Goal: Task Accomplishment & Management: Complete application form

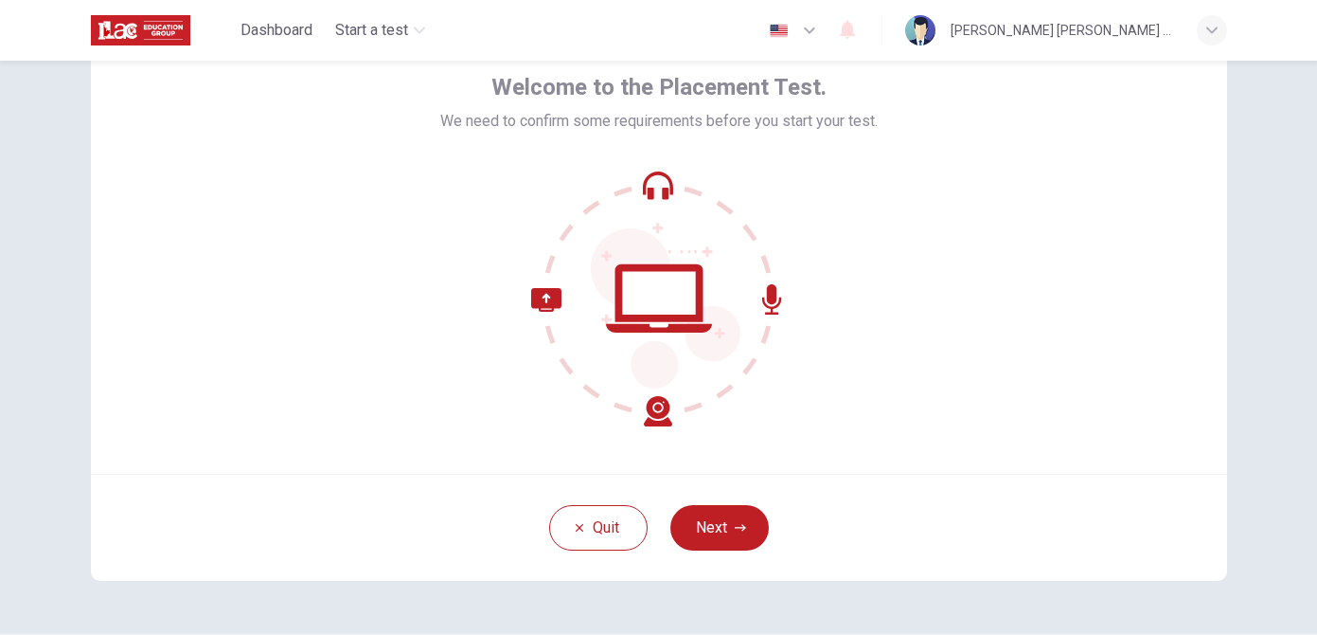
scroll to position [93, 0]
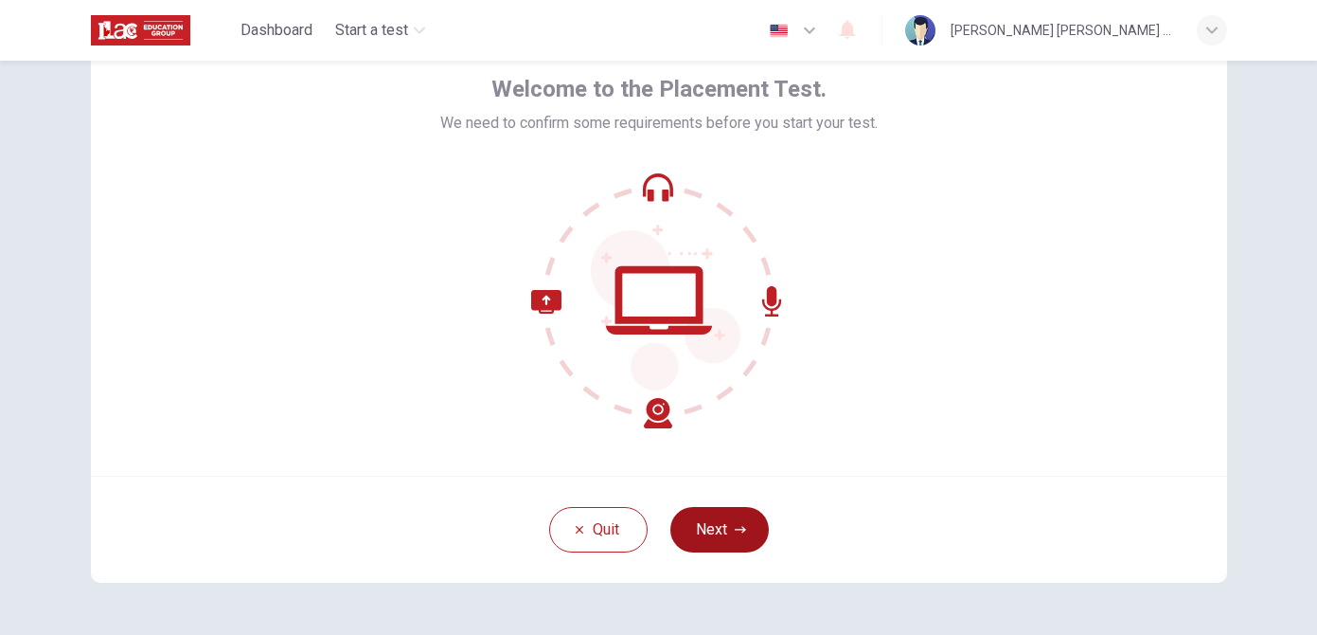
click at [730, 531] on button "Next" at bounding box center [720, 529] width 99 height 45
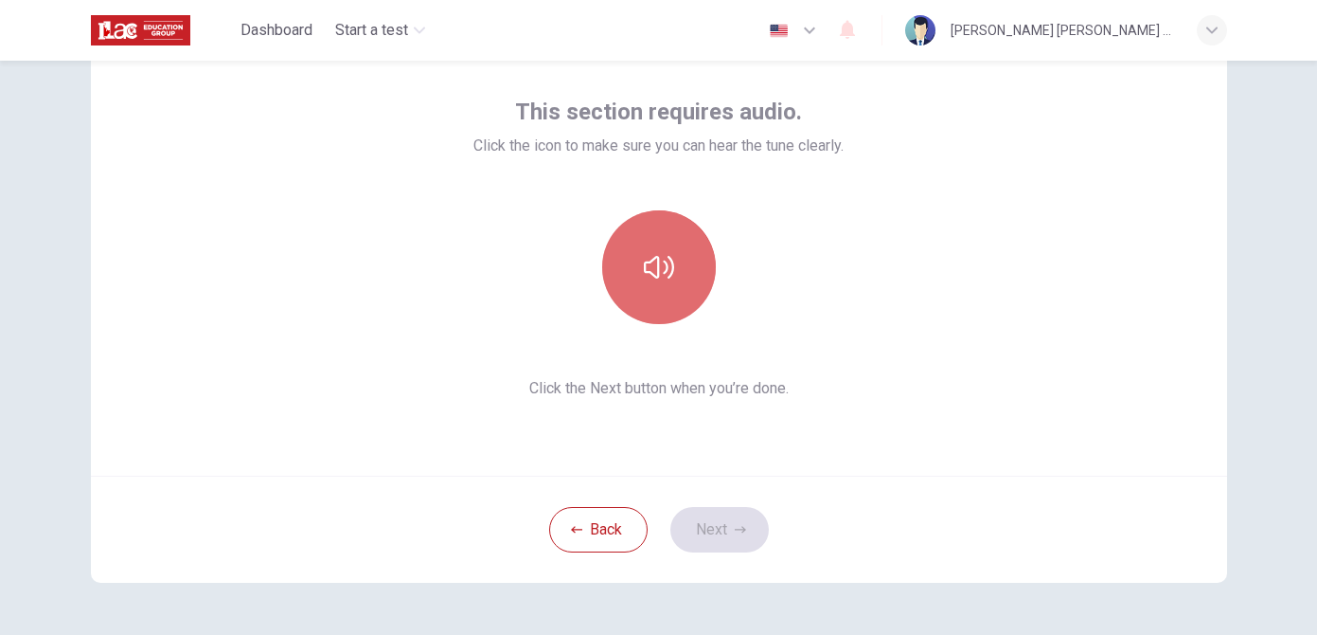
click at [673, 285] on button "button" at bounding box center [659, 267] width 114 height 114
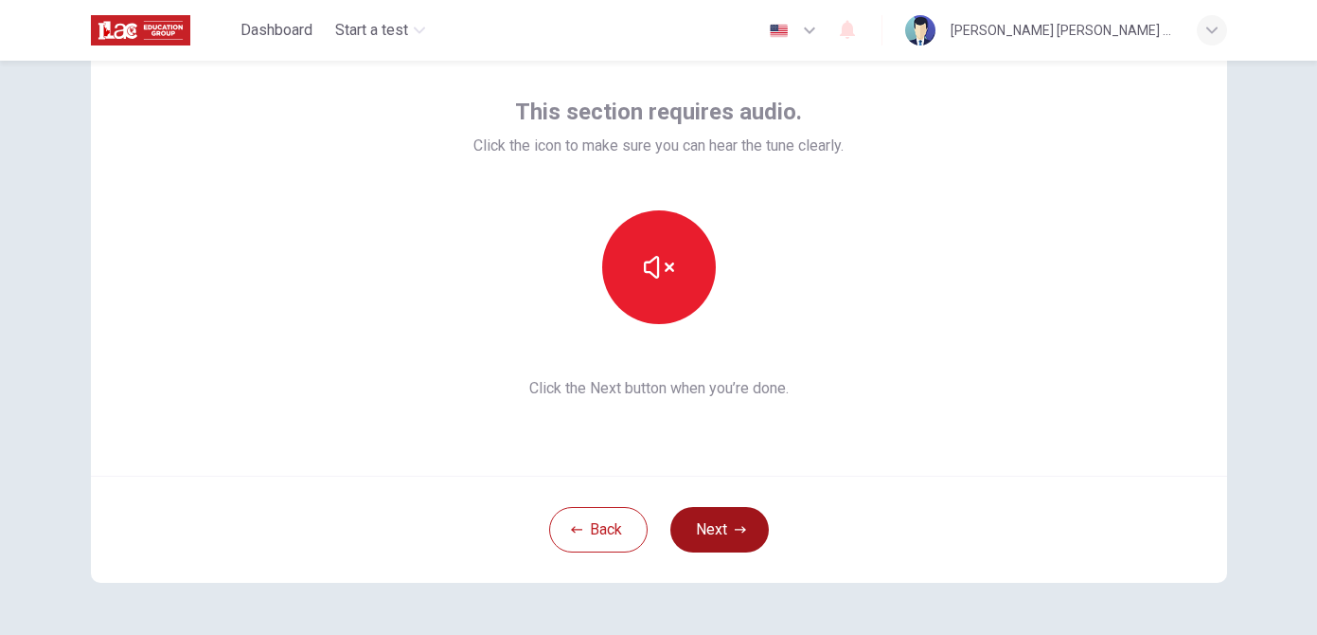
click at [717, 528] on button "Next" at bounding box center [720, 529] width 99 height 45
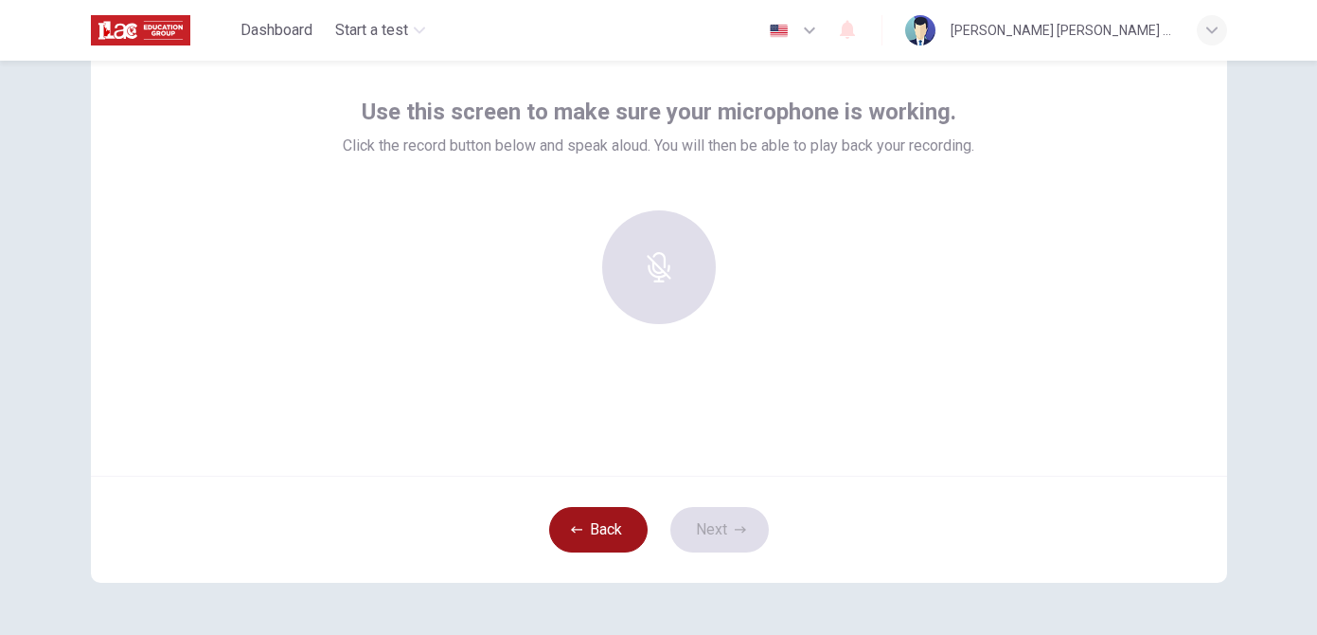
click at [612, 523] on button "Back" at bounding box center [598, 529] width 99 height 45
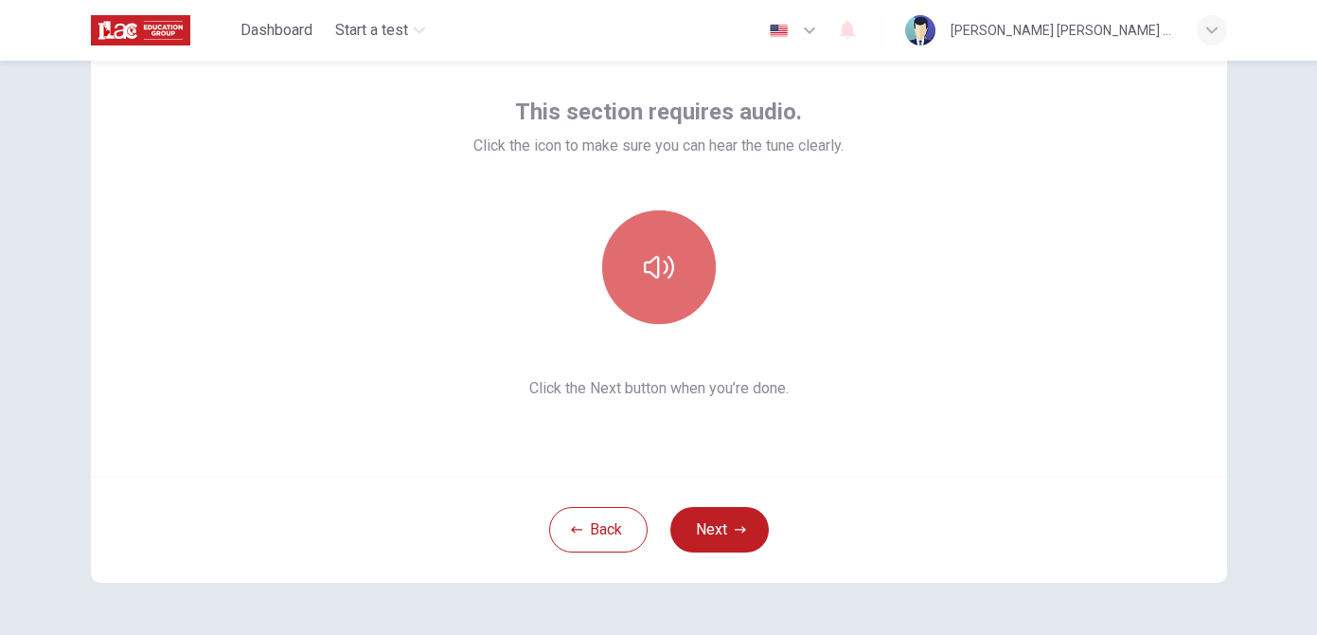
click at [656, 285] on button "button" at bounding box center [659, 267] width 114 height 114
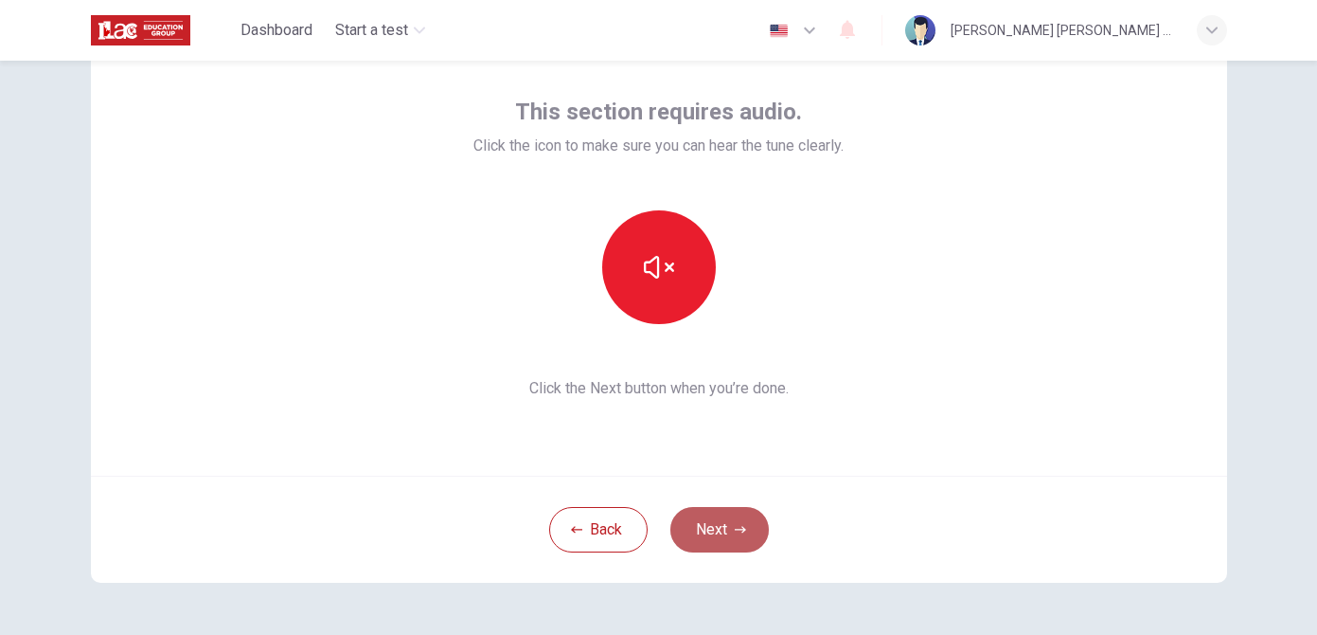
click at [715, 536] on button "Next" at bounding box center [720, 529] width 99 height 45
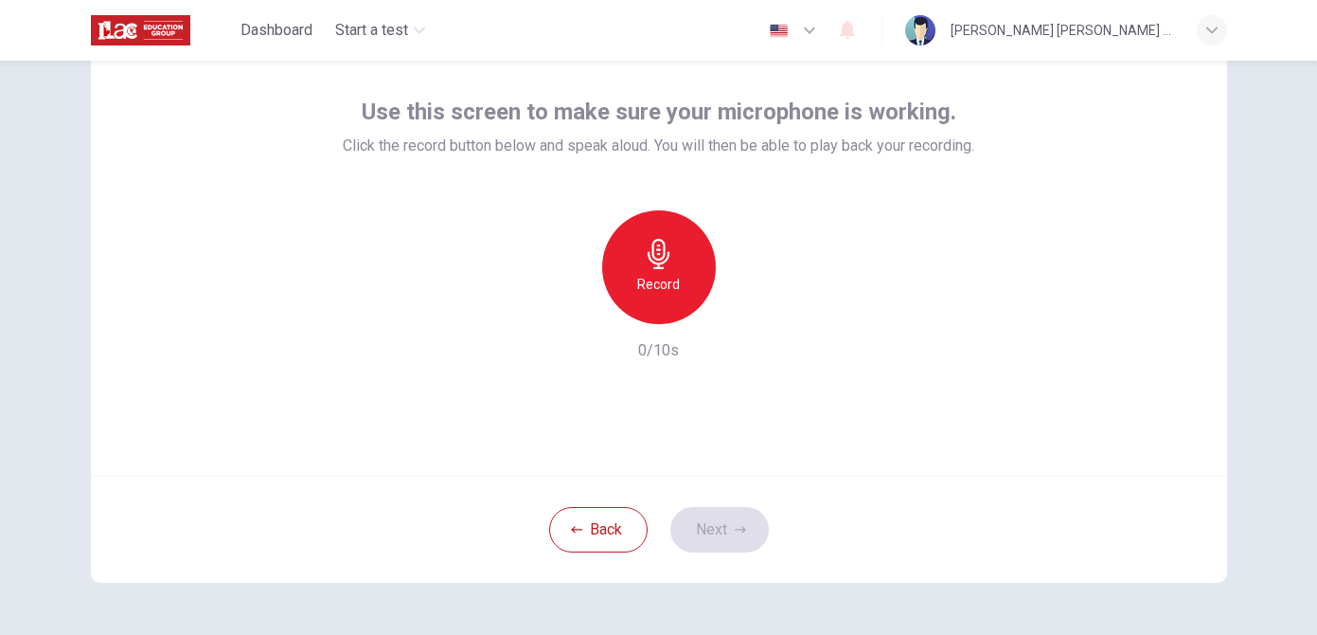
click at [654, 282] on h6 "Record" at bounding box center [658, 284] width 43 height 23
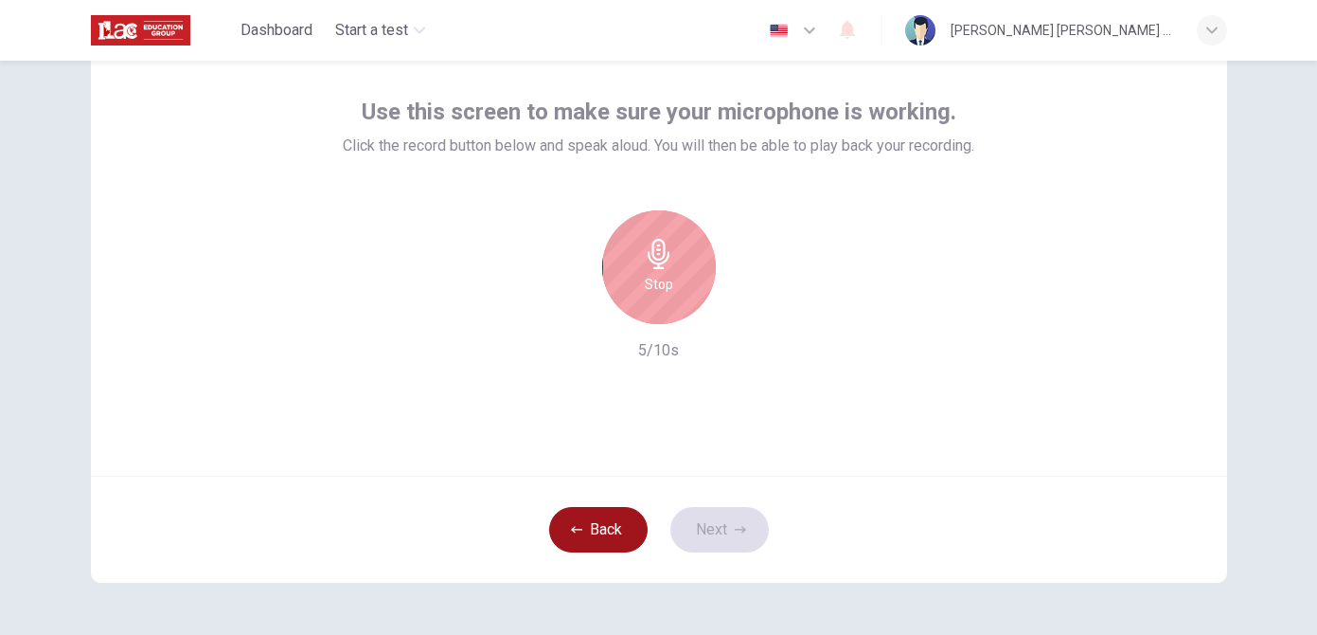
click at [604, 529] on button "Back" at bounding box center [598, 529] width 99 height 45
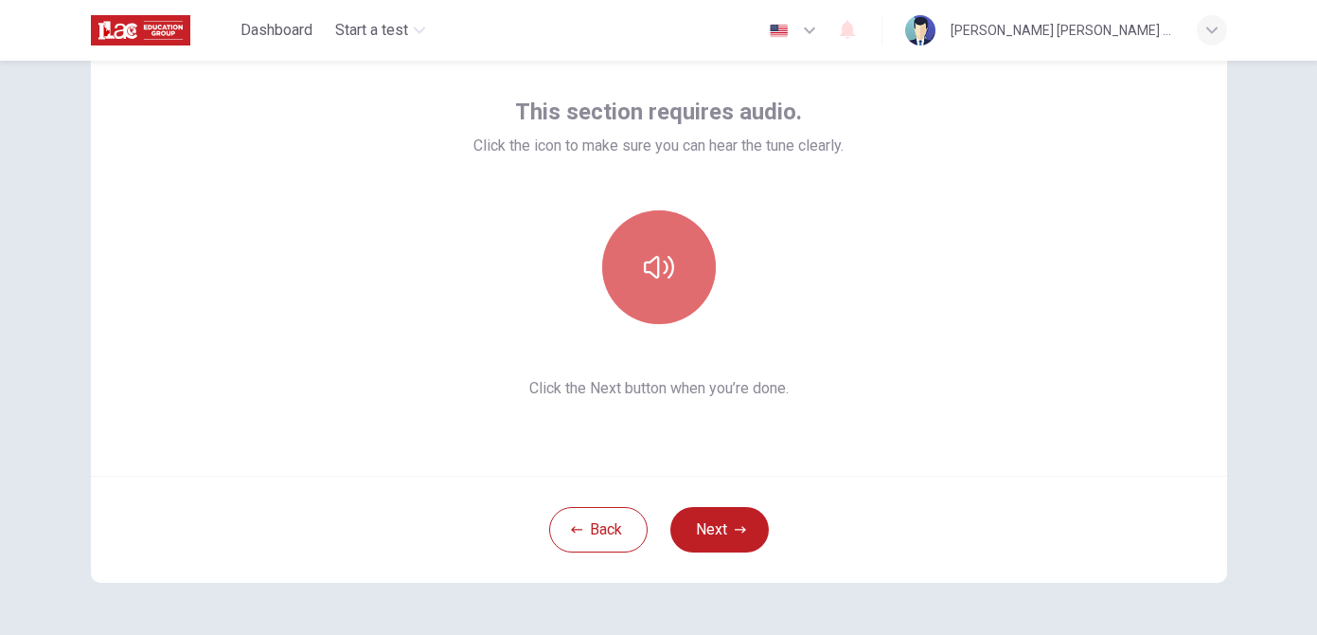
click at [677, 245] on button "button" at bounding box center [659, 267] width 114 height 114
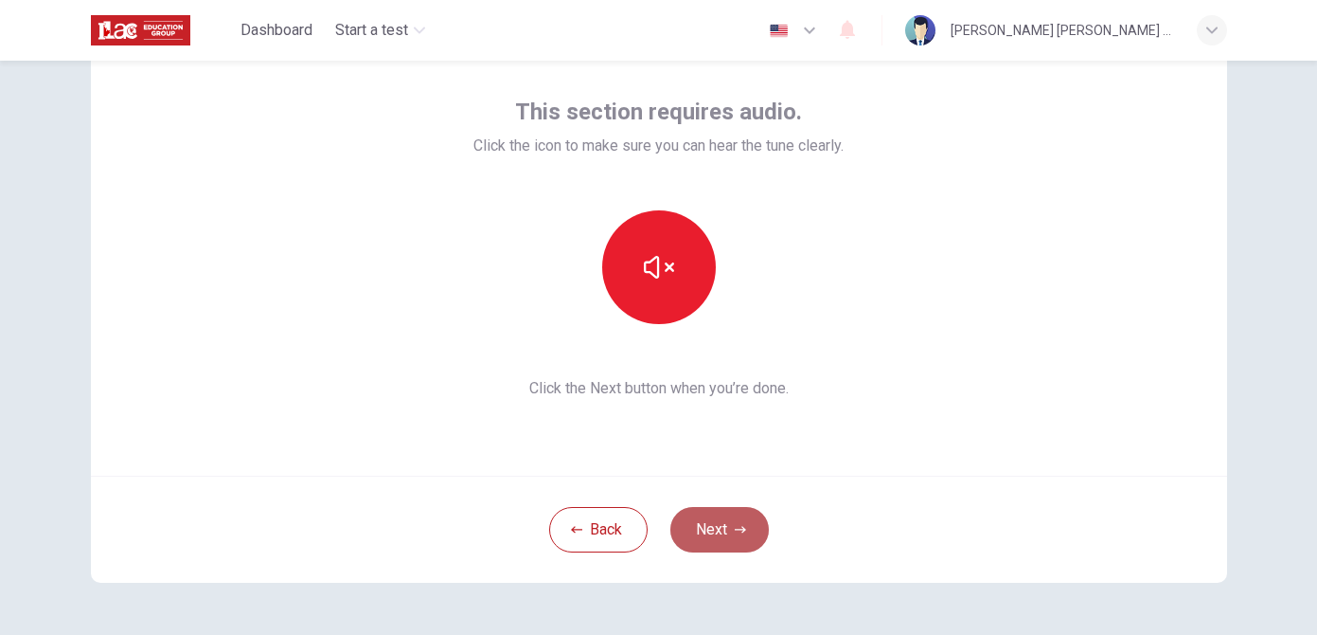
click at [720, 516] on button "Next" at bounding box center [720, 529] width 99 height 45
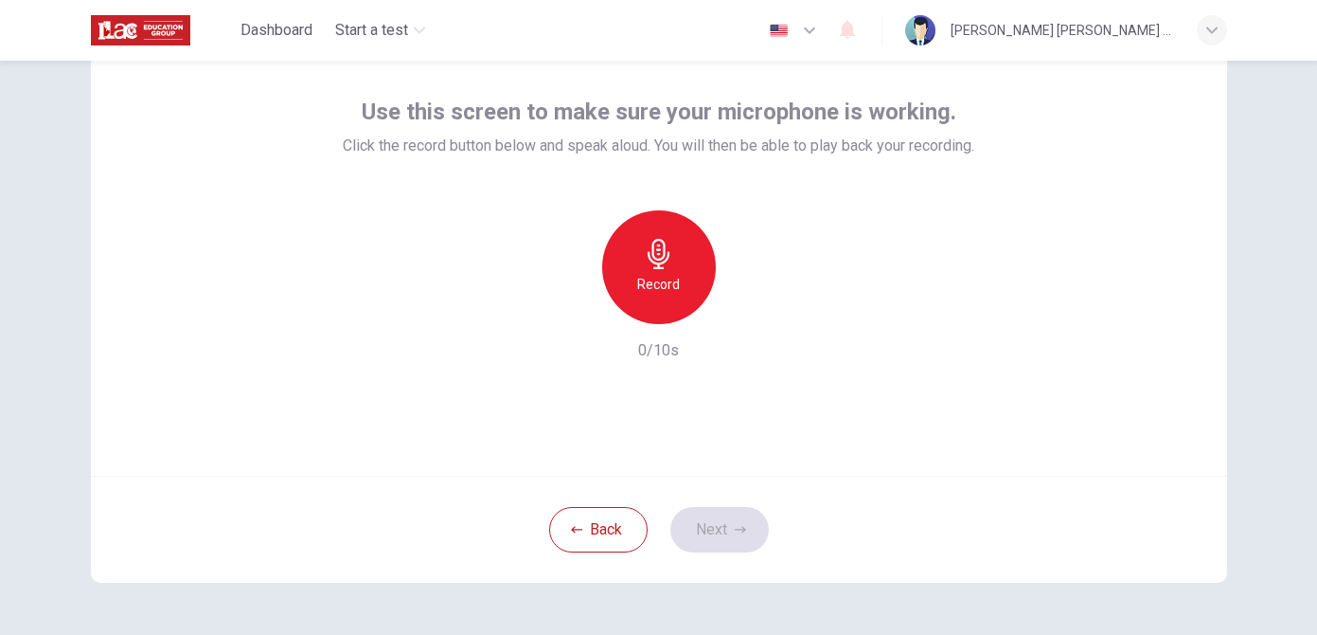
click at [664, 285] on h6 "Record" at bounding box center [658, 284] width 43 height 23
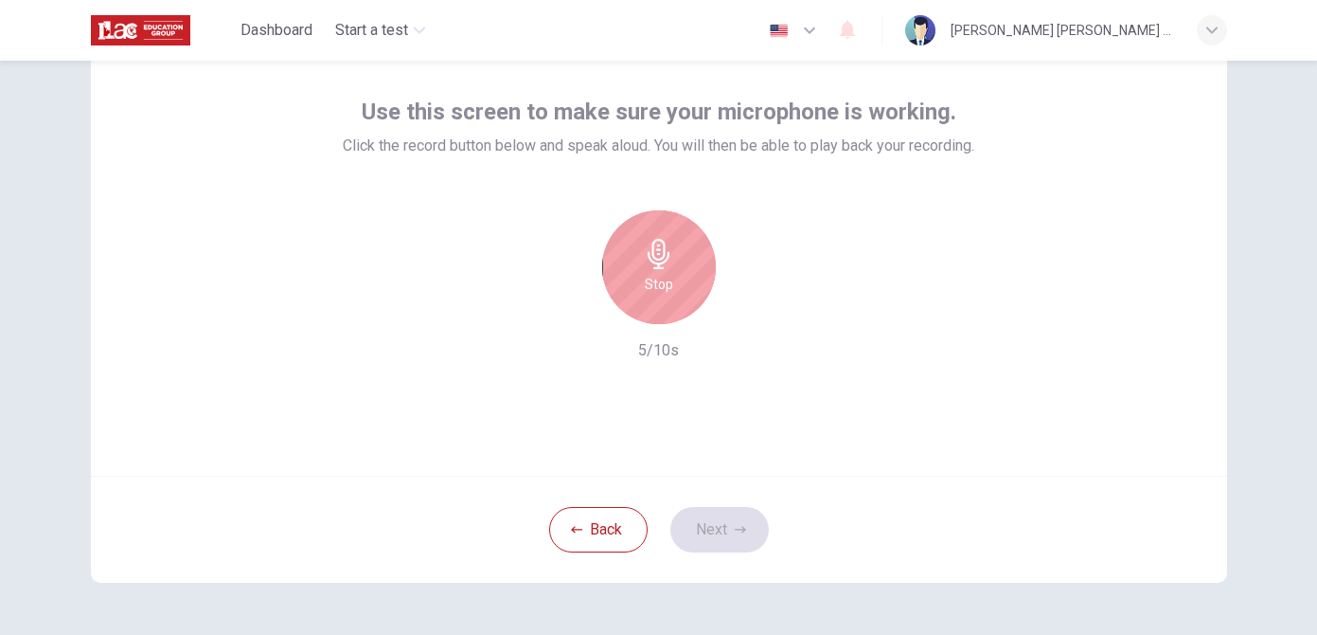
click at [677, 262] on div "Stop" at bounding box center [659, 267] width 114 height 114
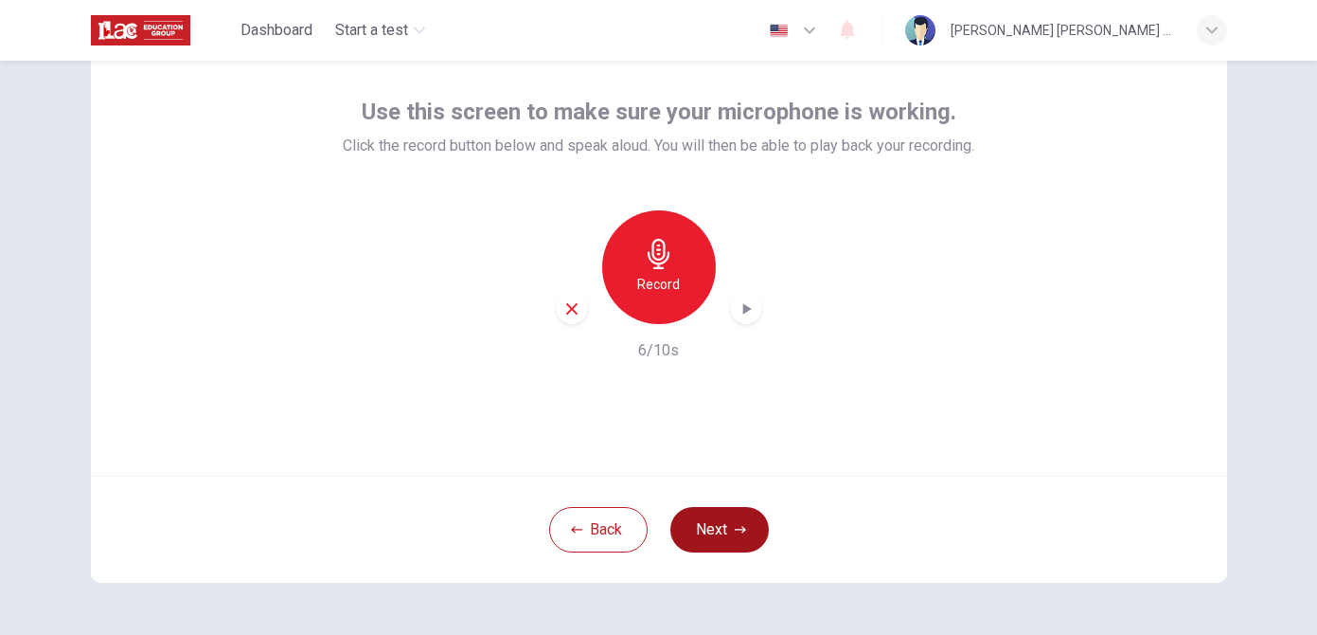
click at [718, 534] on button "Next" at bounding box center [720, 529] width 99 height 45
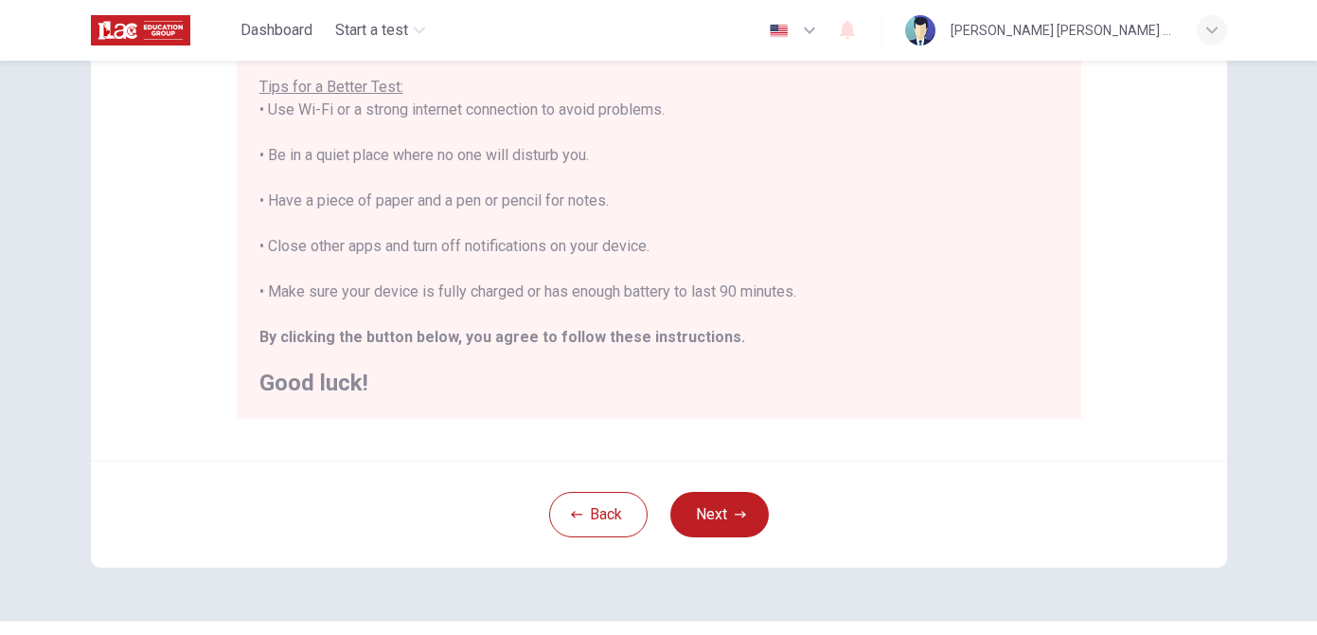
scroll to position [370, 0]
click at [722, 527] on button "Next" at bounding box center [720, 515] width 99 height 45
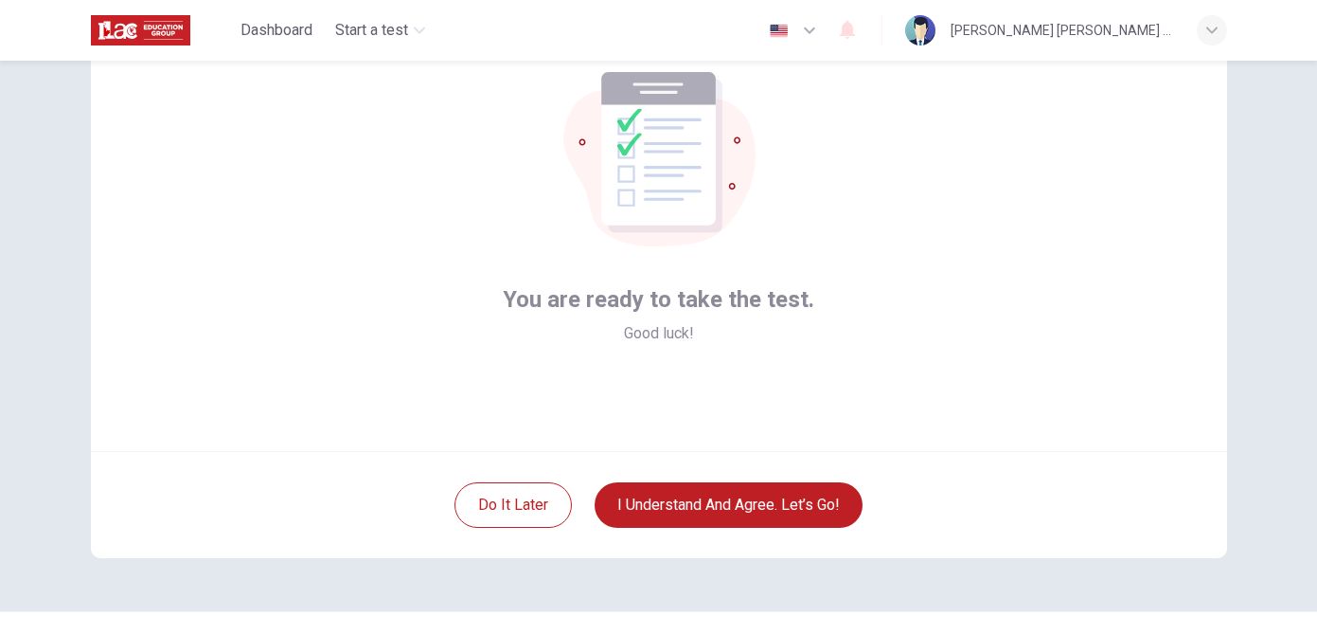
scroll to position [106, 0]
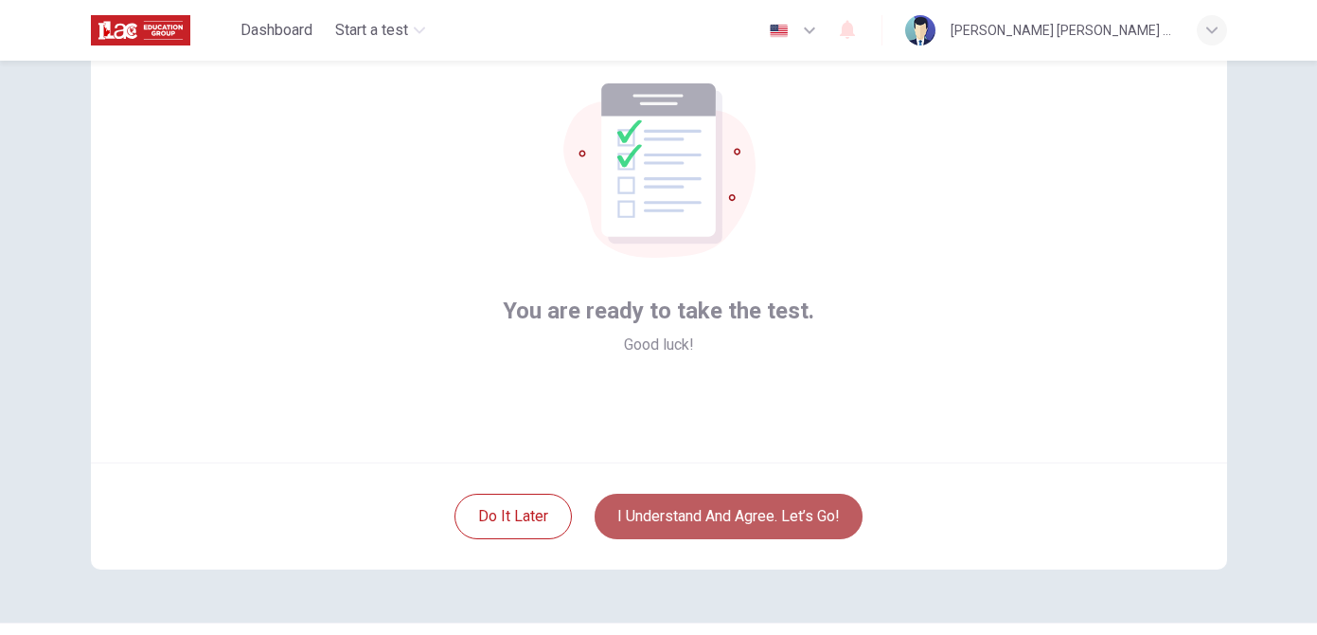
click at [700, 519] on button "I understand and agree. Let’s go!" at bounding box center [729, 515] width 268 height 45
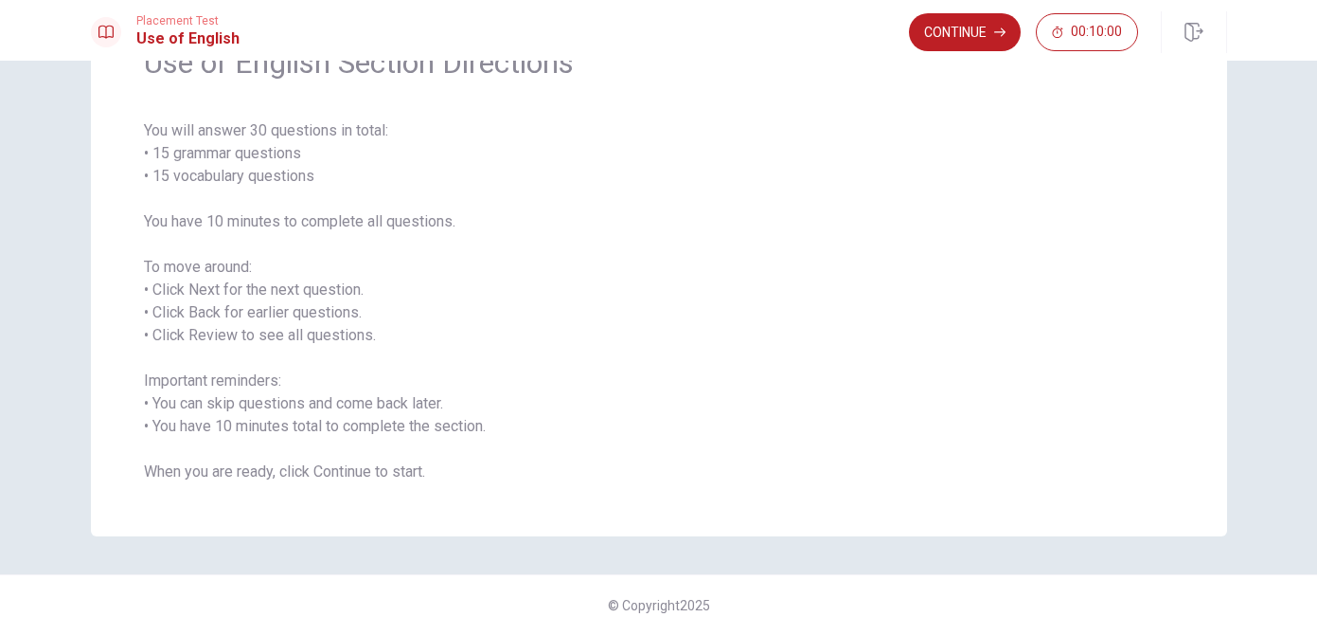
scroll to position [107, 0]
click at [985, 35] on button "Continue" at bounding box center [965, 32] width 112 height 38
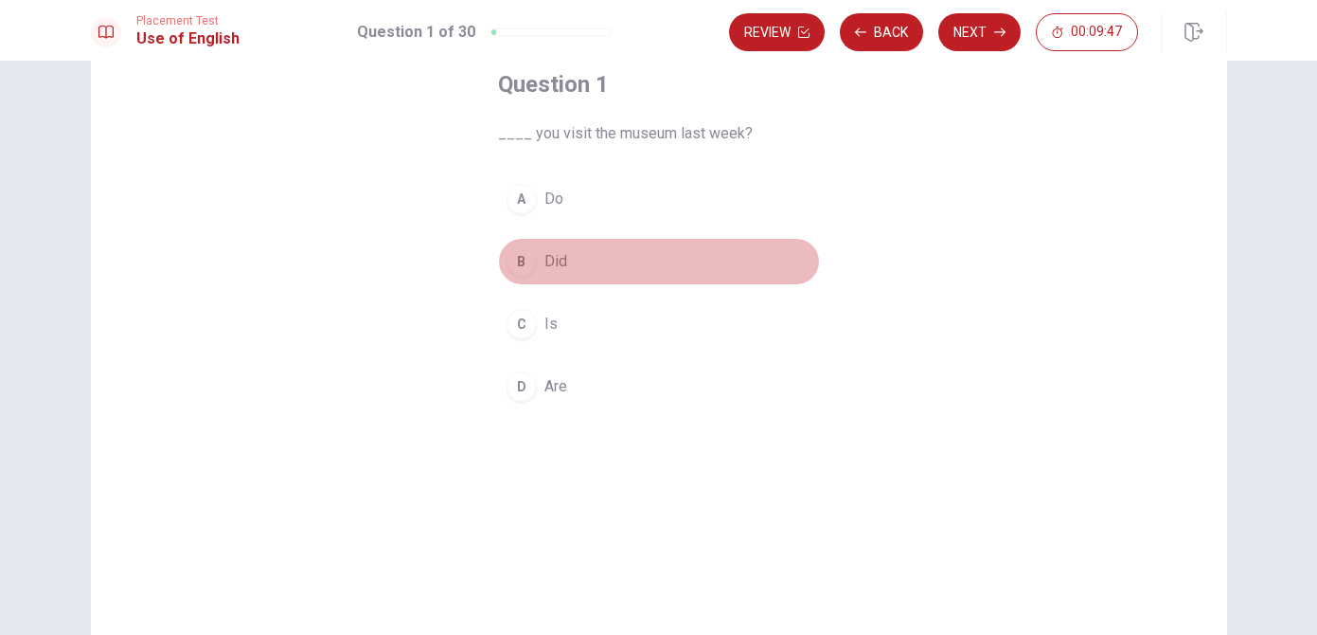
click at [526, 264] on div "B" at bounding box center [522, 261] width 30 height 30
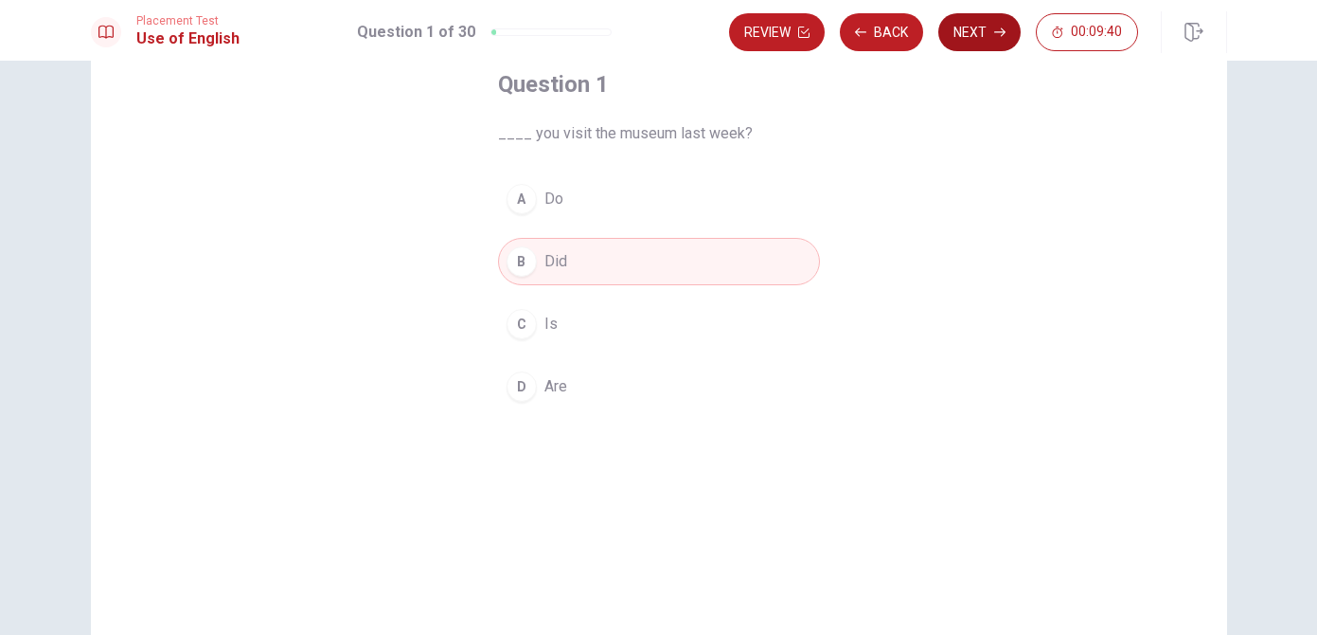
click at [984, 31] on button "Next" at bounding box center [980, 32] width 82 height 38
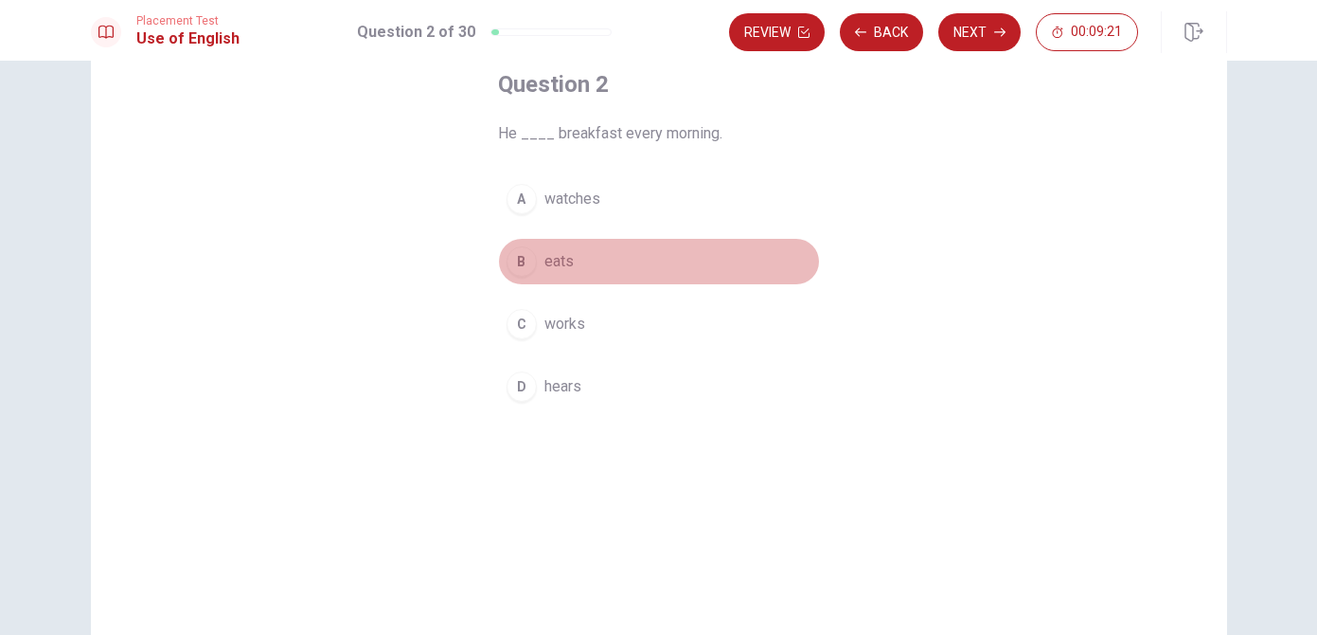
click at [523, 263] on div "B" at bounding box center [522, 261] width 30 height 30
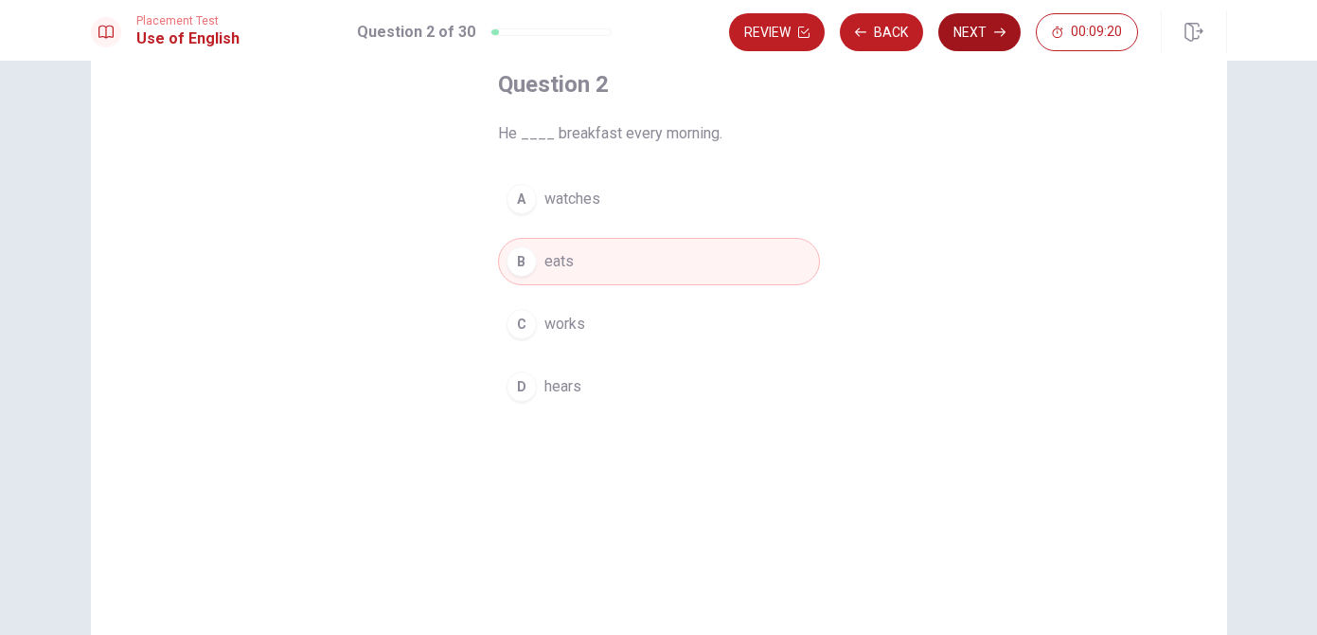
click at [975, 41] on button "Next" at bounding box center [980, 32] width 82 height 38
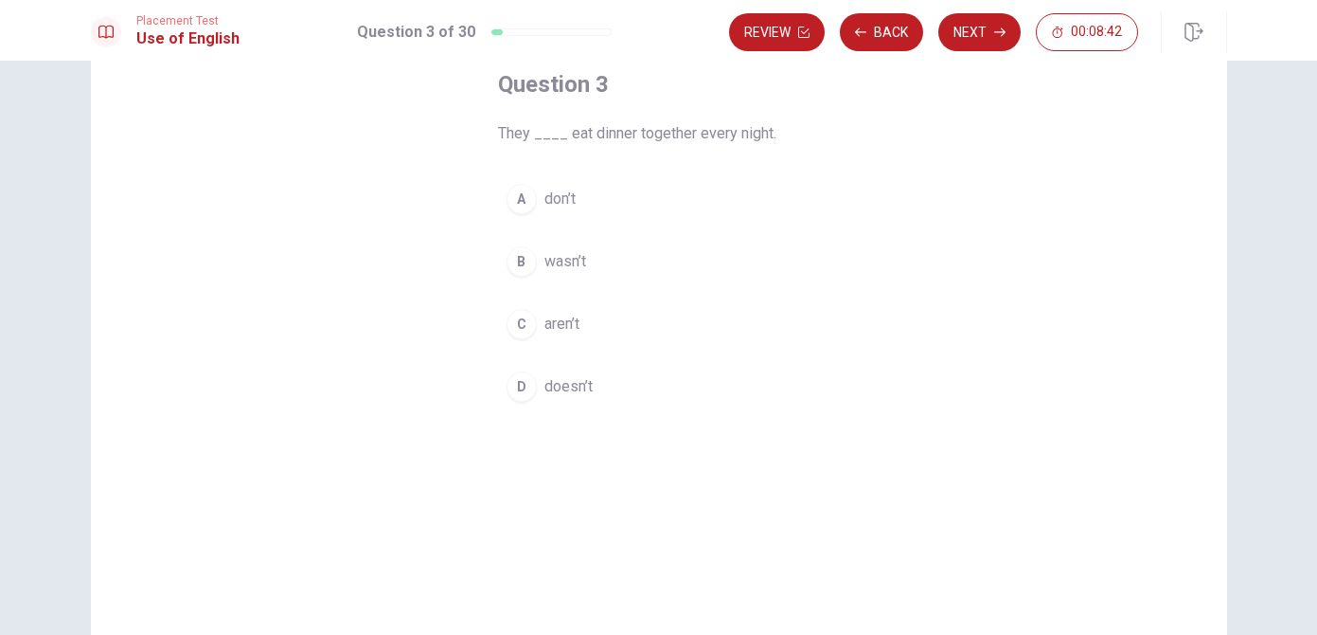
click at [525, 391] on div "D" at bounding box center [522, 386] width 30 height 30
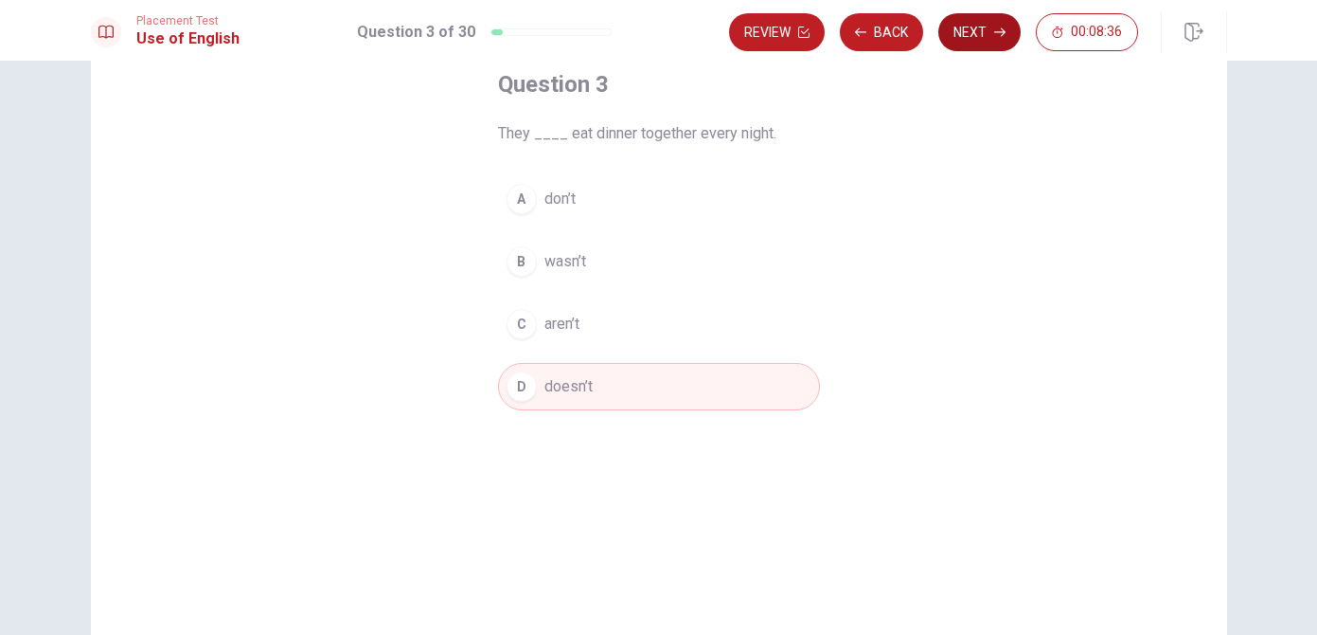
click at [992, 29] on button "Next" at bounding box center [980, 32] width 82 height 38
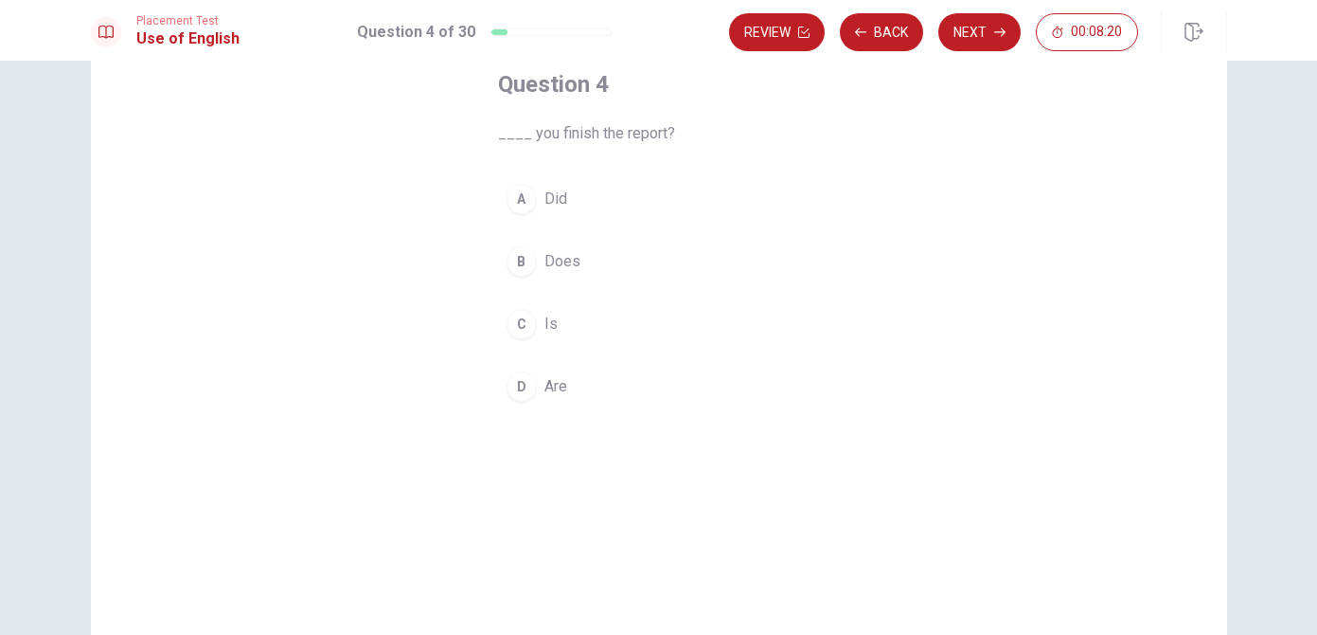
click at [518, 205] on div "A" at bounding box center [522, 199] width 30 height 30
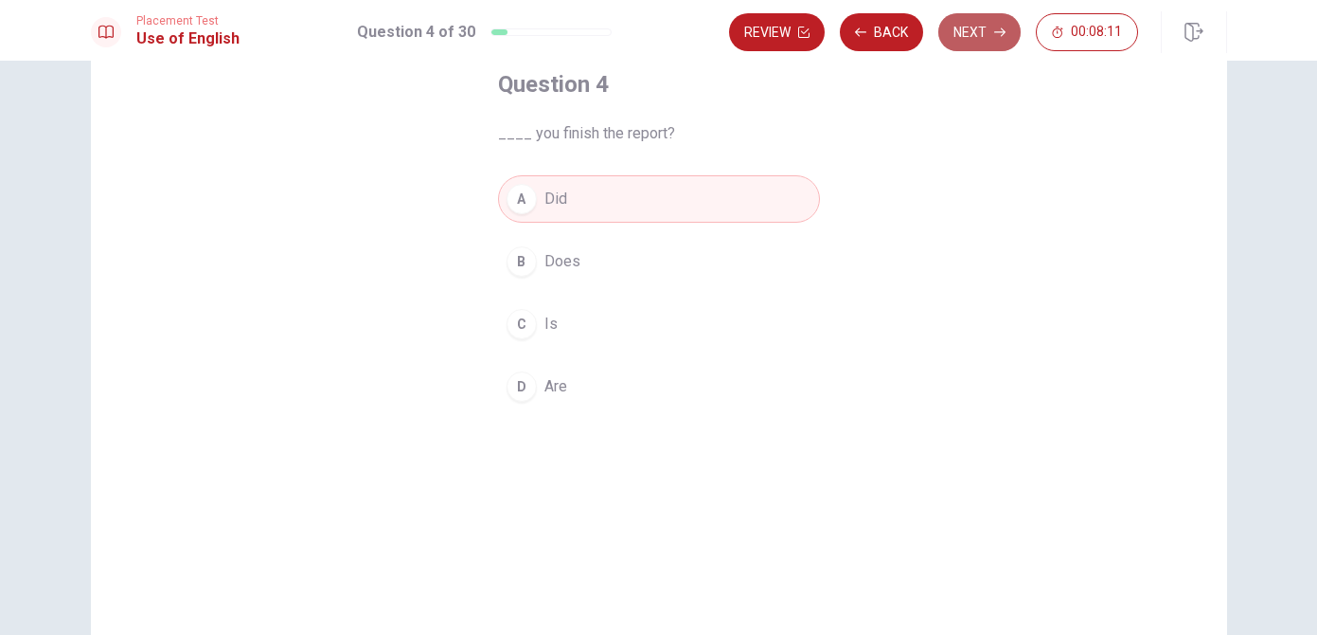
click at [971, 37] on button "Next" at bounding box center [980, 32] width 82 height 38
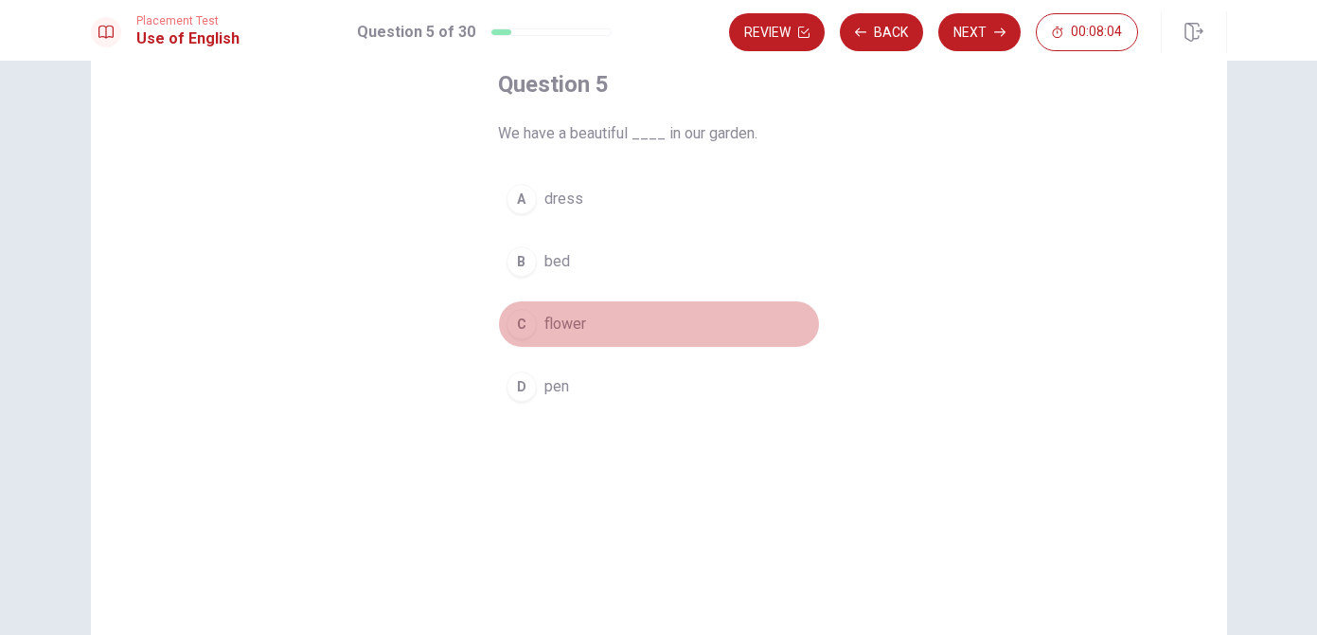
click at [522, 325] on div "C" at bounding box center [522, 324] width 30 height 30
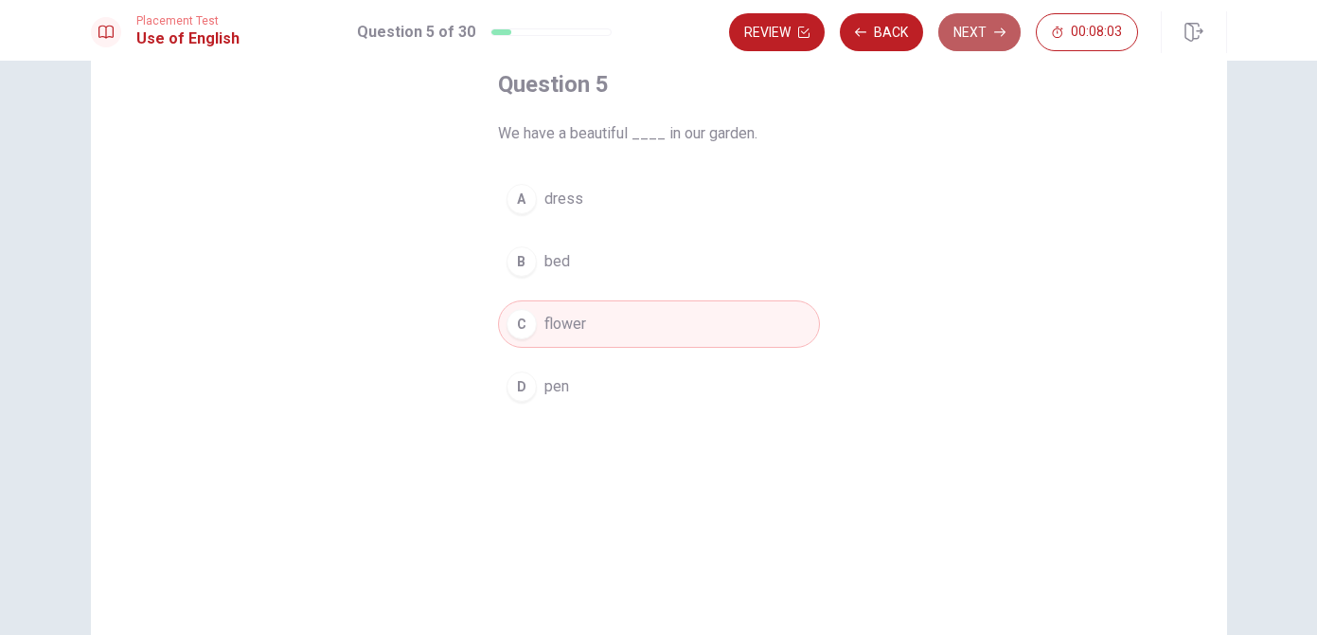
click at [978, 35] on button "Next" at bounding box center [980, 32] width 82 height 38
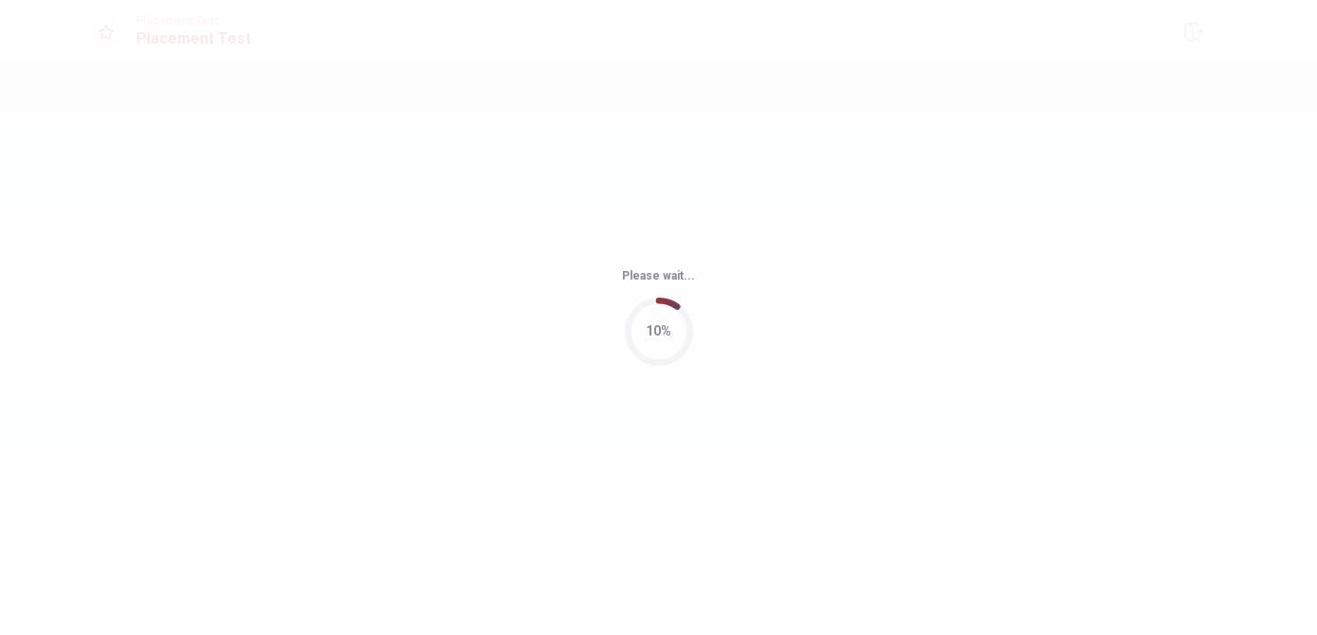
scroll to position [0, 0]
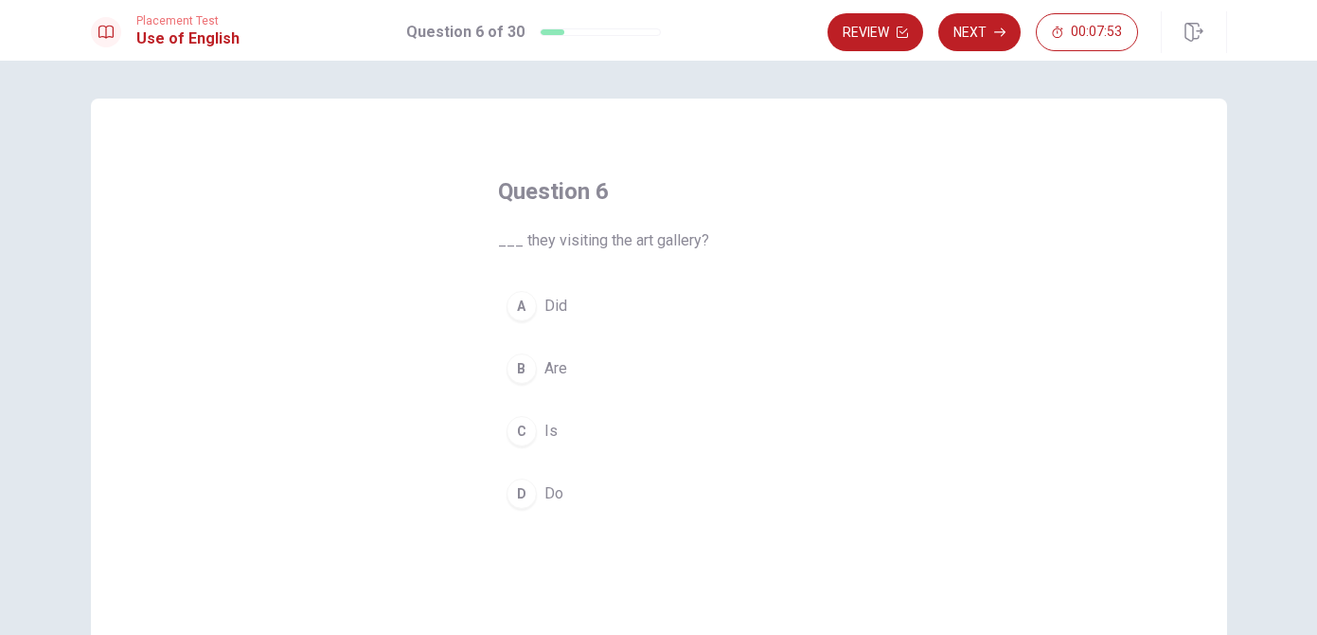
click at [527, 367] on div "B" at bounding box center [522, 368] width 30 height 30
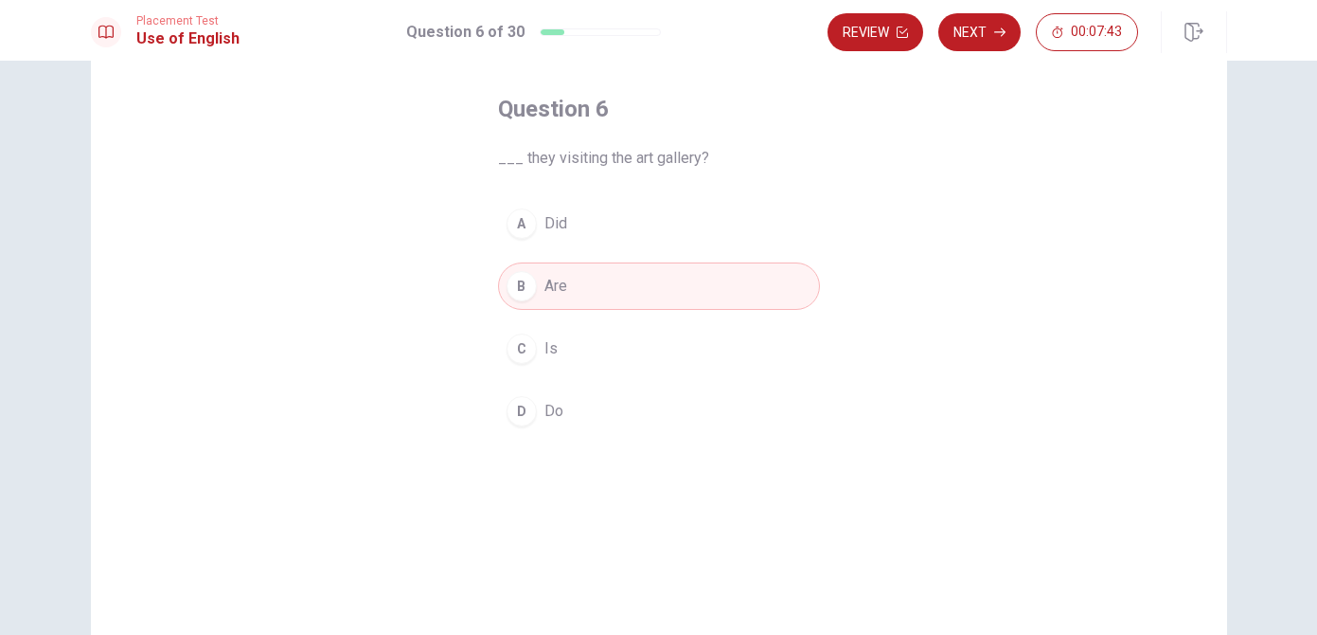
scroll to position [85, 0]
click at [957, 42] on button "Next" at bounding box center [980, 32] width 82 height 38
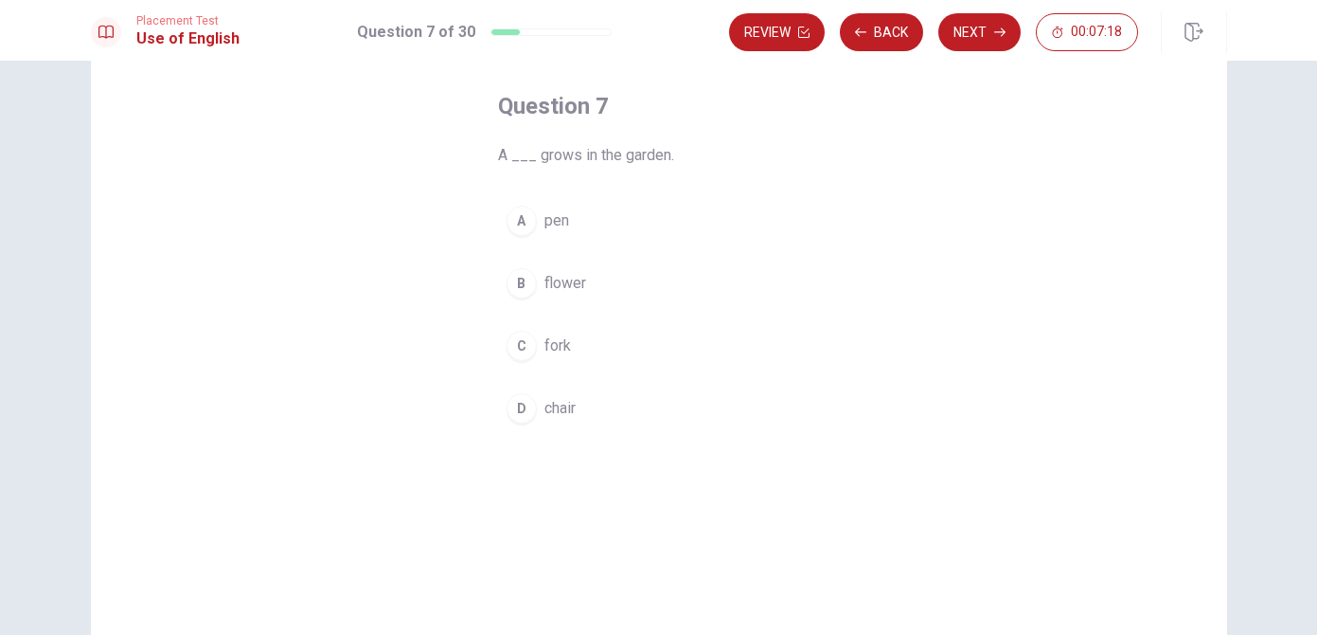
click at [526, 283] on div "B" at bounding box center [522, 283] width 30 height 30
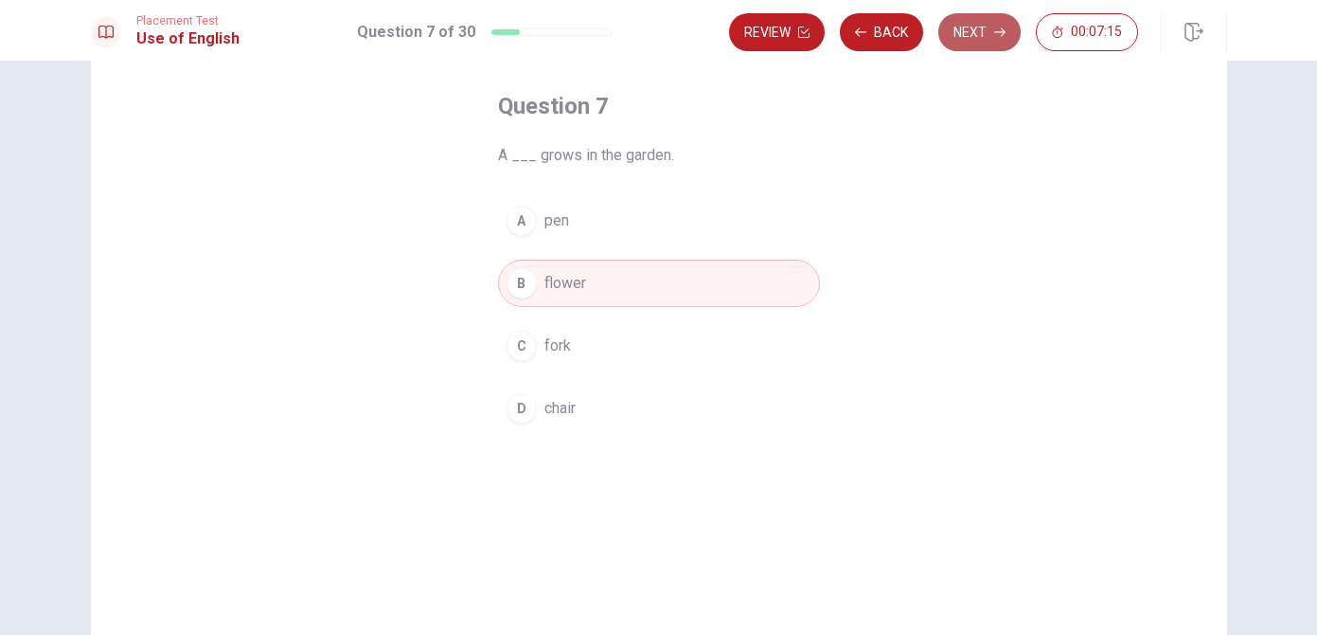
click at [986, 31] on button "Next" at bounding box center [980, 32] width 82 height 38
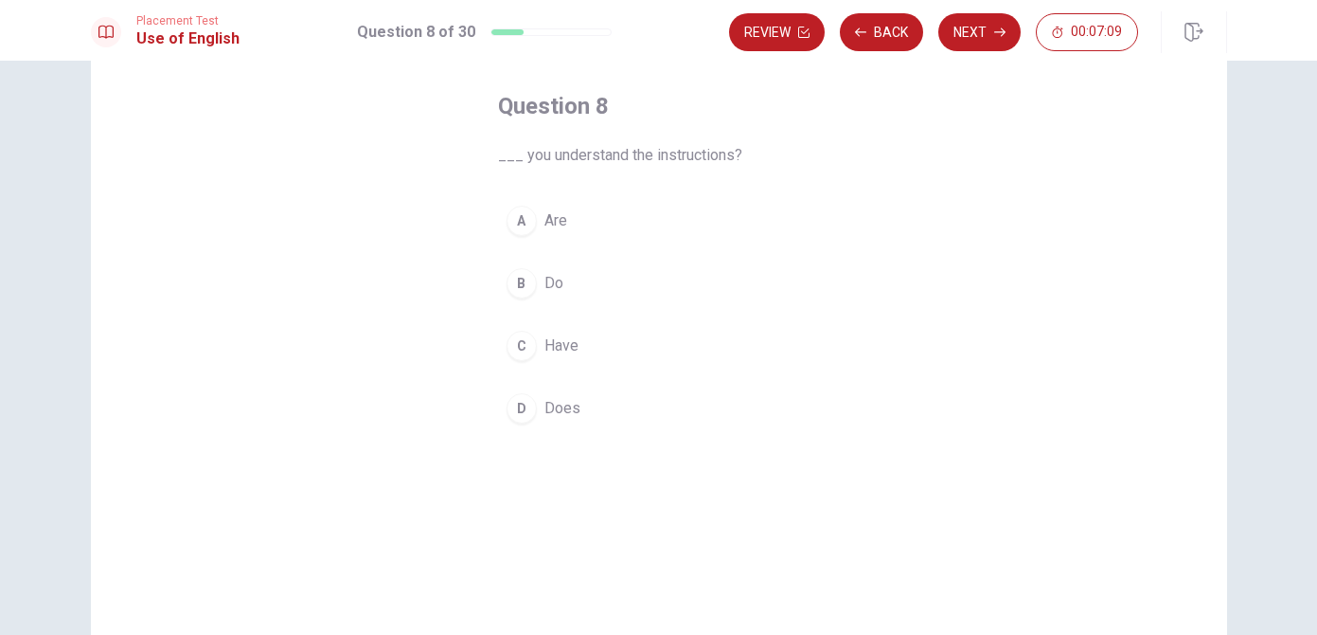
click at [525, 284] on div "B" at bounding box center [522, 283] width 30 height 30
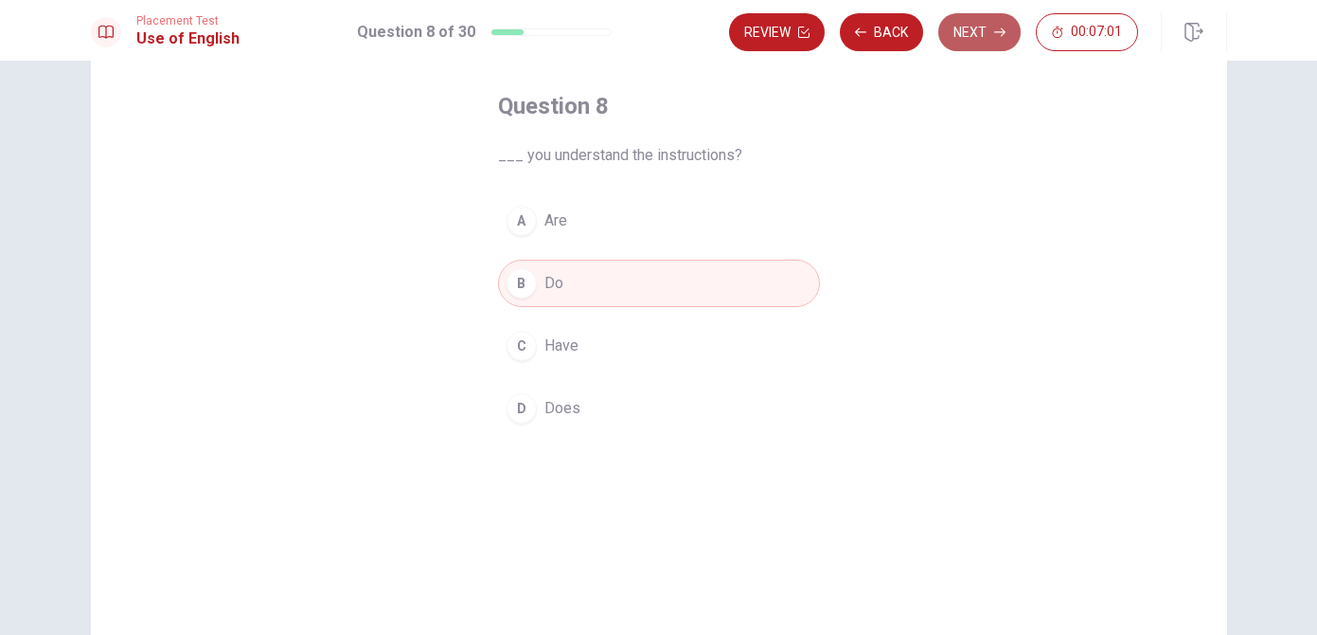
click at [977, 33] on button "Next" at bounding box center [980, 32] width 82 height 38
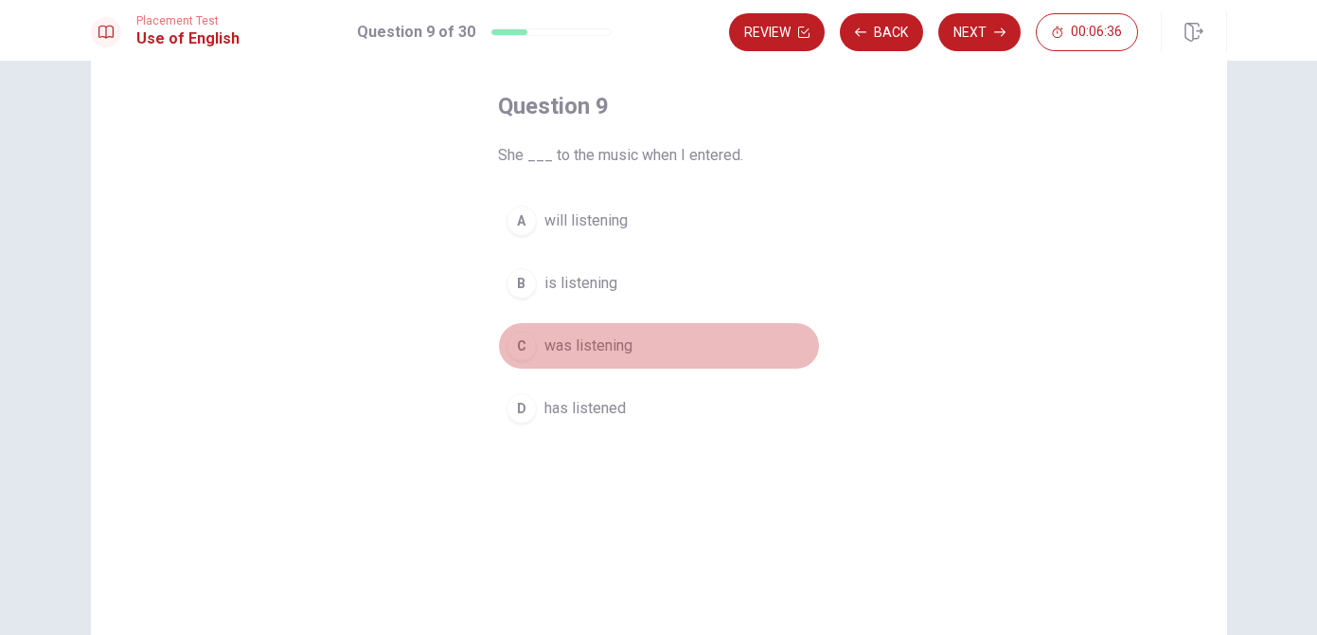
click at [529, 352] on div "C" at bounding box center [522, 346] width 30 height 30
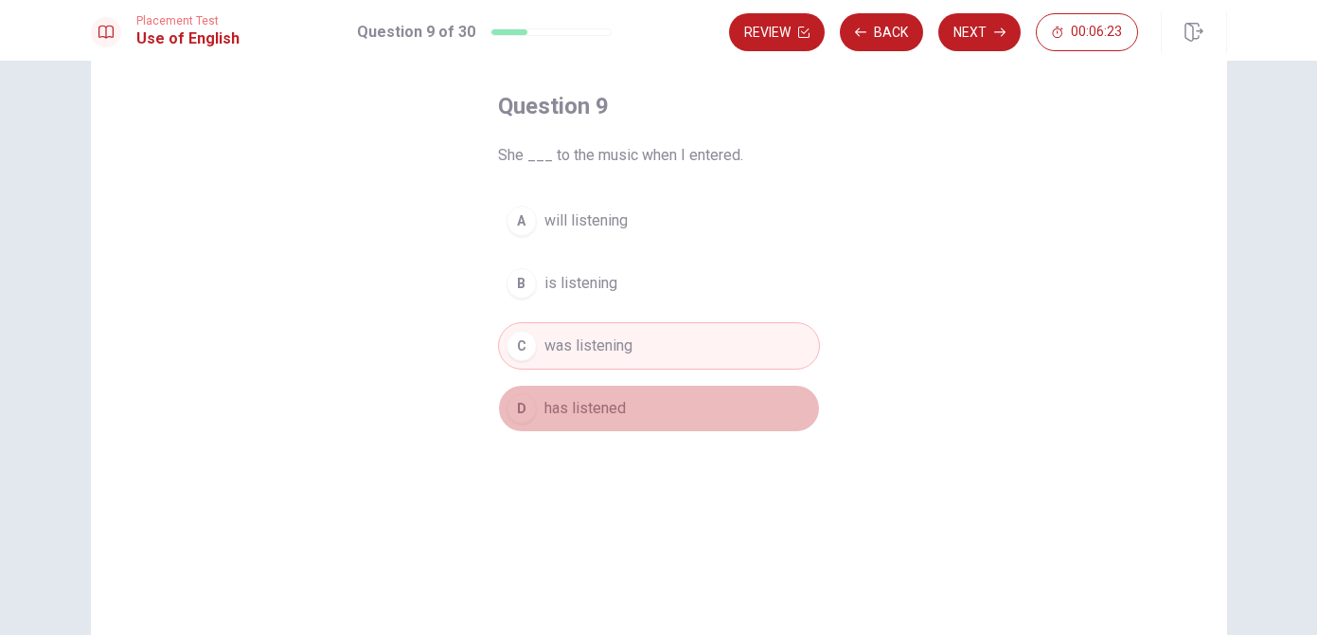
click at [527, 417] on div "D" at bounding box center [522, 408] width 30 height 30
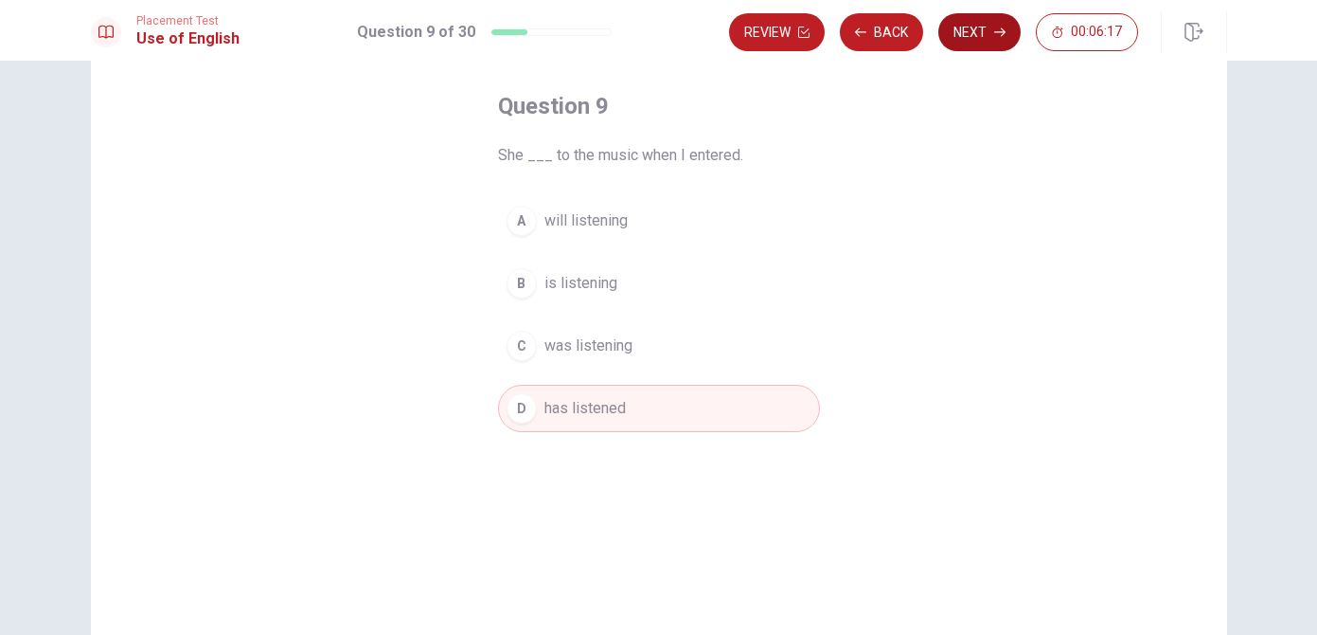
click at [965, 29] on button "Next" at bounding box center [980, 32] width 82 height 38
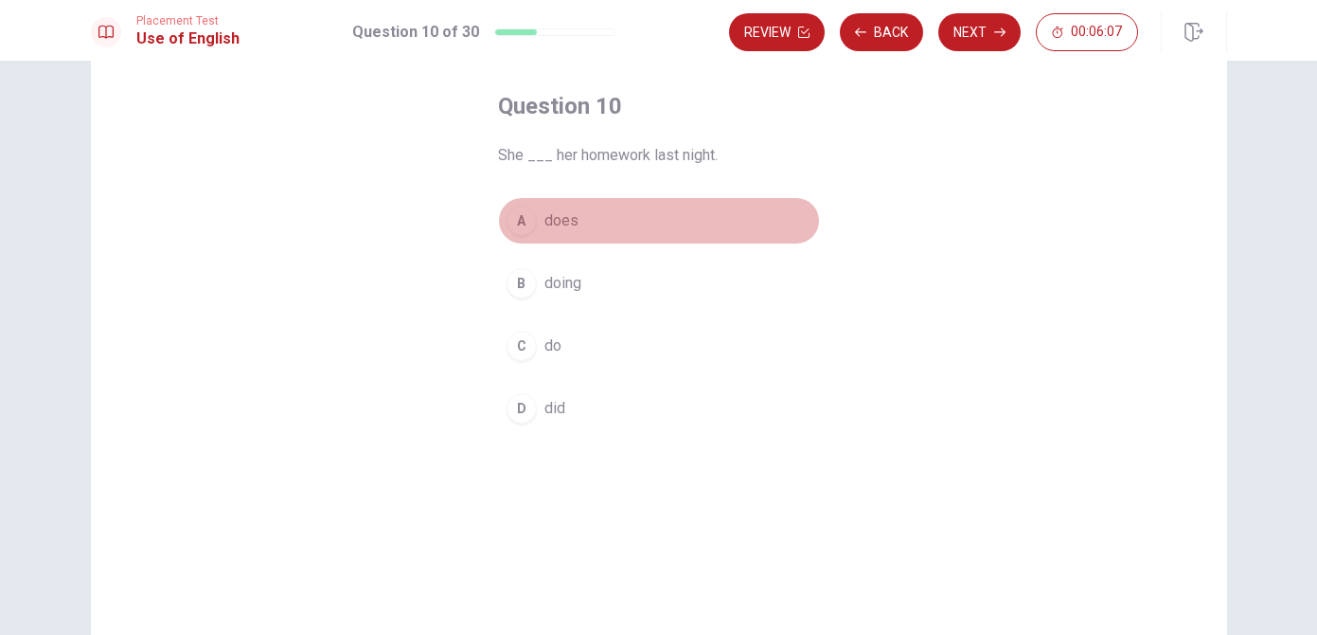
click at [523, 223] on div "A" at bounding box center [522, 221] width 30 height 30
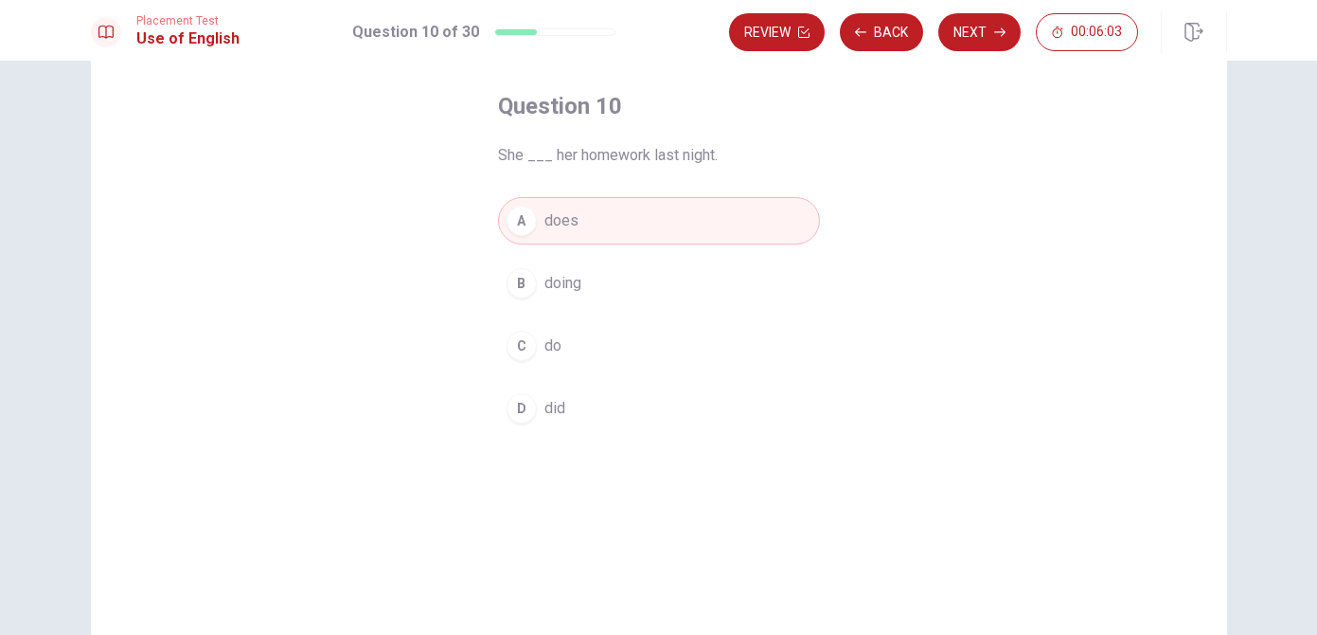
click at [526, 416] on div "D" at bounding box center [522, 408] width 30 height 30
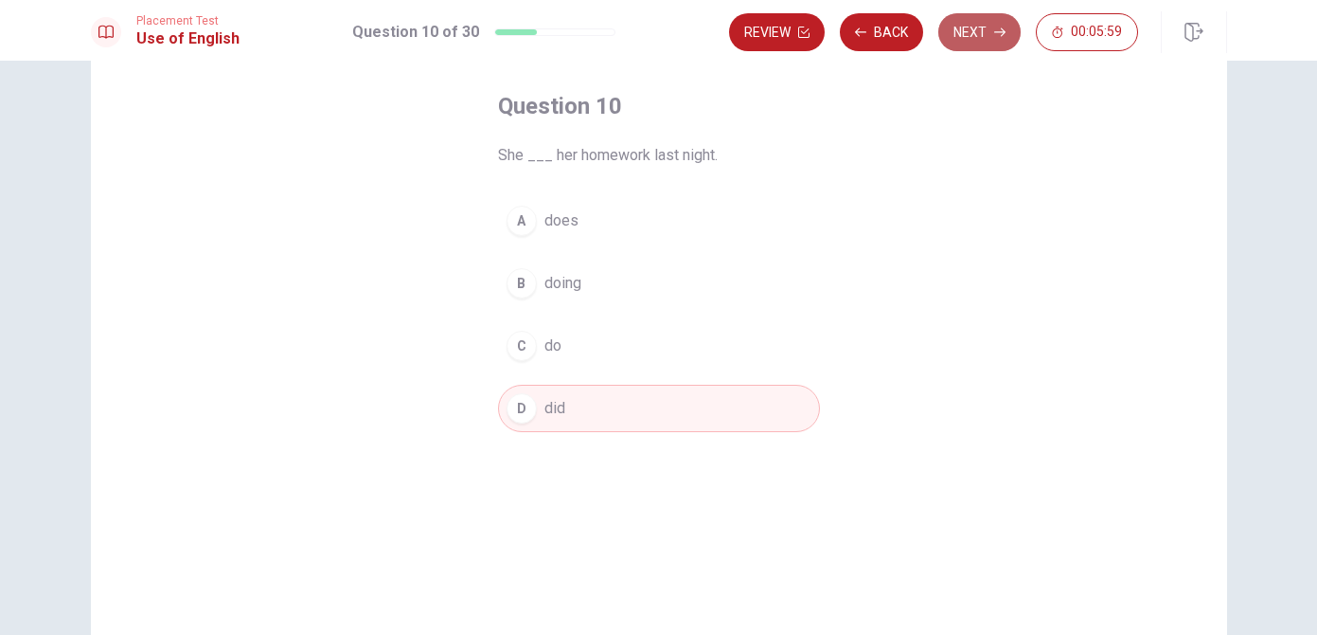
click at [995, 30] on icon "button" at bounding box center [1000, 32] width 11 height 11
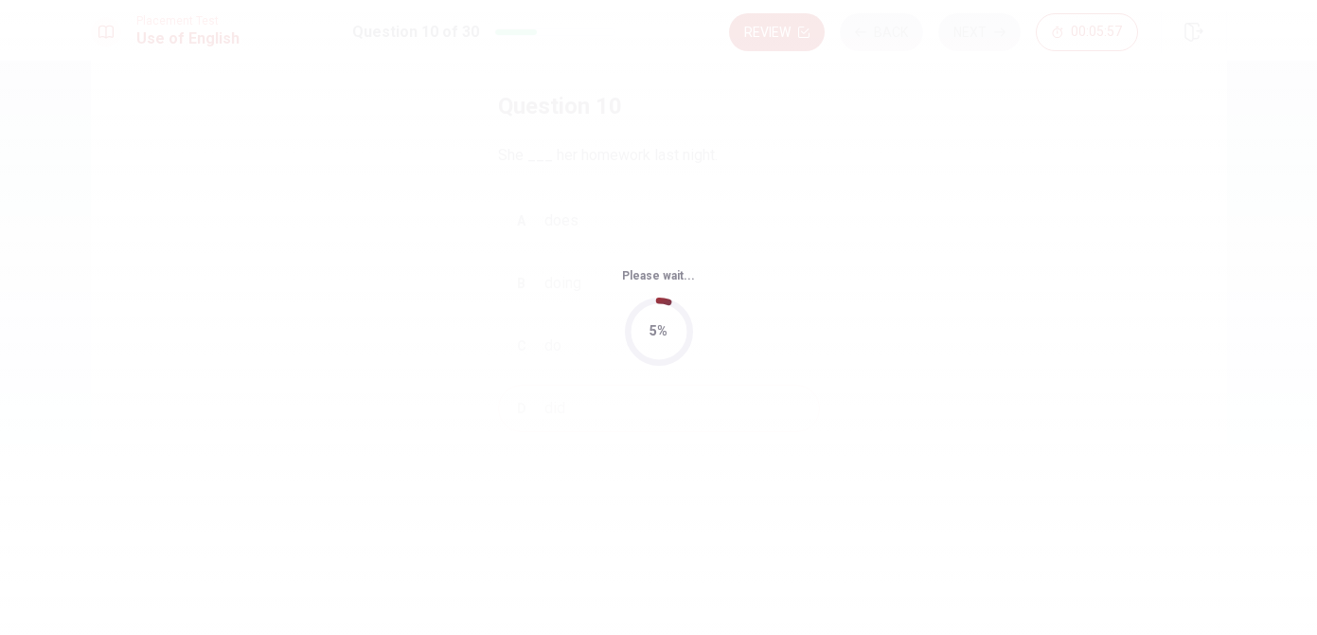
scroll to position [0, 0]
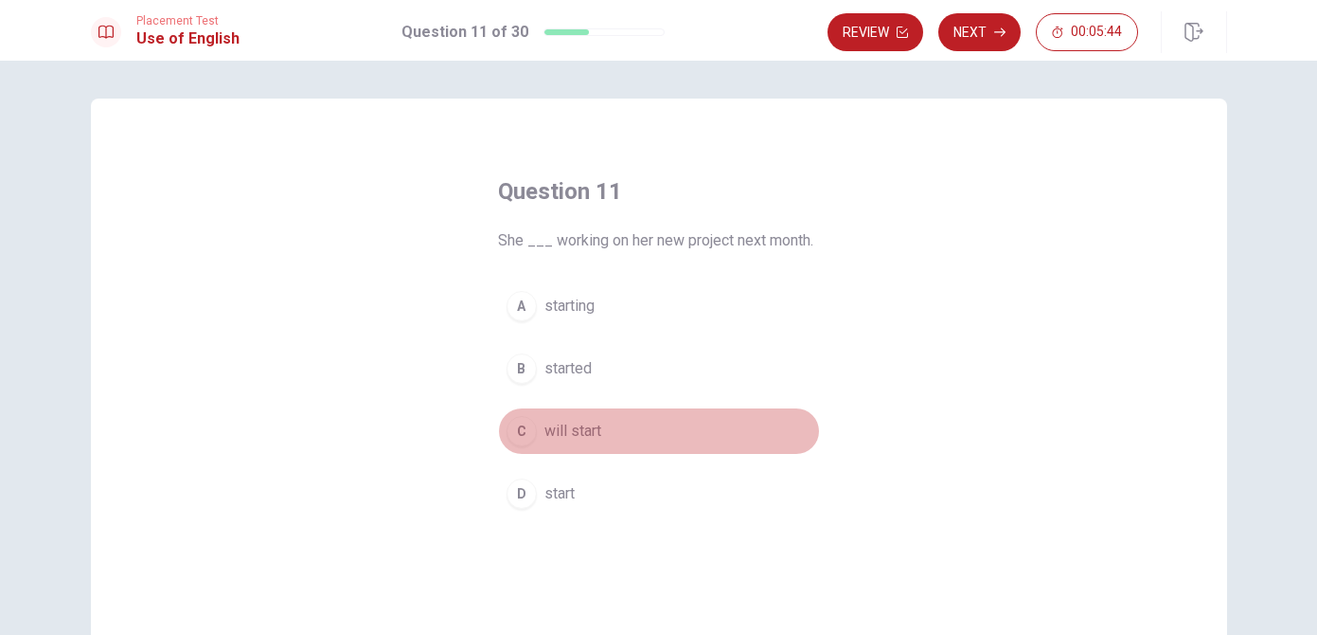
click at [522, 436] on div "C" at bounding box center [522, 431] width 30 height 30
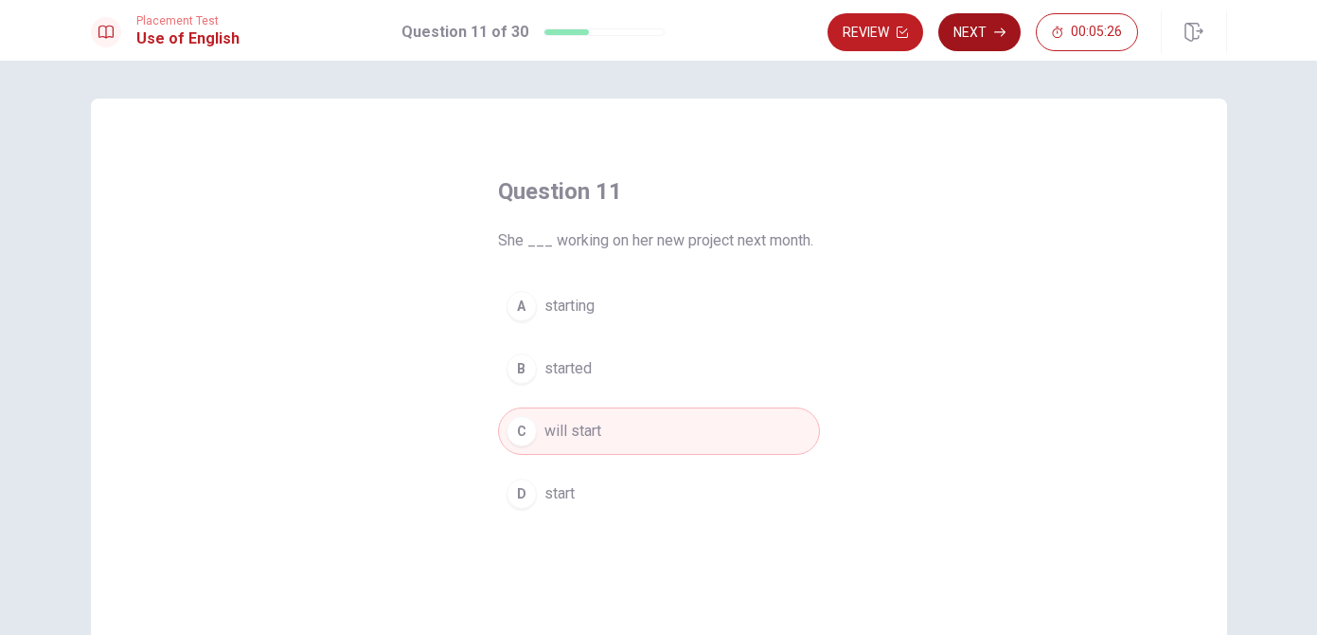
click at [974, 32] on button "Next" at bounding box center [980, 32] width 82 height 38
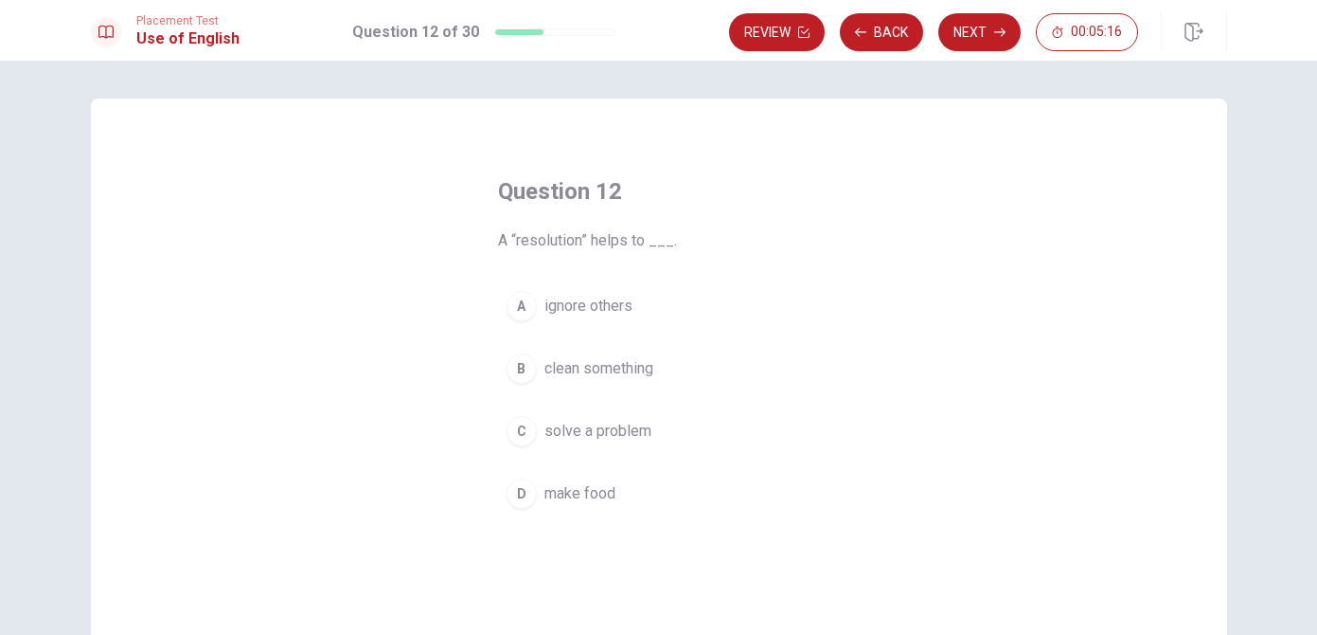
click at [523, 437] on div "C" at bounding box center [522, 431] width 30 height 30
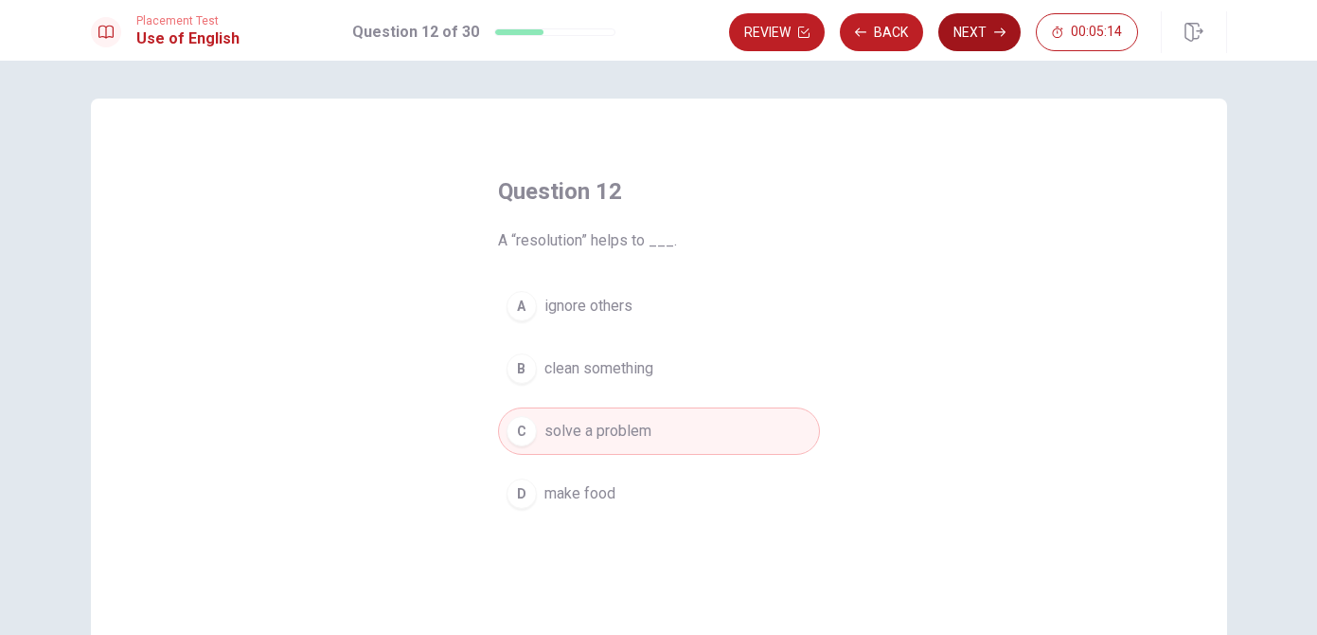
click at [967, 33] on button "Next" at bounding box center [980, 32] width 82 height 38
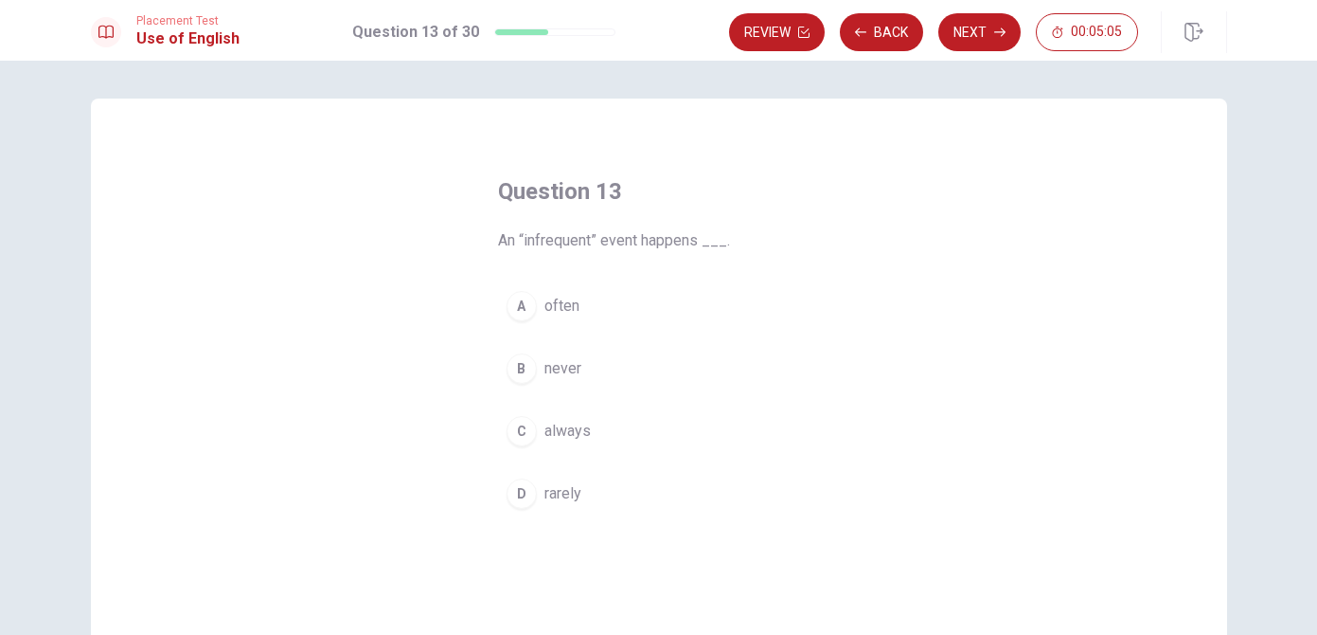
click at [525, 492] on div "D" at bounding box center [522, 493] width 30 height 30
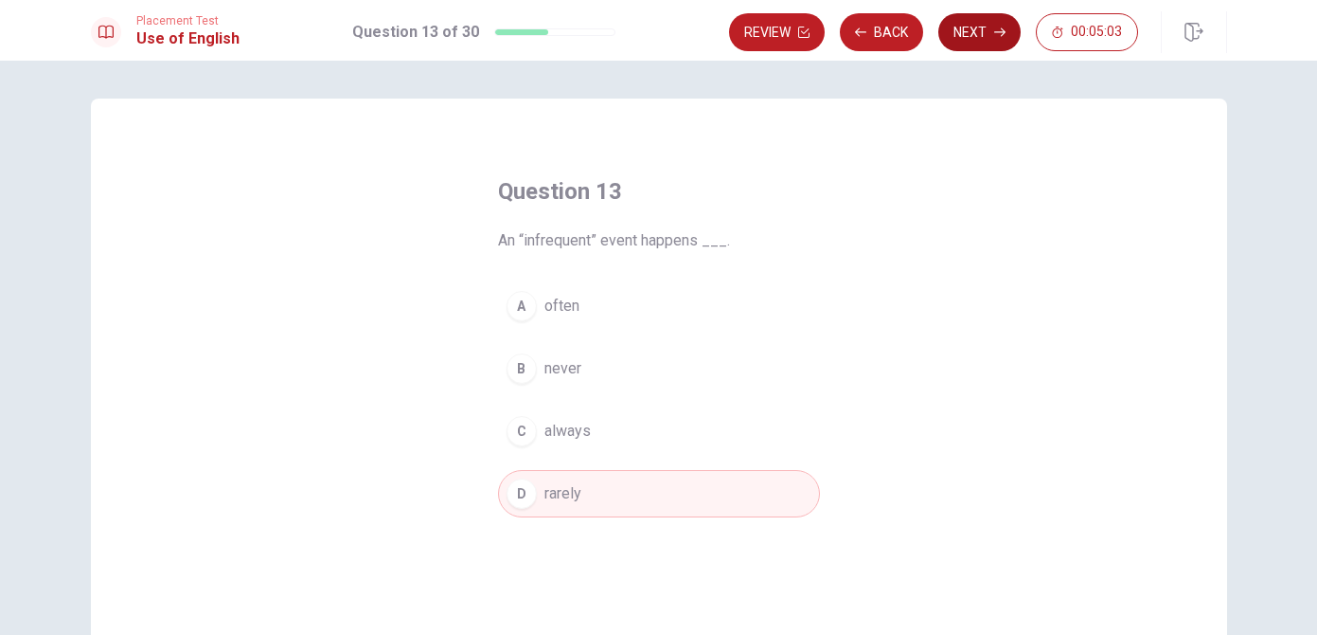
click at [961, 31] on button "Next" at bounding box center [980, 32] width 82 height 38
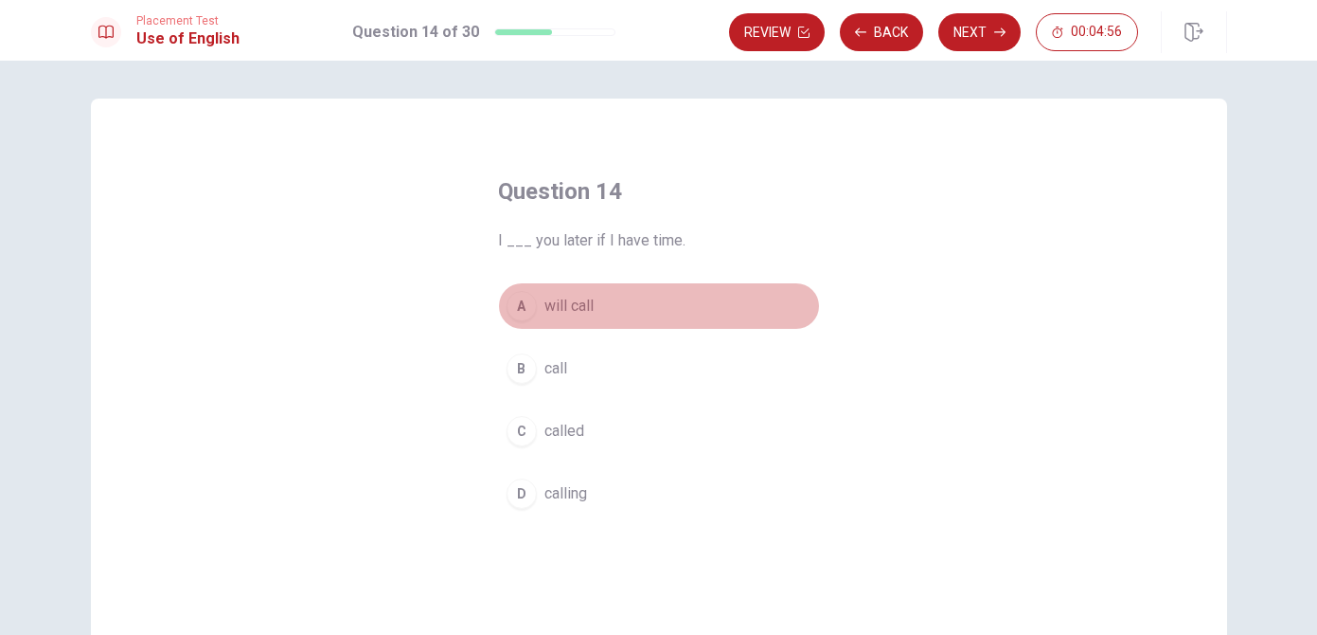
click at [523, 305] on div "A" at bounding box center [522, 306] width 30 height 30
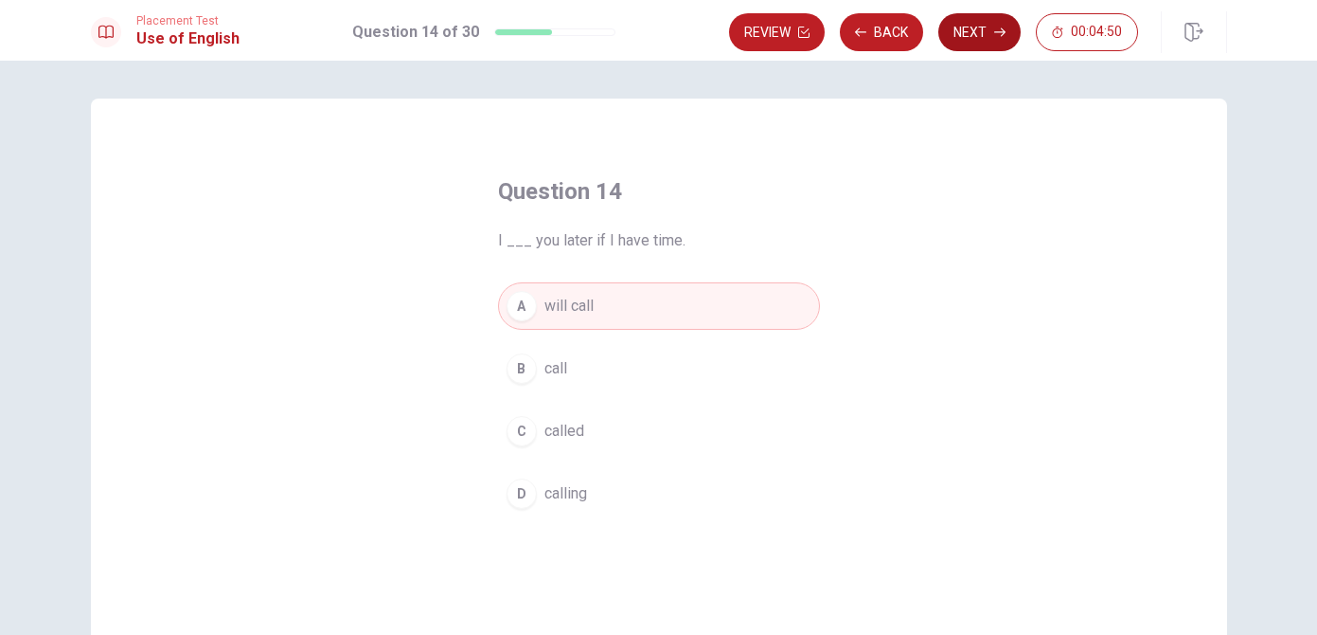
click at [962, 28] on button "Next" at bounding box center [980, 32] width 82 height 38
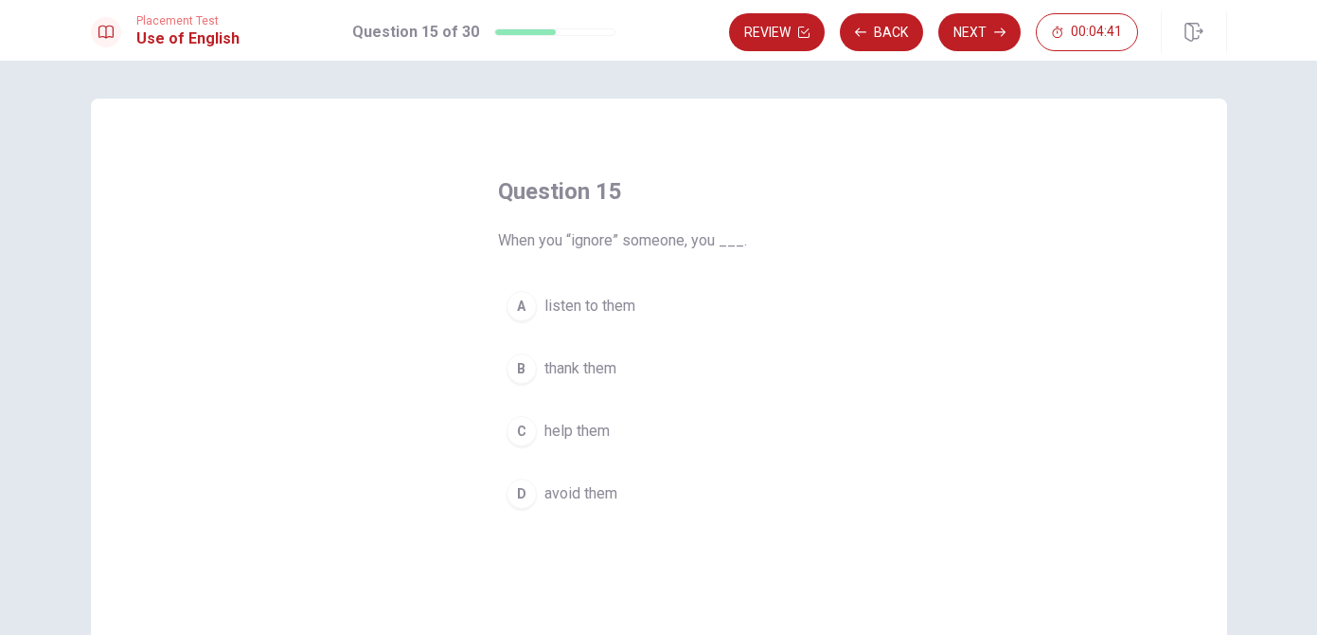
click at [524, 501] on div "D" at bounding box center [522, 493] width 30 height 30
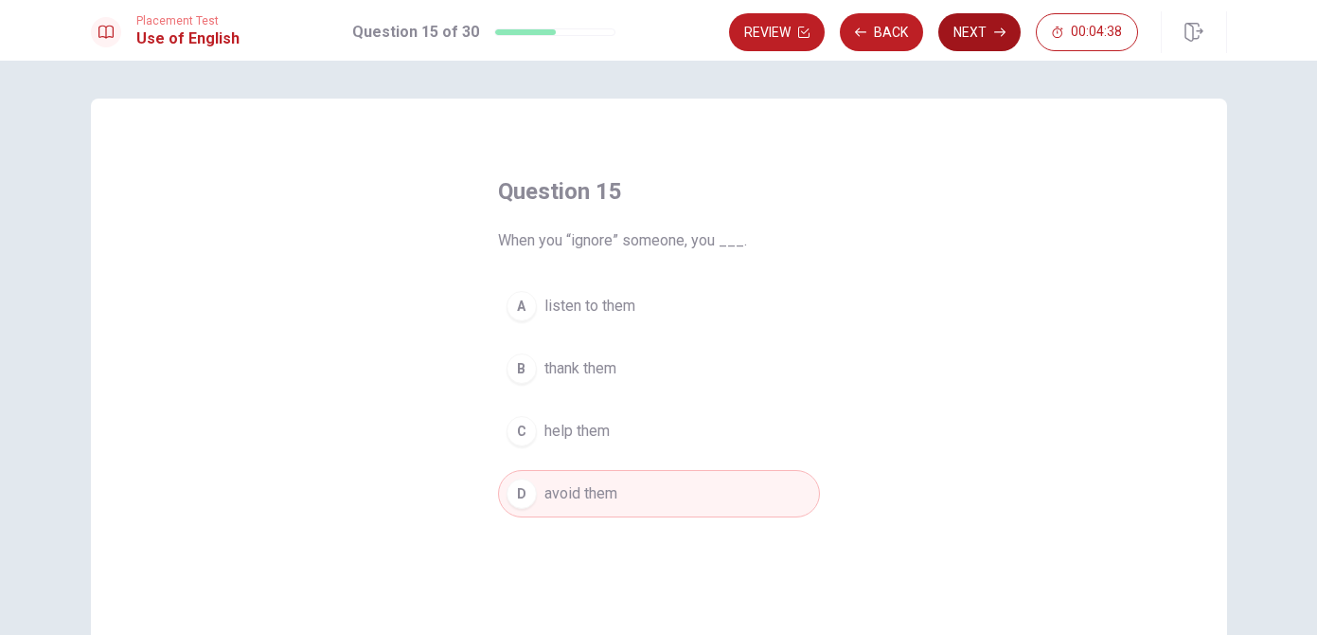
click at [958, 36] on button "Next" at bounding box center [980, 32] width 82 height 38
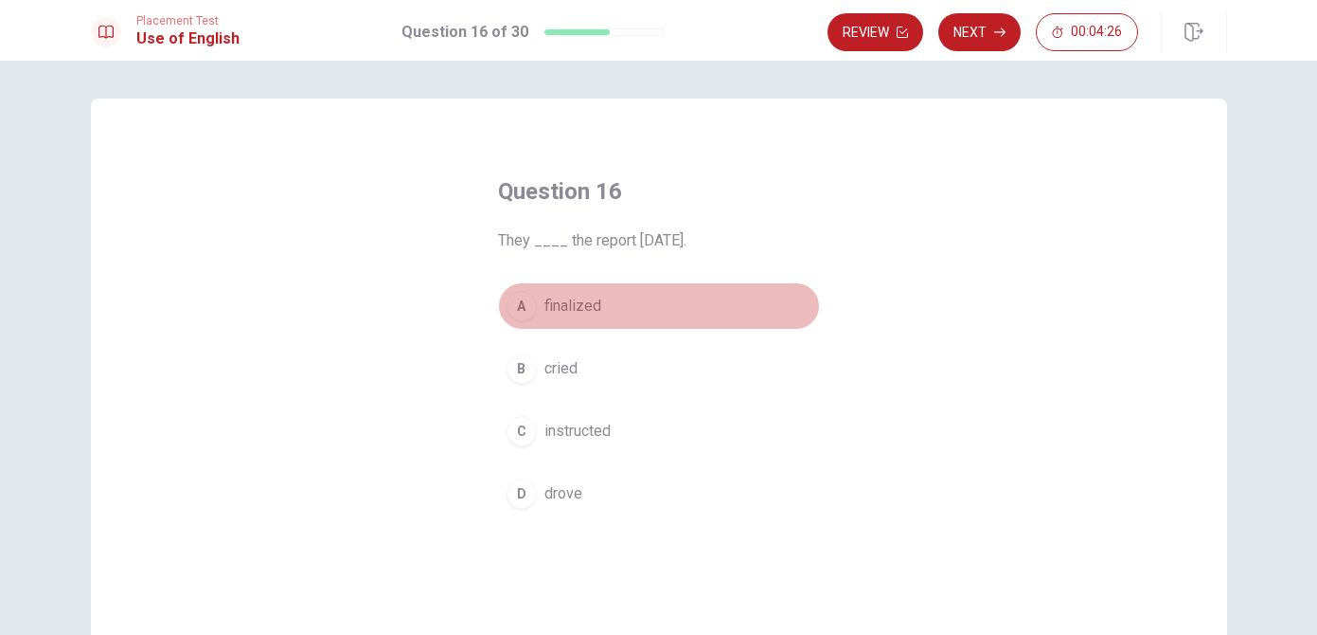
click at [523, 312] on div "A" at bounding box center [522, 306] width 30 height 30
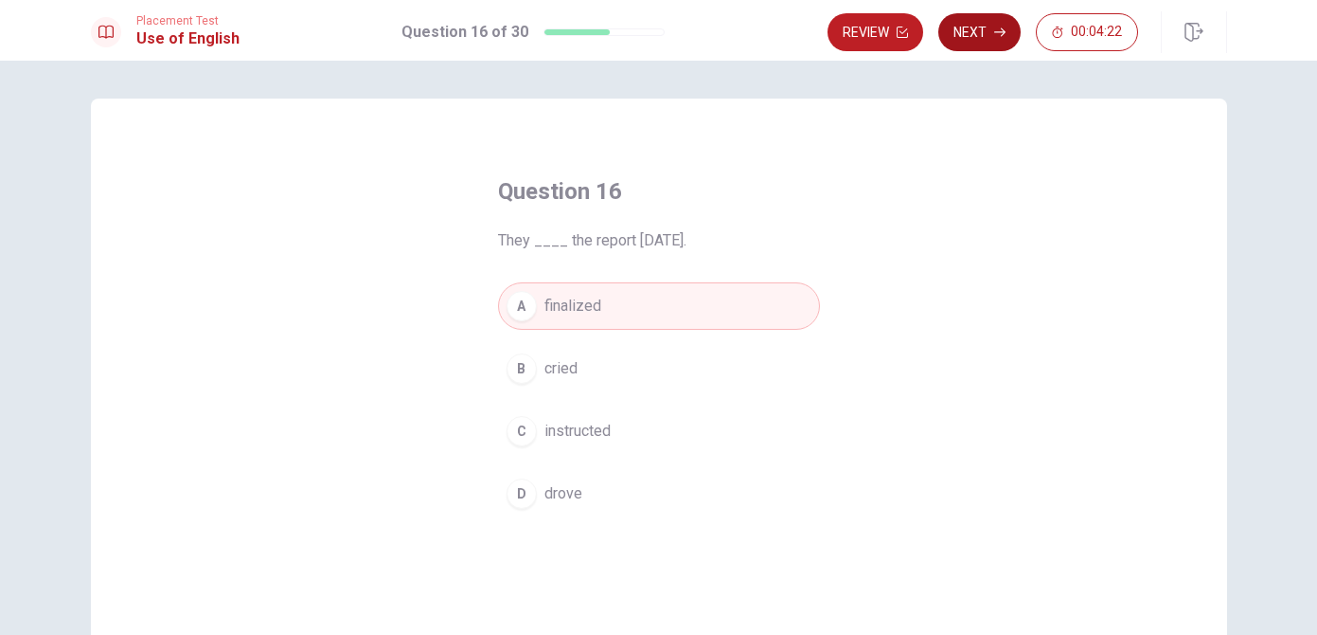
click at [990, 37] on button "Next" at bounding box center [980, 32] width 82 height 38
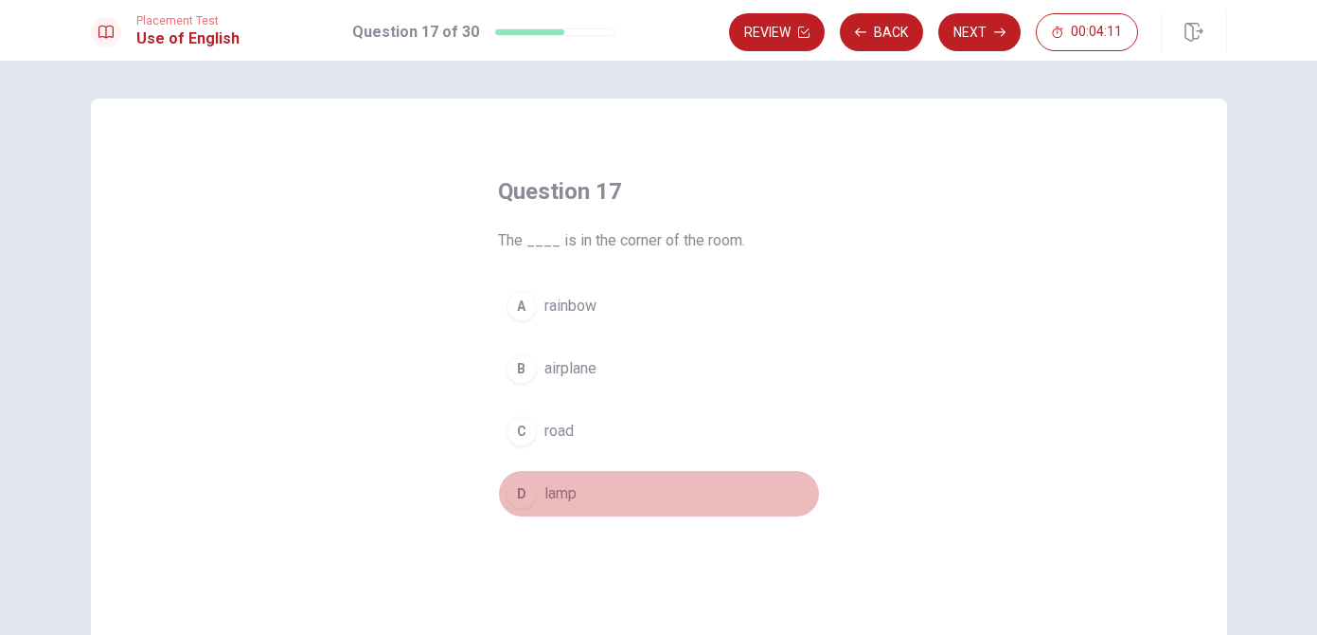
click at [524, 497] on div "D" at bounding box center [522, 493] width 30 height 30
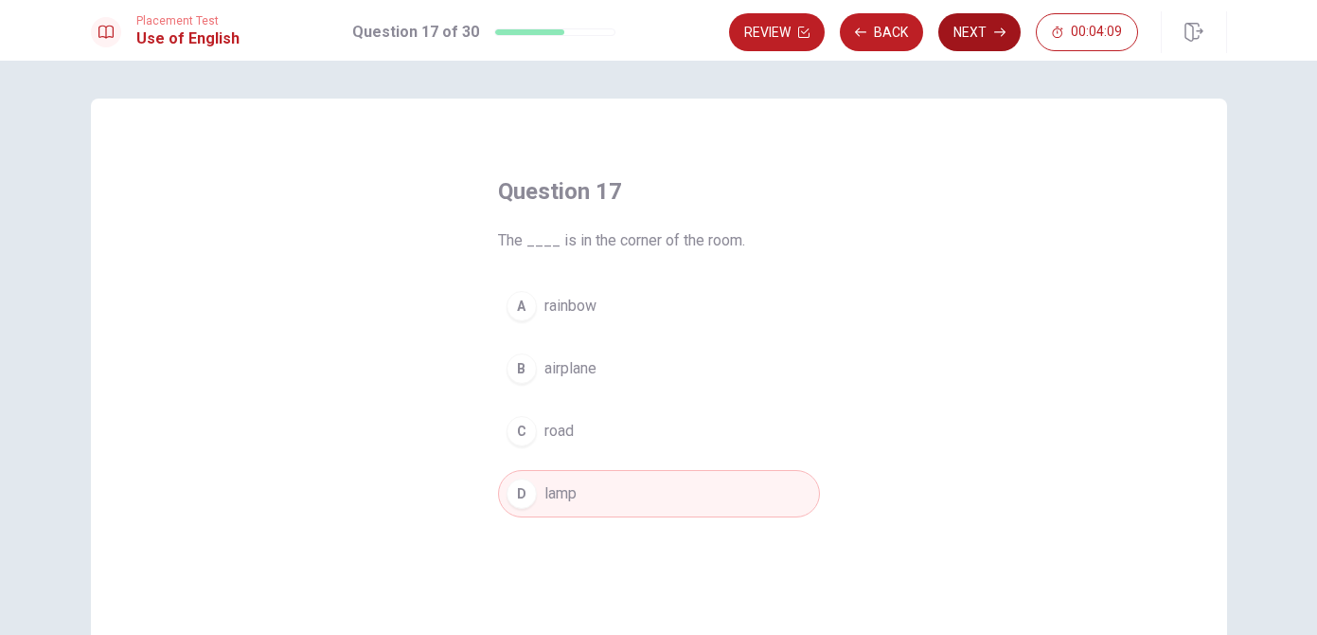
click at [985, 29] on button "Next" at bounding box center [980, 32] width 82 height 38
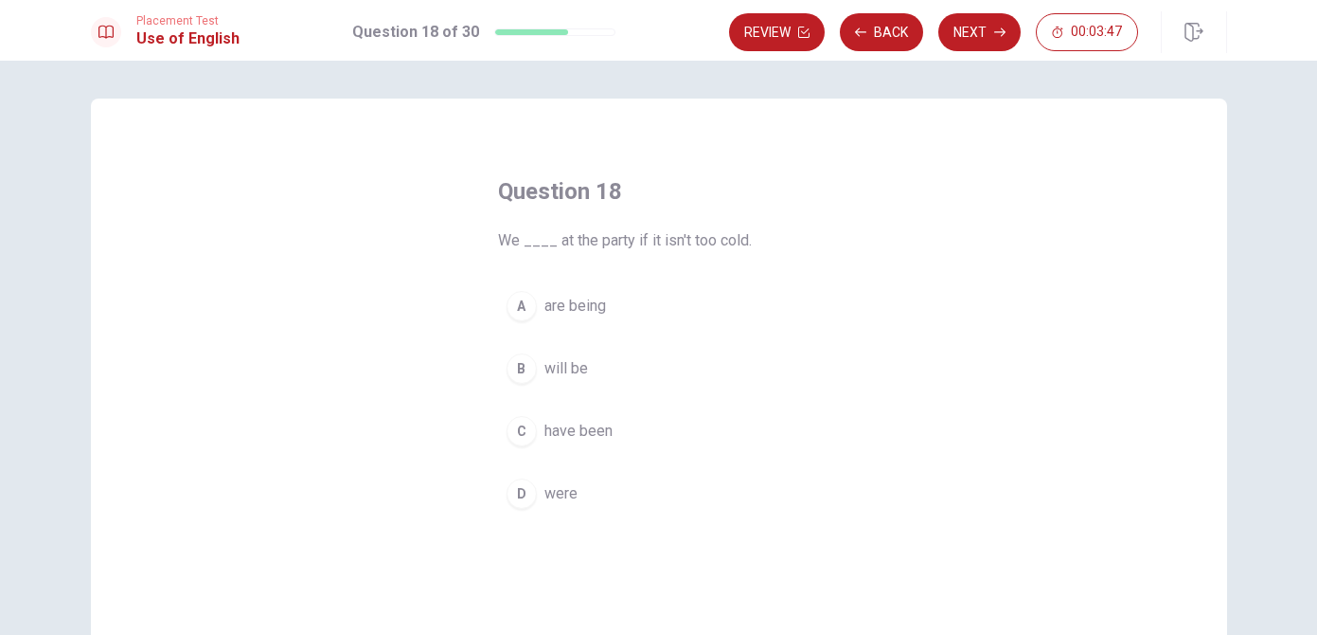
scroll to position [7, 0]
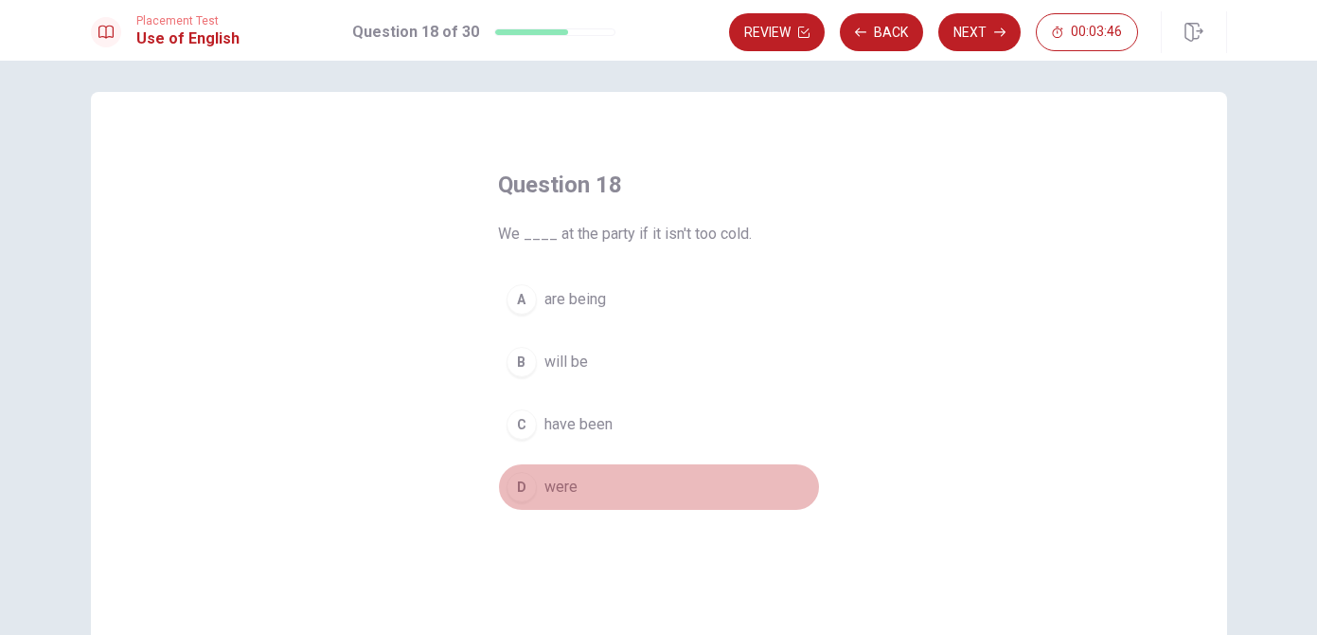
click at [523, 489] on div "D" at bounding box center [522, 487] width 30 height 30
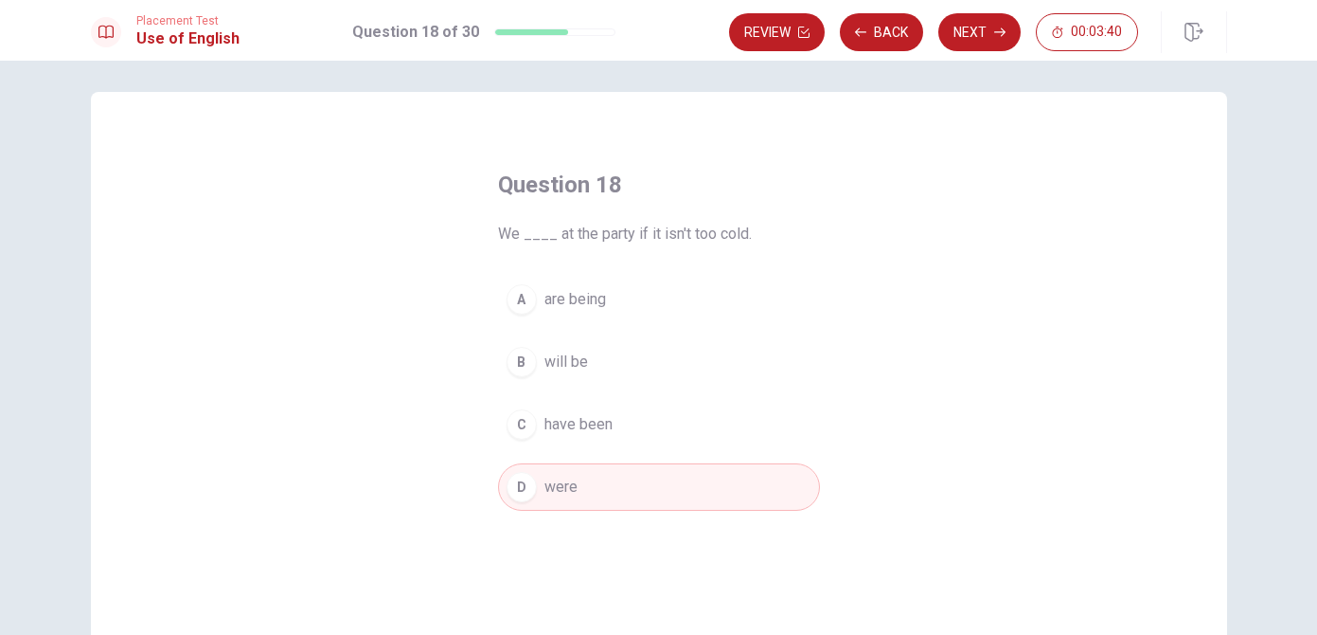
click at [526, 367] on div "B" at bounding box center [522, 362] width 30 height 30
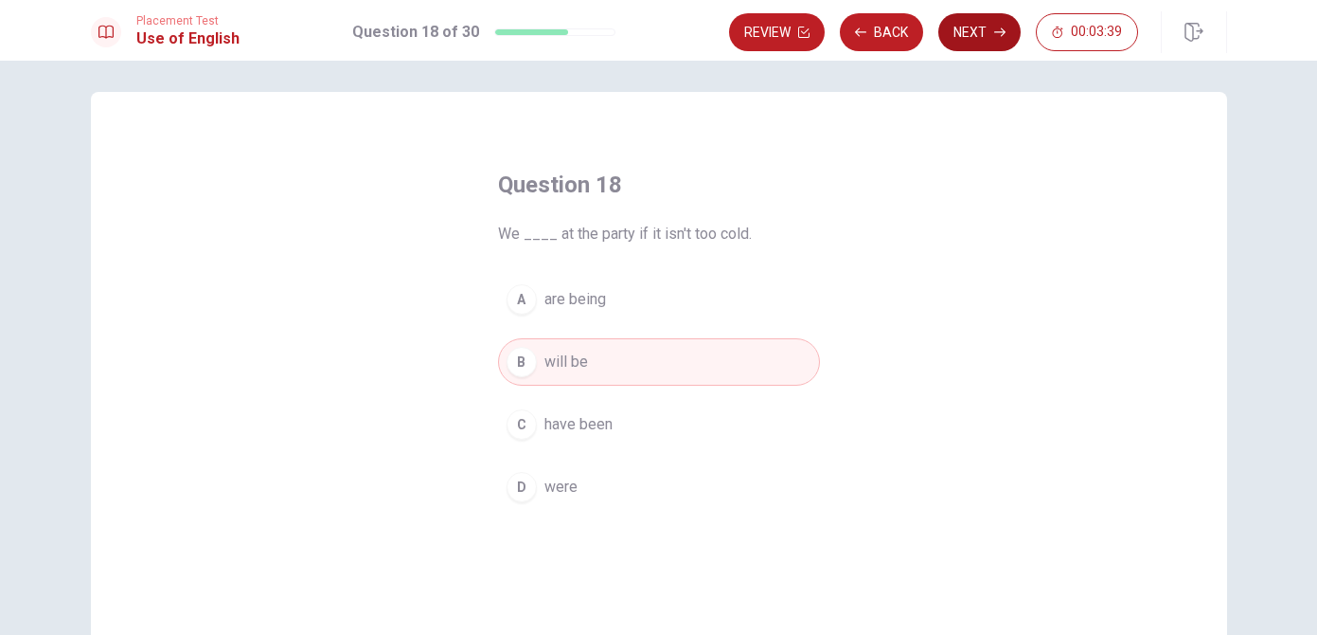
click at [962, 34] on button "Next" at bounding box center [980, 32] width 82 height 38
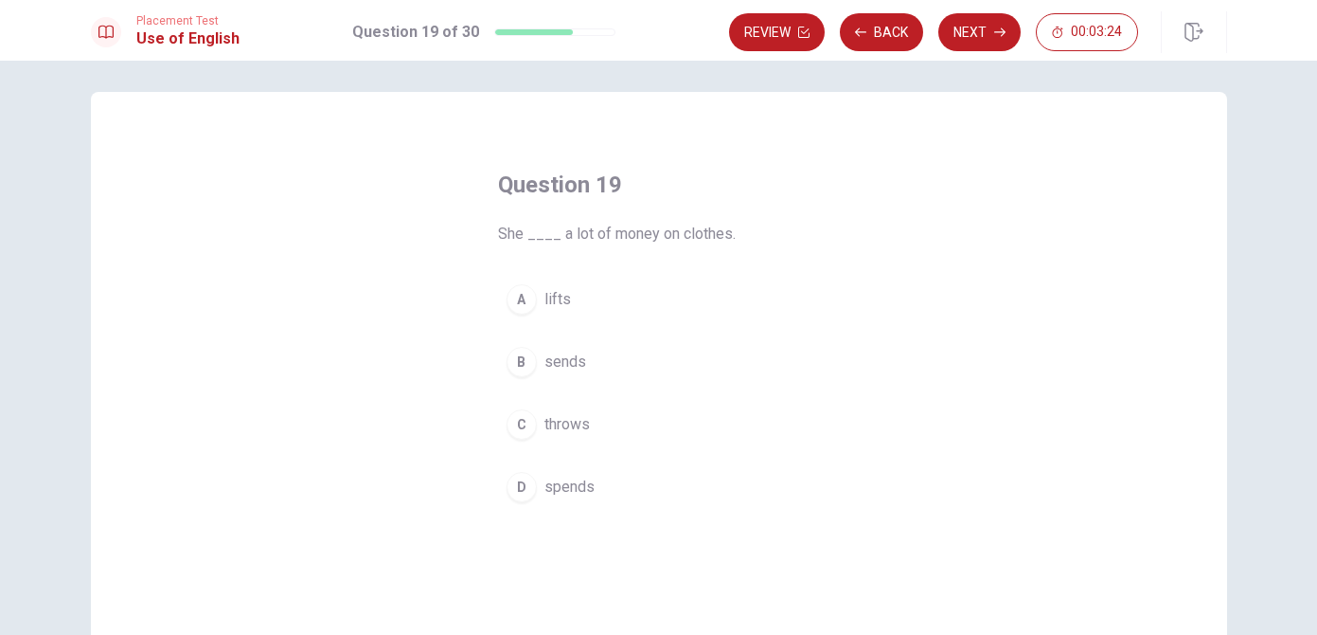
click at [521, 490] on div "D" at bounding box center [522, 487] width 30 height 30
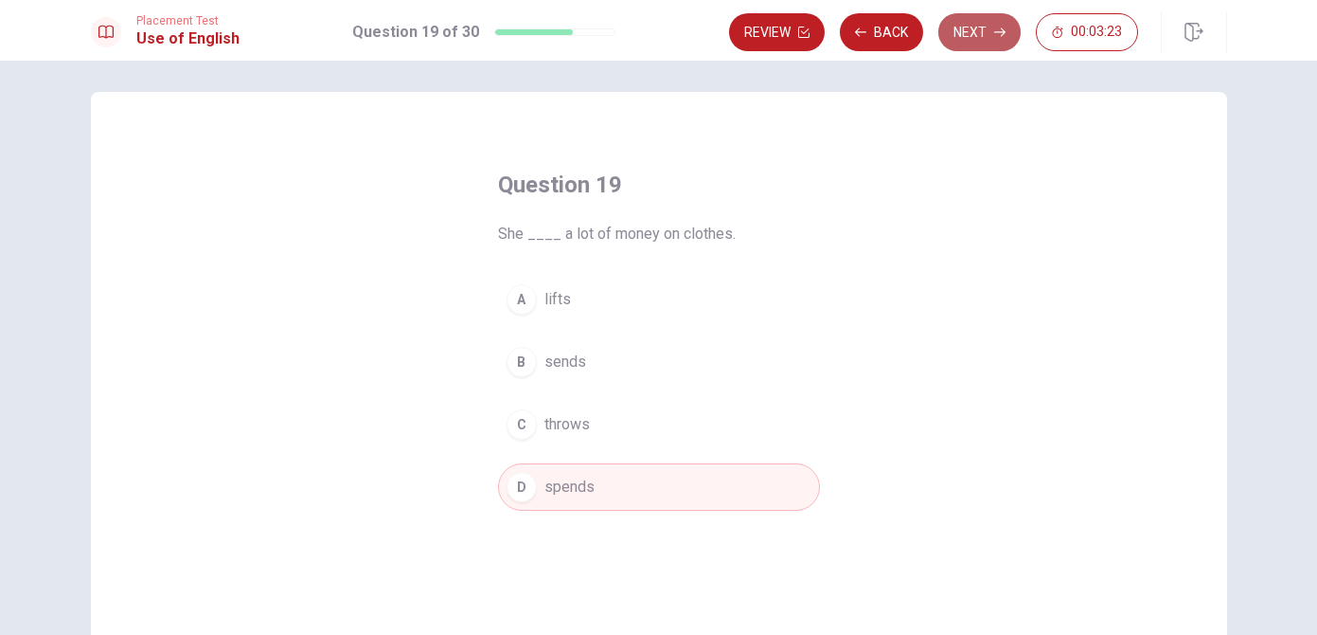
click at [991, 29] on button "Next" at bounding box center [980, 32] width 82 height 38
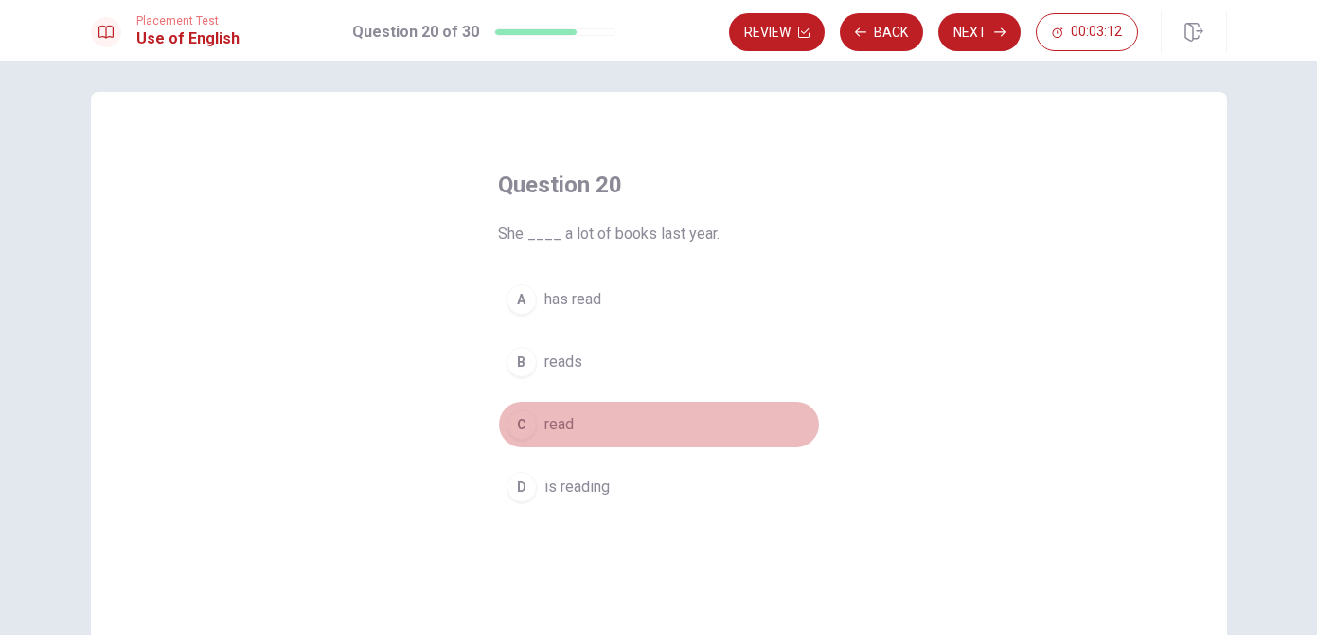
click at [525, 434] on div "C" at bounding box center [522, 424] width 30 height 30
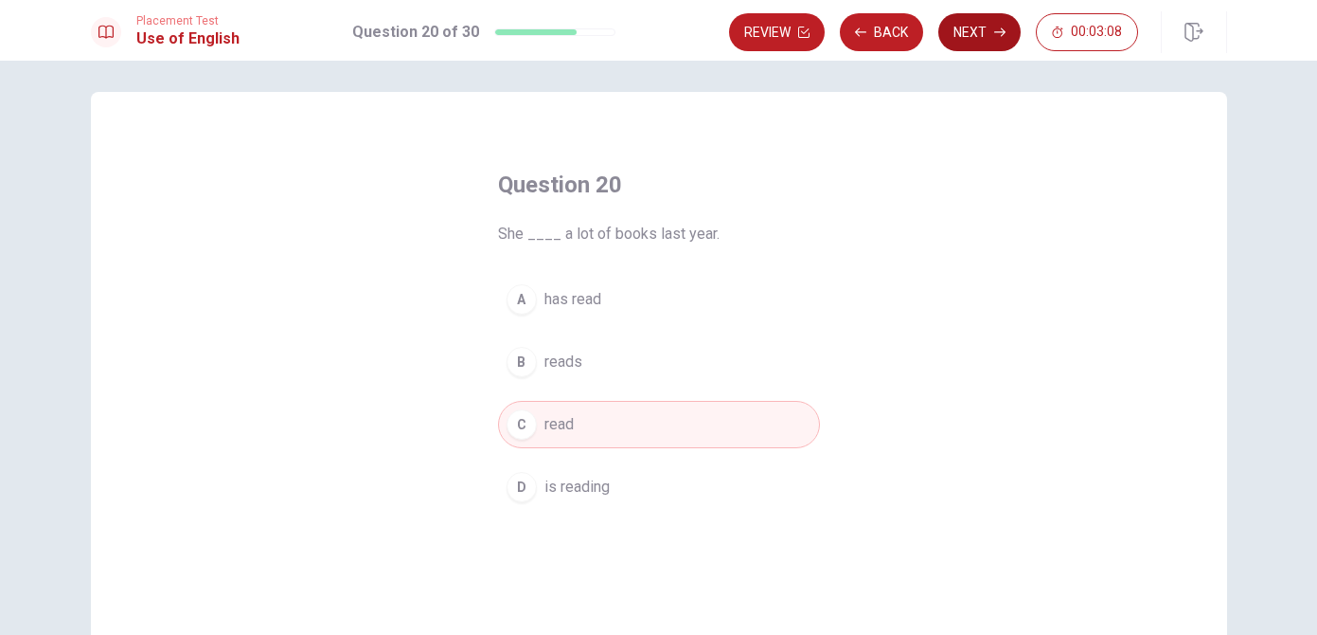
click at [977, 29] on button "Next" at bounding box center [980, 32] width 82 height 38
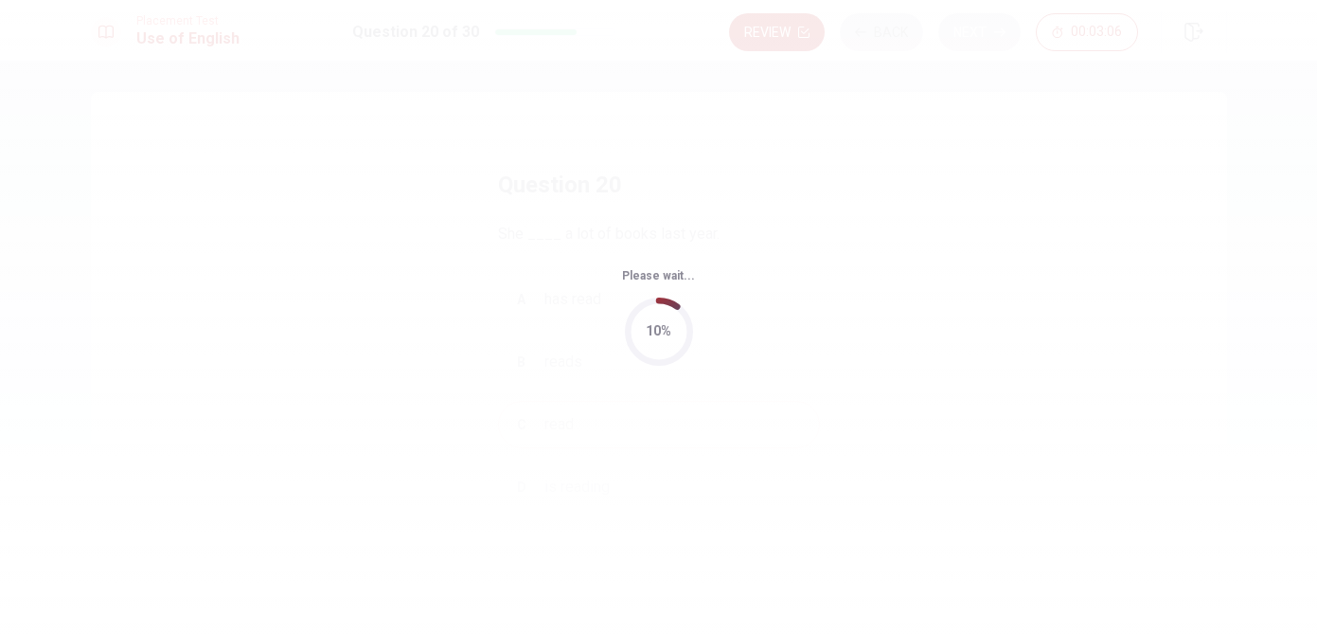
scroll to position [0, 0]
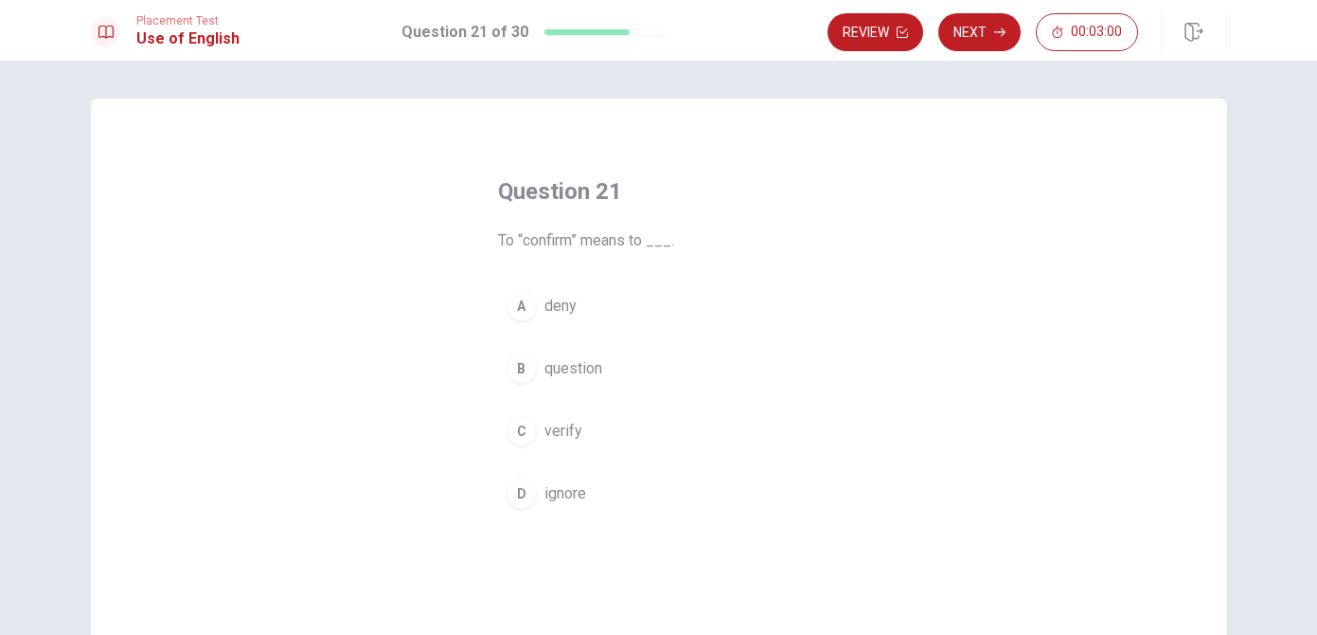
click at [523, 381] on div "B" at bounding box center [522, 368] width 30 height 30
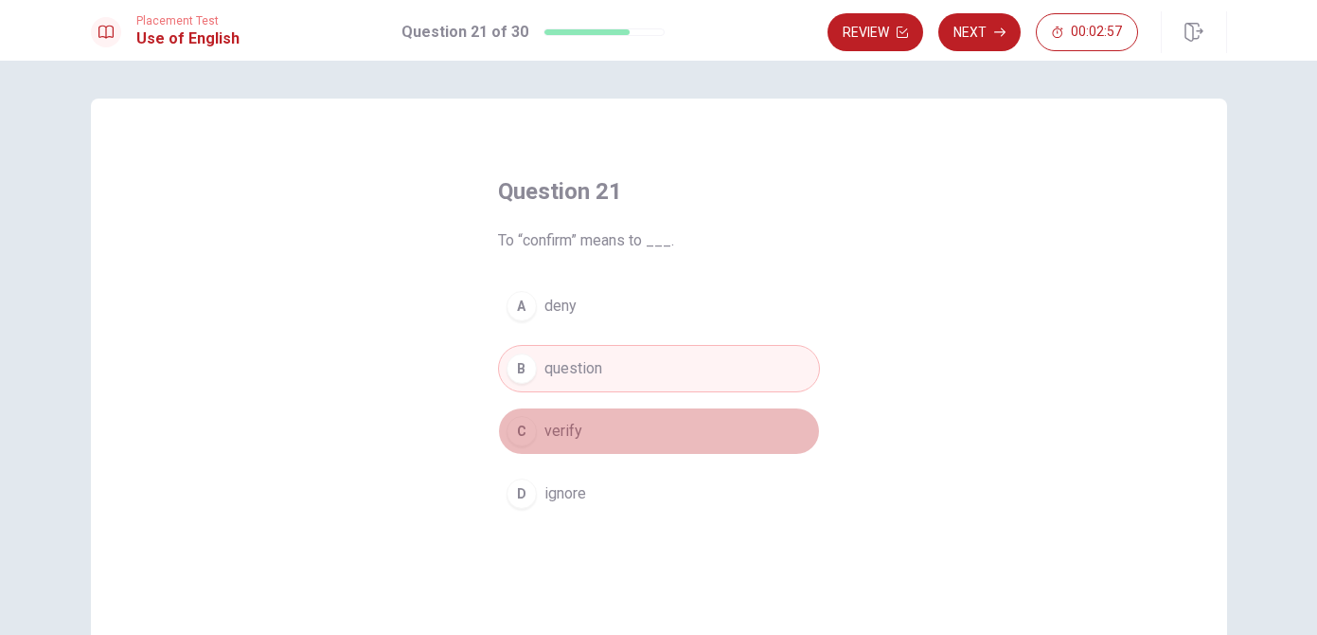
click at [527, 428] on div "C" at bounding box center [522, 431] width 30 height 30
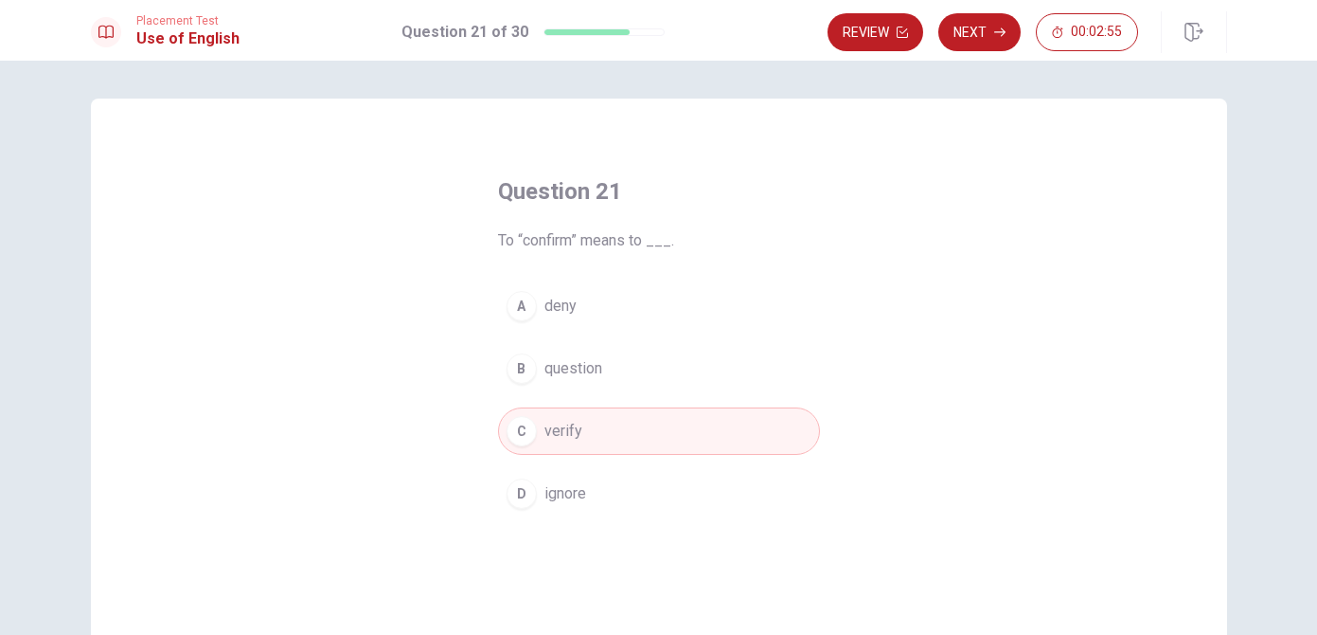
click at [984, 6] on div "Placement Test Use of English Question 21 of 30 Review Next 00:02:55" at bounding box center [658, 30] width 1317 height 61
click at [977, 19] on button "Next" at bounding box center [980, 32] width 82 height 38
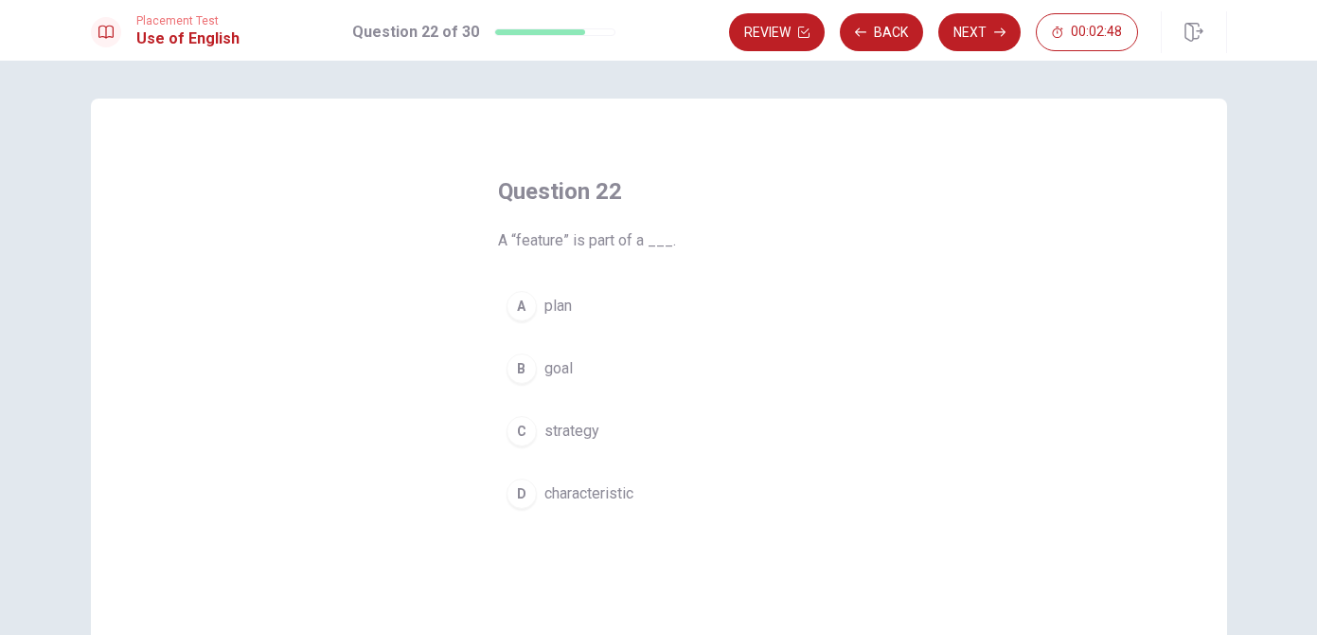
click at [526, 501] on div "D" at bounding box center [522, 493] width 30 height 30
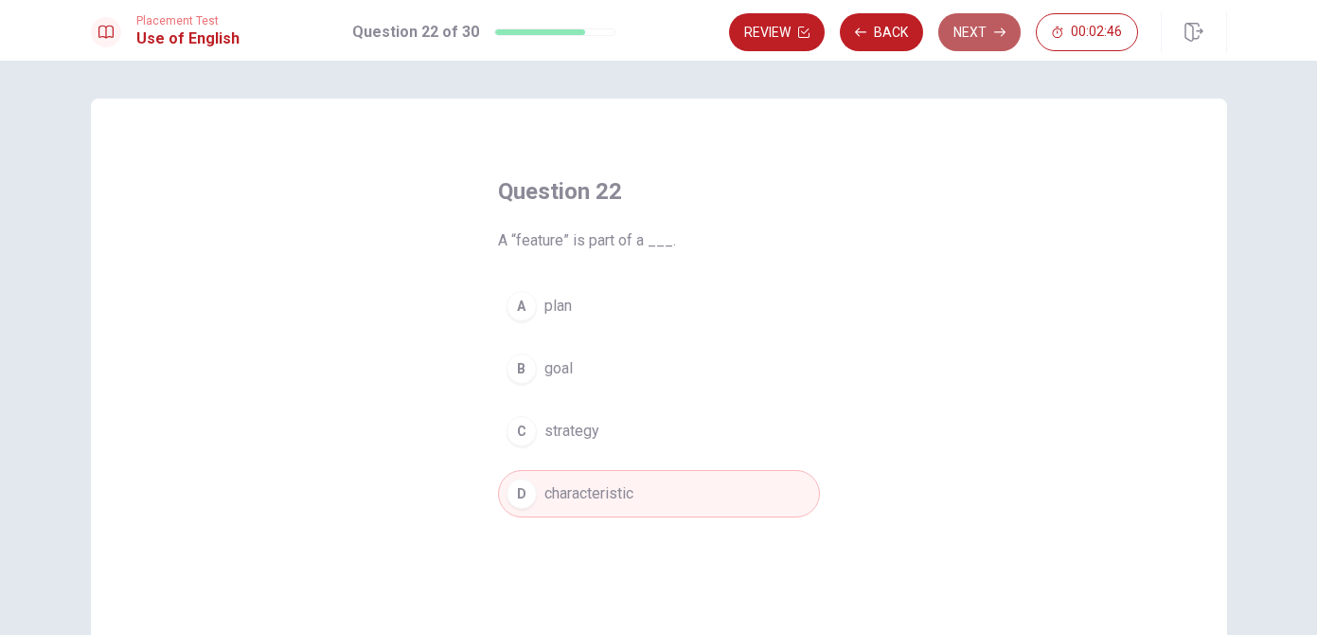
click at [954, 29] on button "Next" at bounding box center [980, 32] width 82 height 38
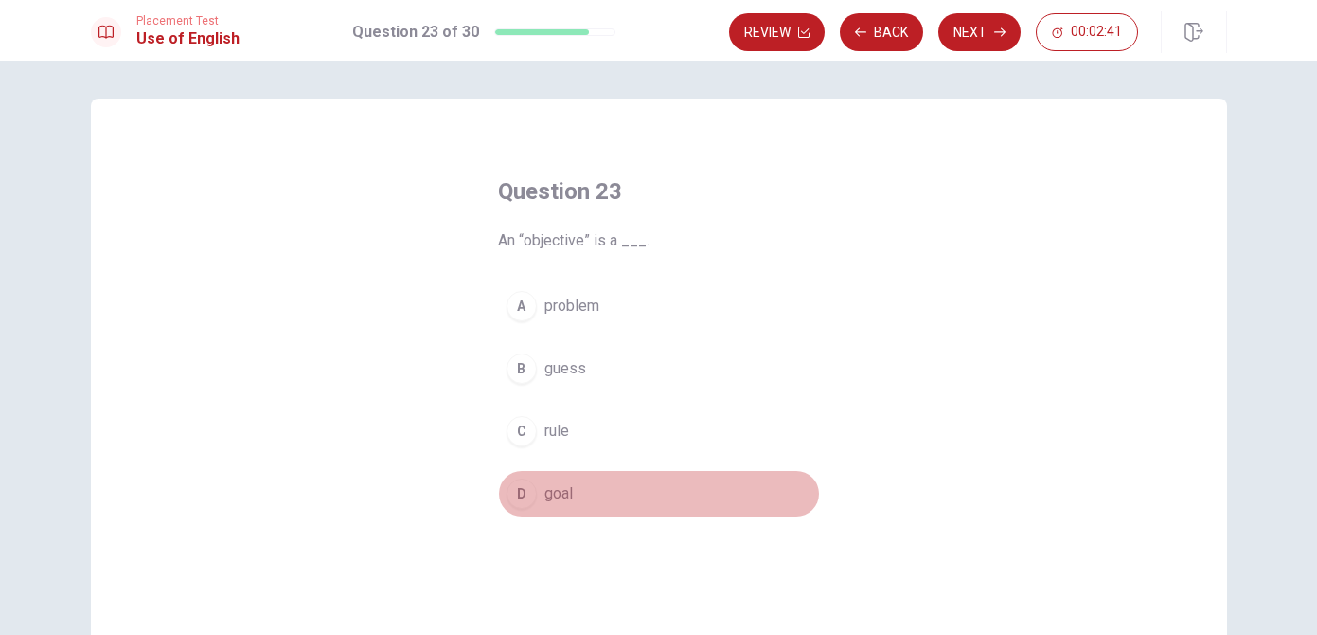
click at [527, 505] on div "D" at bounding box center [522, 493] width 30 height 30
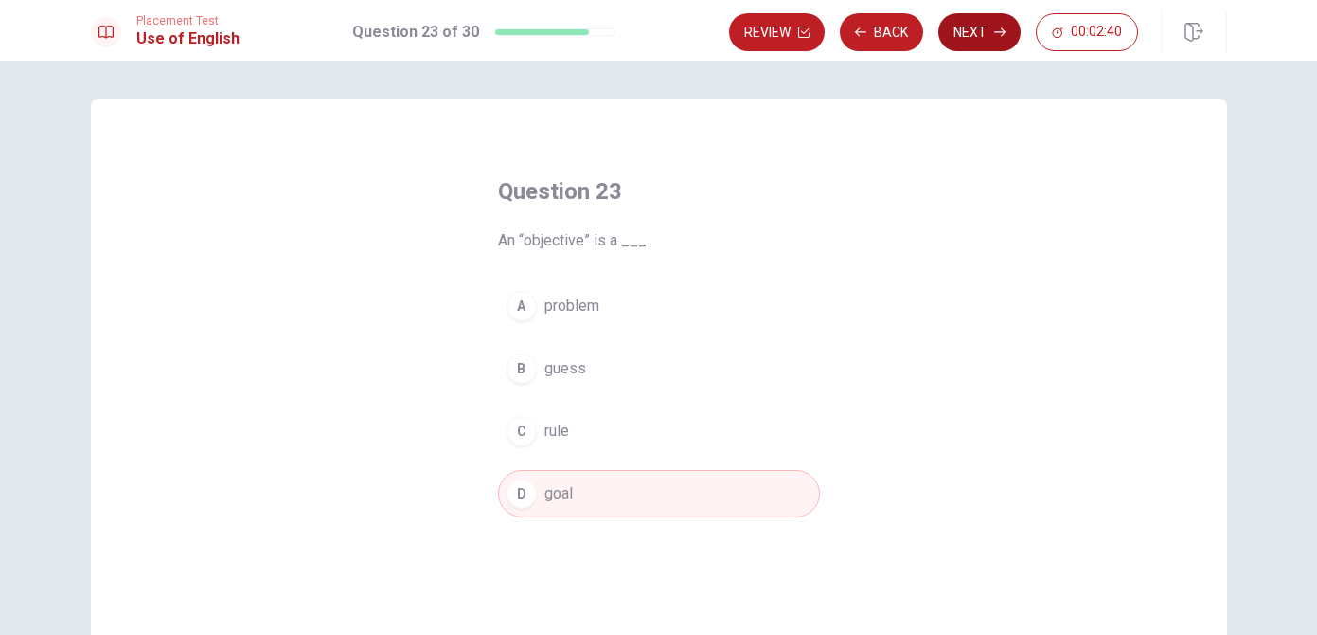
click at [1002, 37] on icon "button" at bounding box center [1000, 32] width 11 height 11
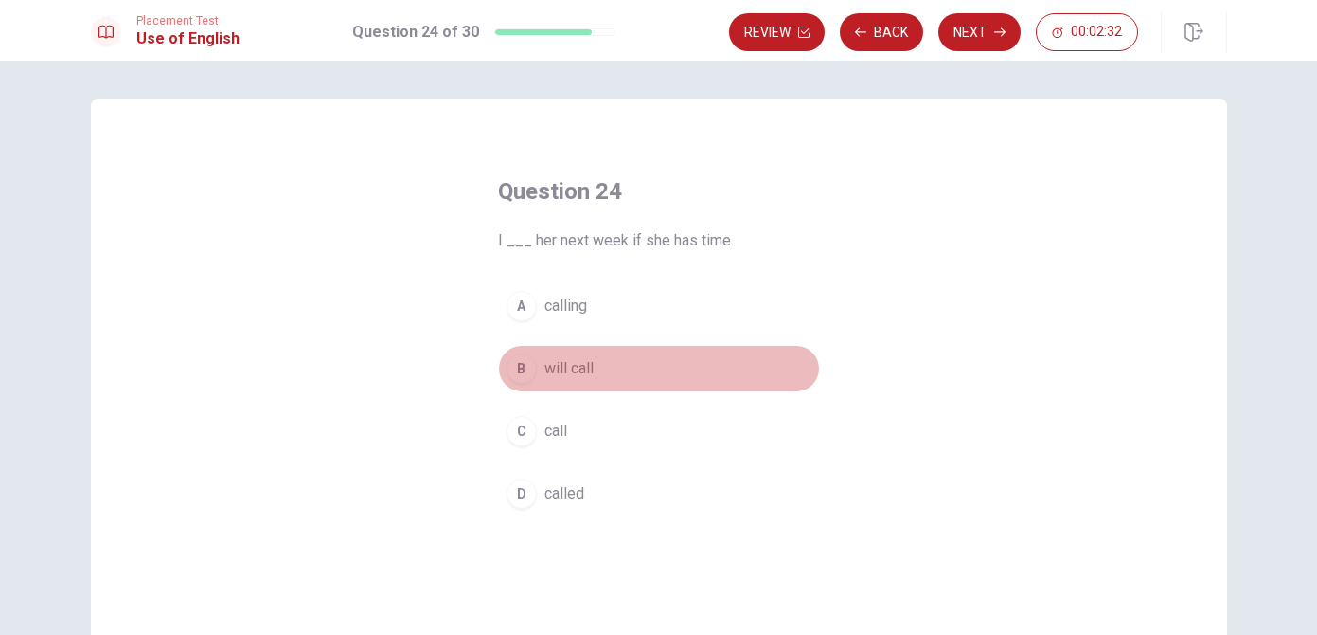
click at [524, 370] on div "B" at bounding box center [522, 368] width 30 height 30
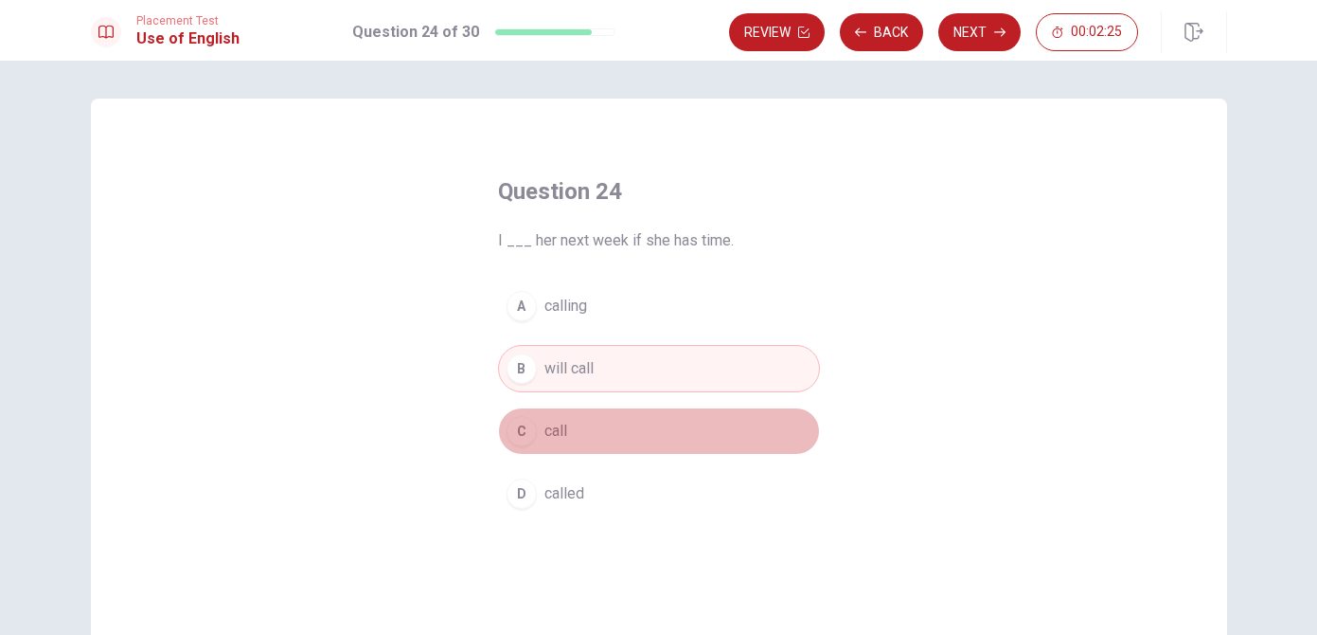
click at [529, 434] on div "C" at bounding box center [522, 431] width 30 height 30
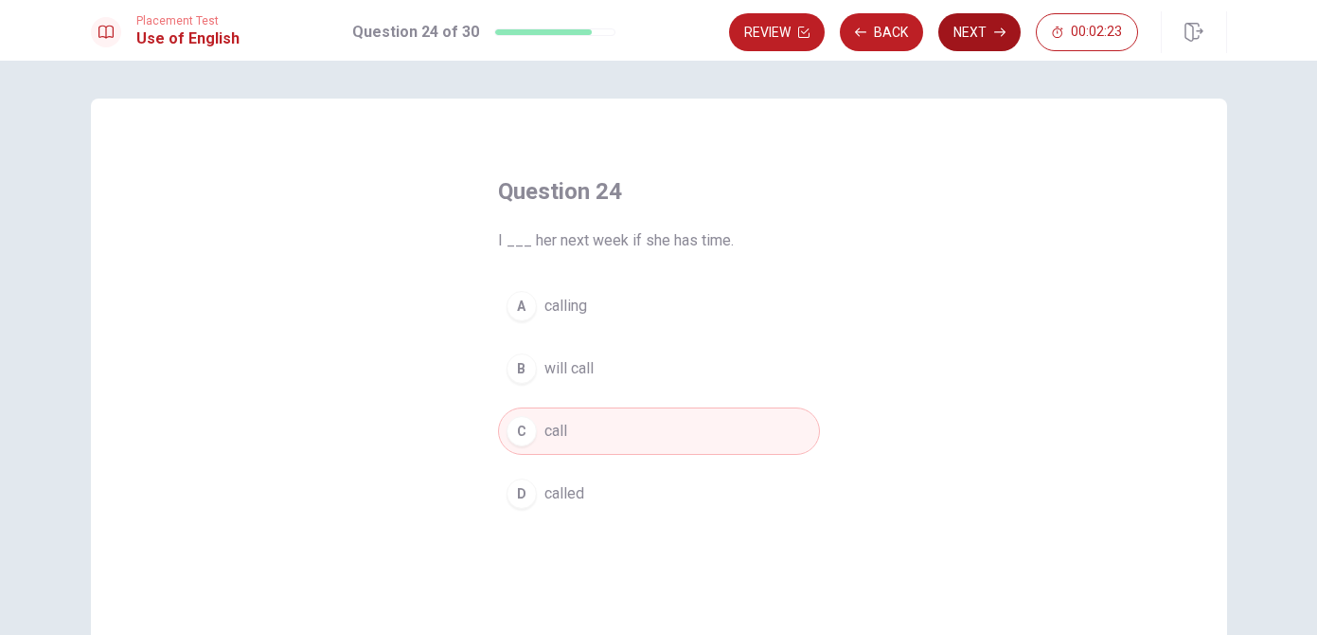
click at [956, 39] on button "Next" at bounding box center [980, 32] width 82 height 38
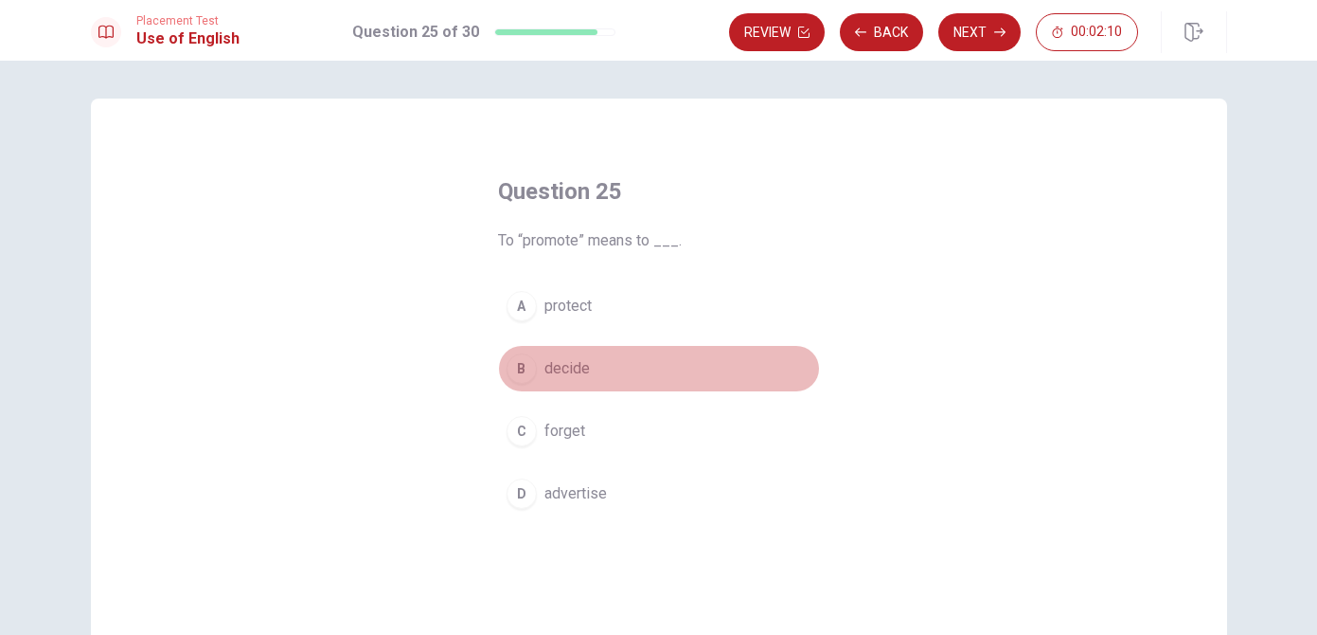
click at [529, 369] on div "B" at bounding box center [522, 368] width 30 height 30
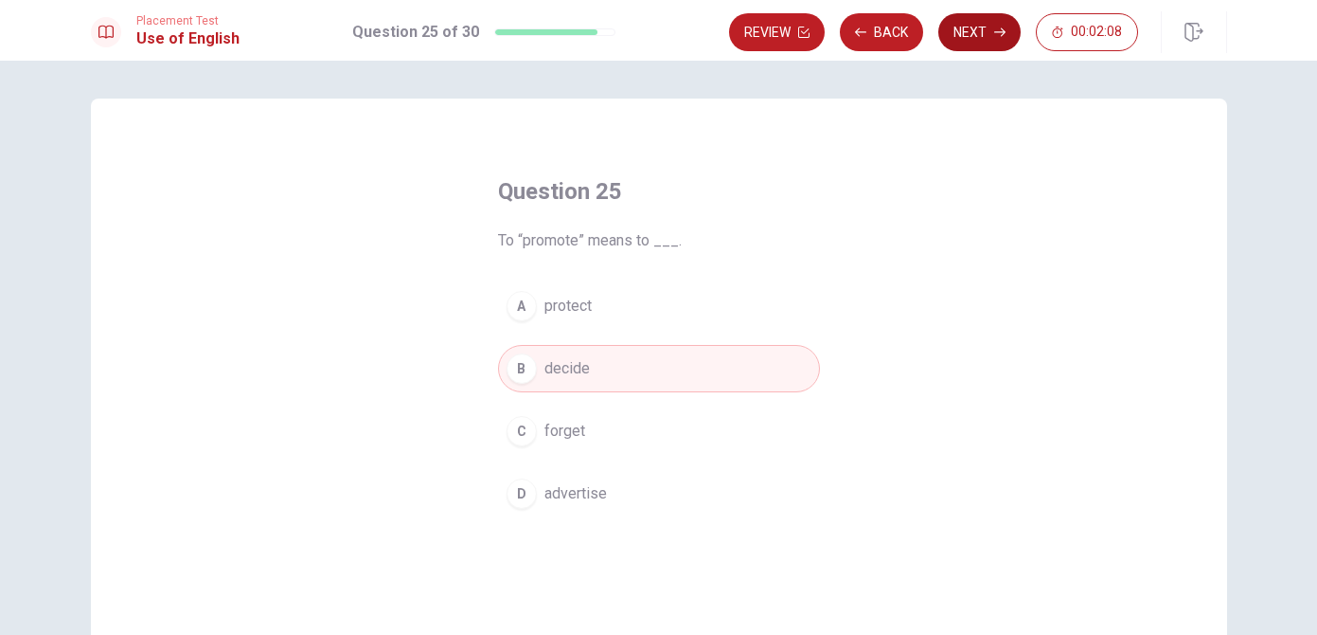
click at [959, 35] on button "Next" at bounding box center [980, 32] width 82 height 38
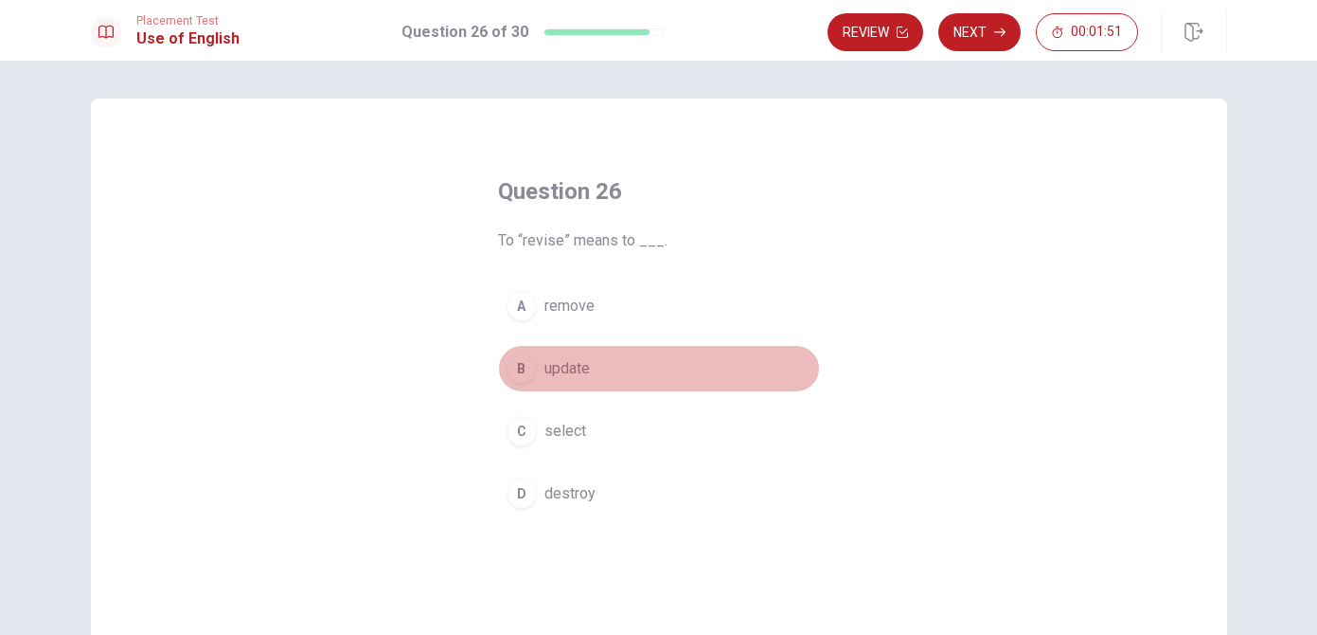
click at [524, 374] on div "B" at bounding box center [522, 368] width 30 height 30
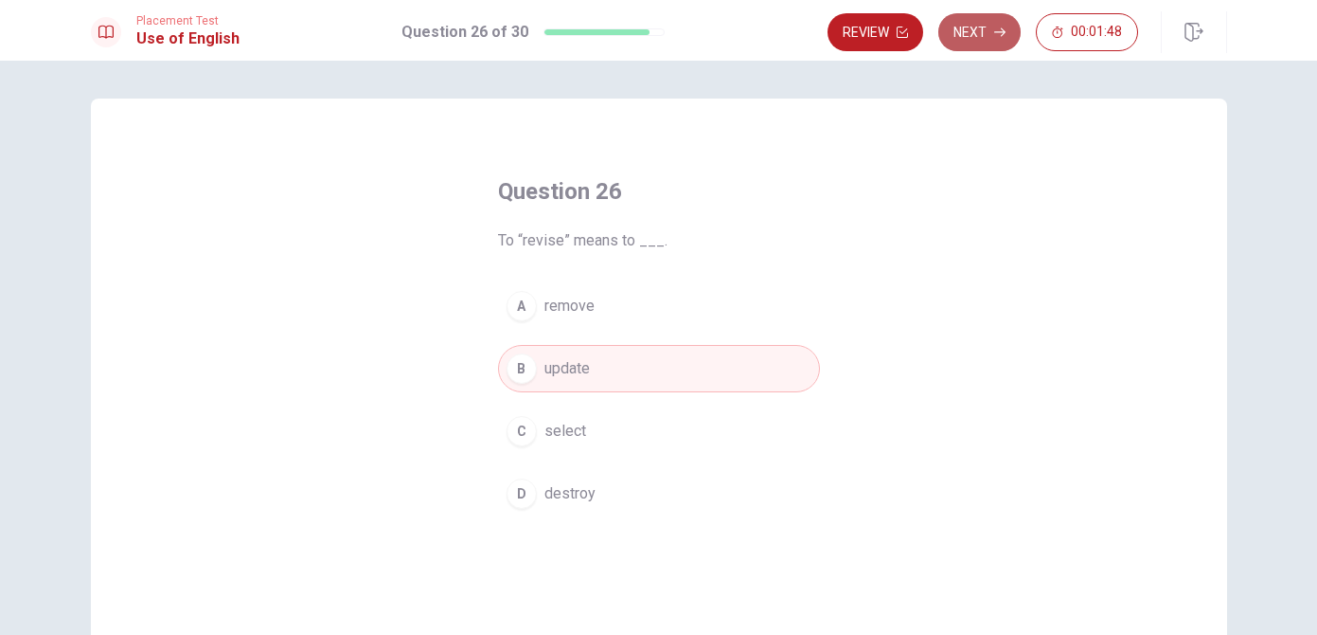
click at [968, 38] on button "Next" at bounding box center [980, 32] width 82 height 38
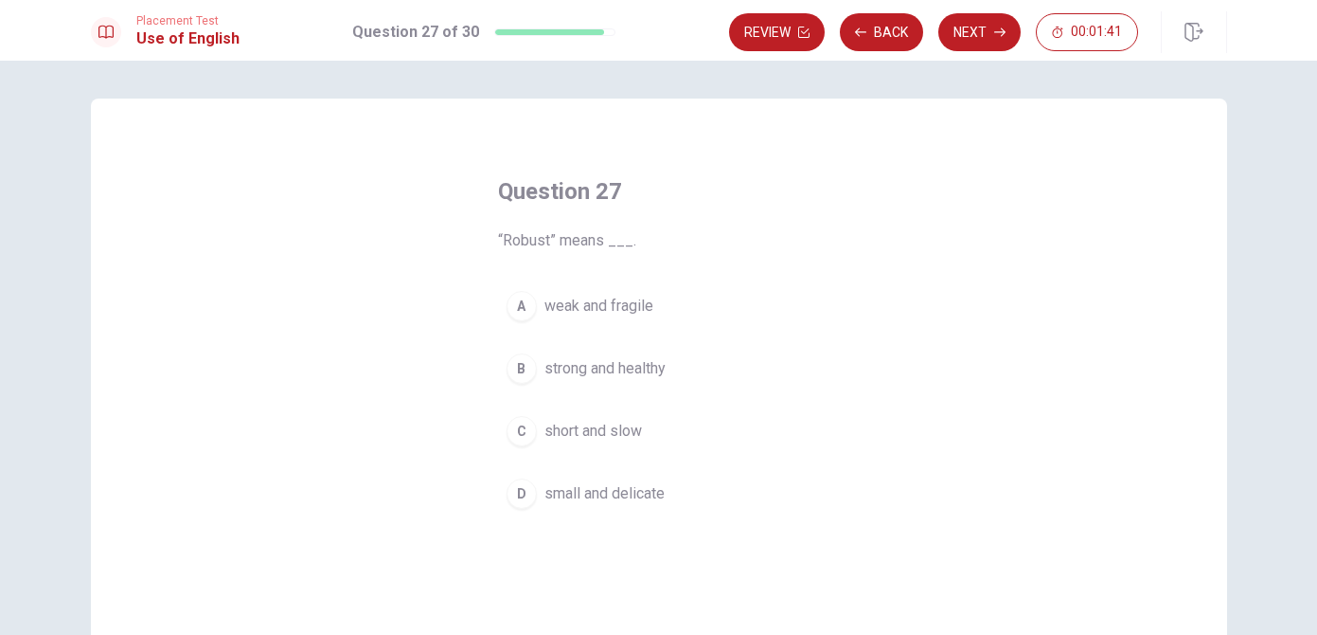
click at [511, 369] on div "B" at bounding box center [522, 368] width 30 height 30
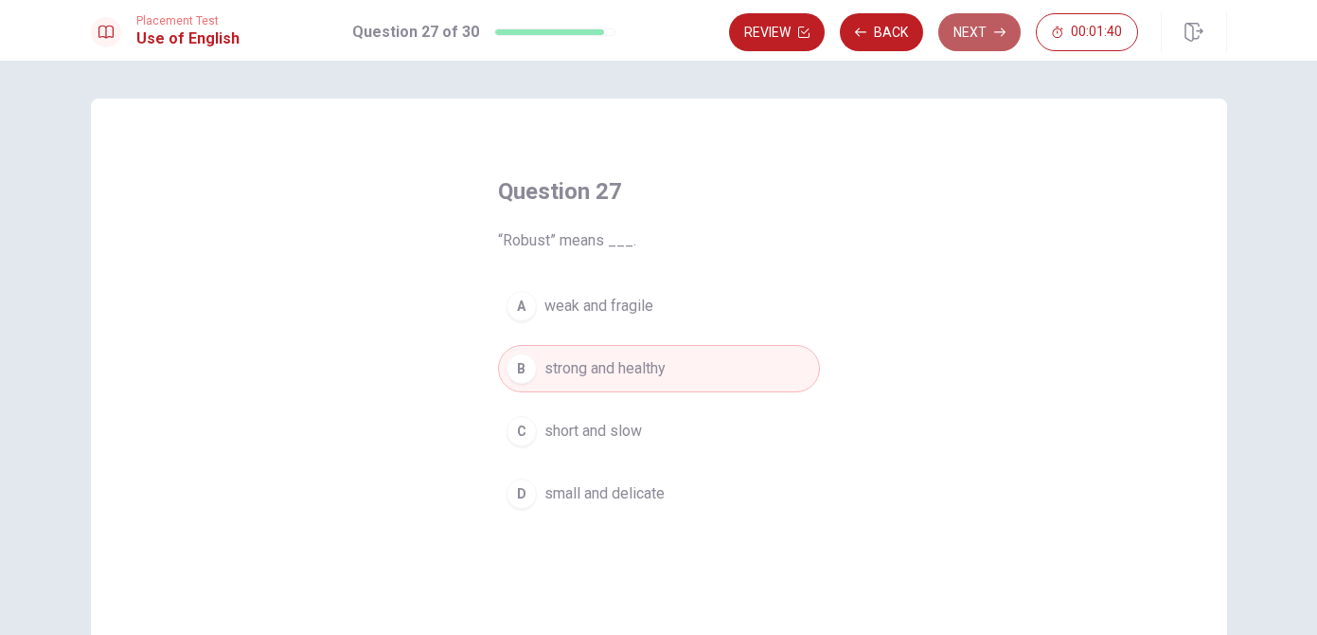
click at [961, 21] on button "Next" at bounding box center [980, 32] width 82 height 38
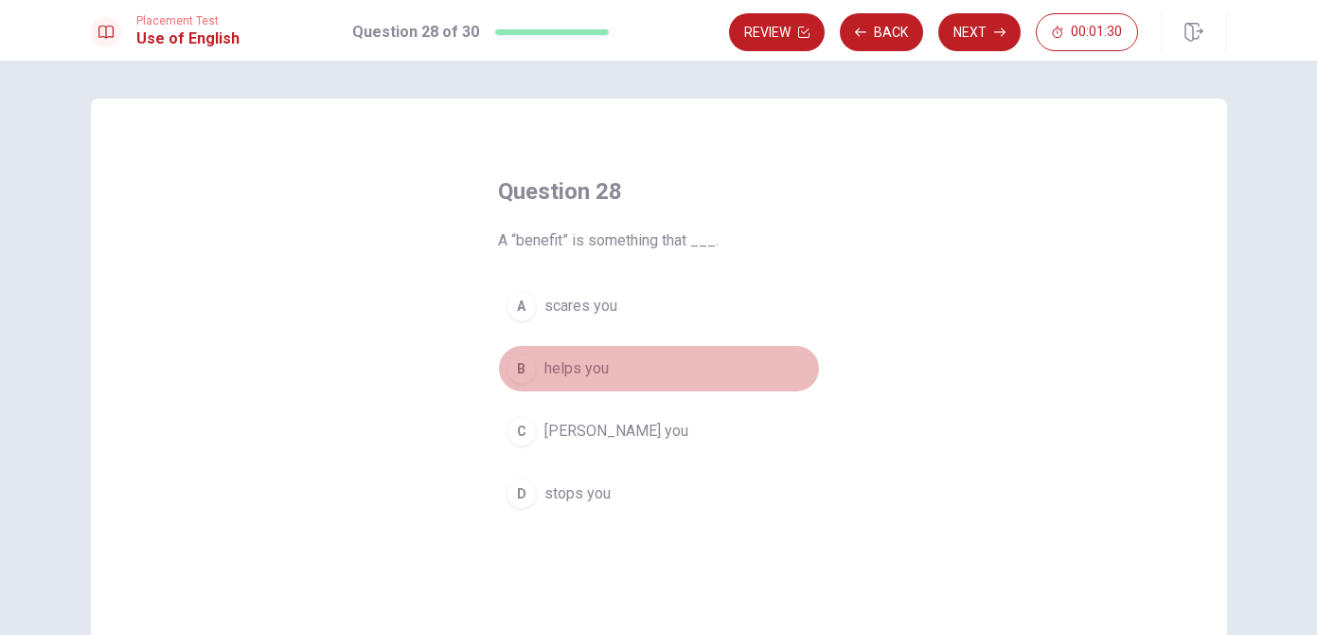
click at [528, 367] on div "B" at bounding box center [522, 368] width 30 height 30
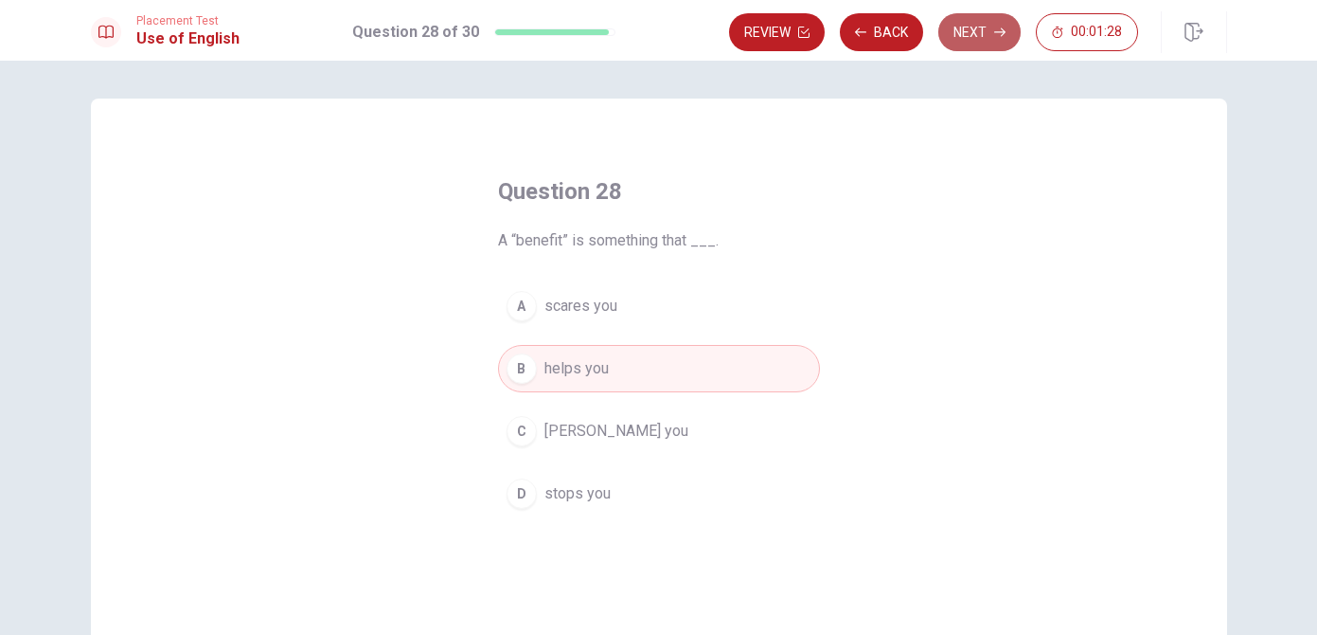
click at [971, 35] on button "Next" at bounding box center [980, 32] width 82 height 38
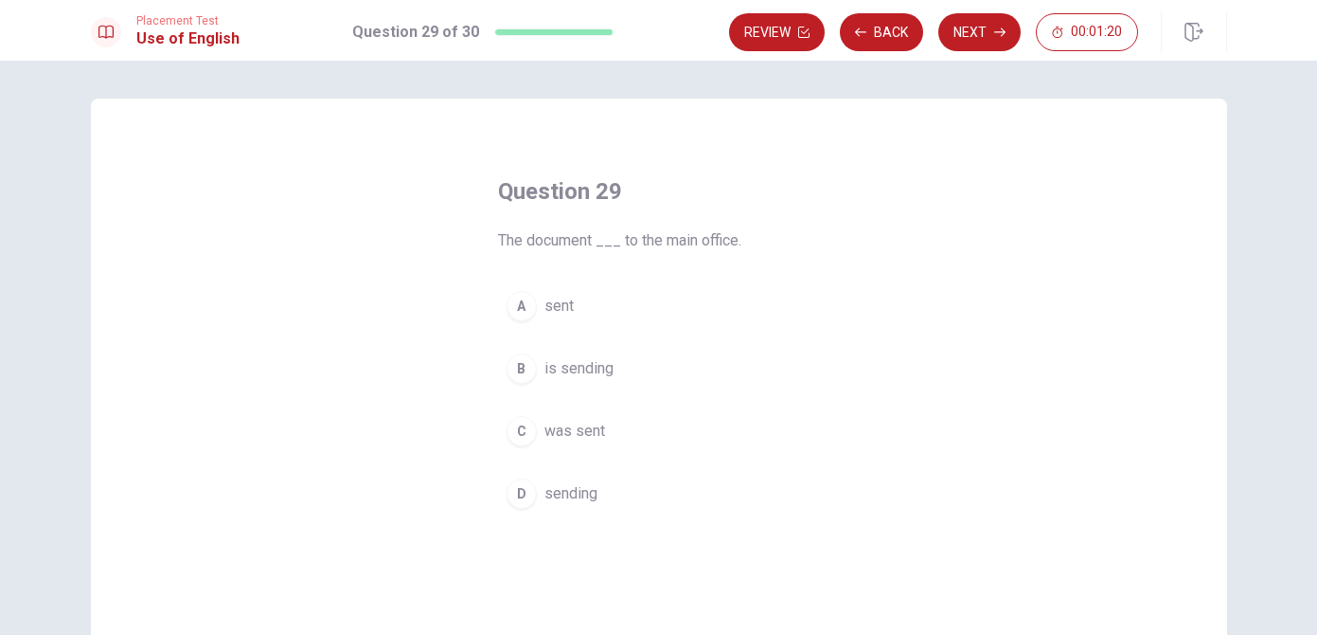
click at [521, 432] on div "C" at bounding box center [522, 431] width 30 height 30
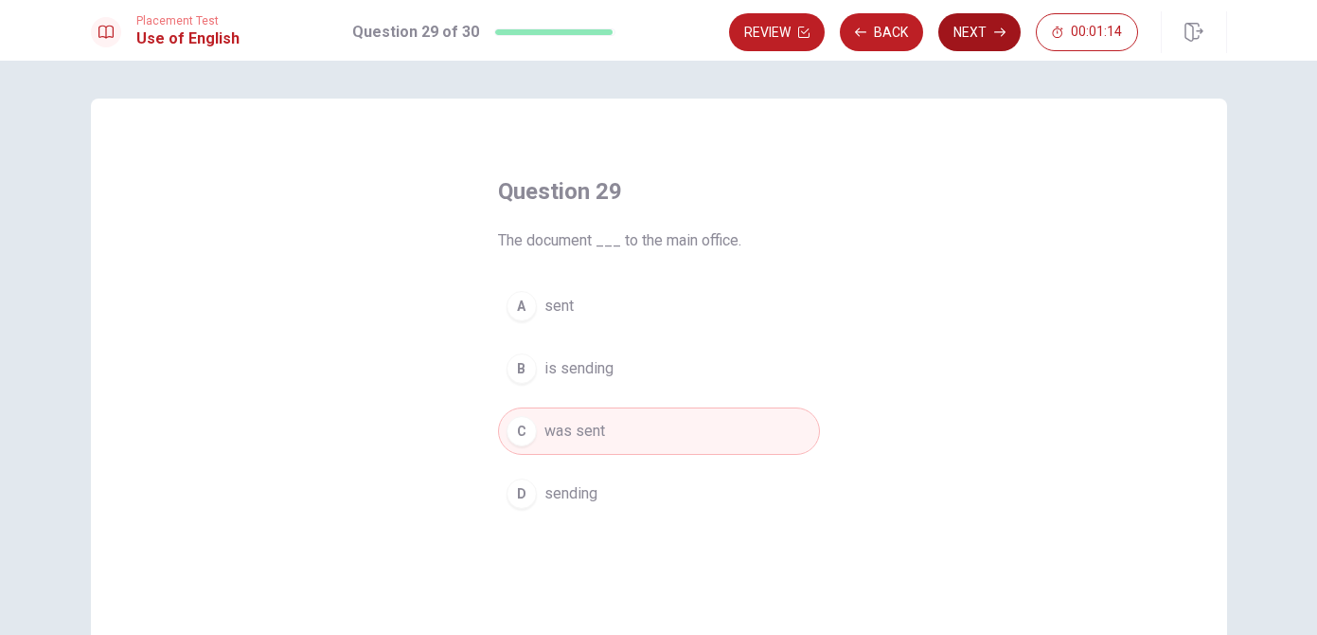
click at [982, 35] on button "Next" at bounding box center [980, 32] width 82 height 38
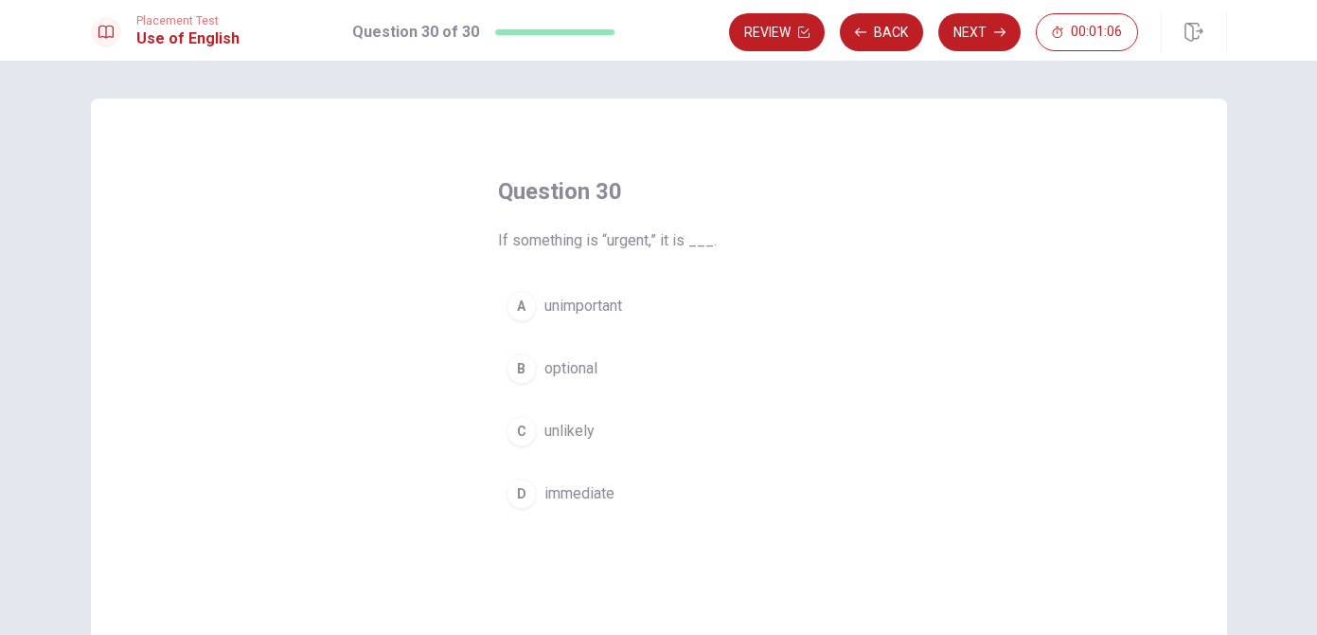
click at [524, 496] on div "D" at bounding box center [522, 493] width 30 height 30
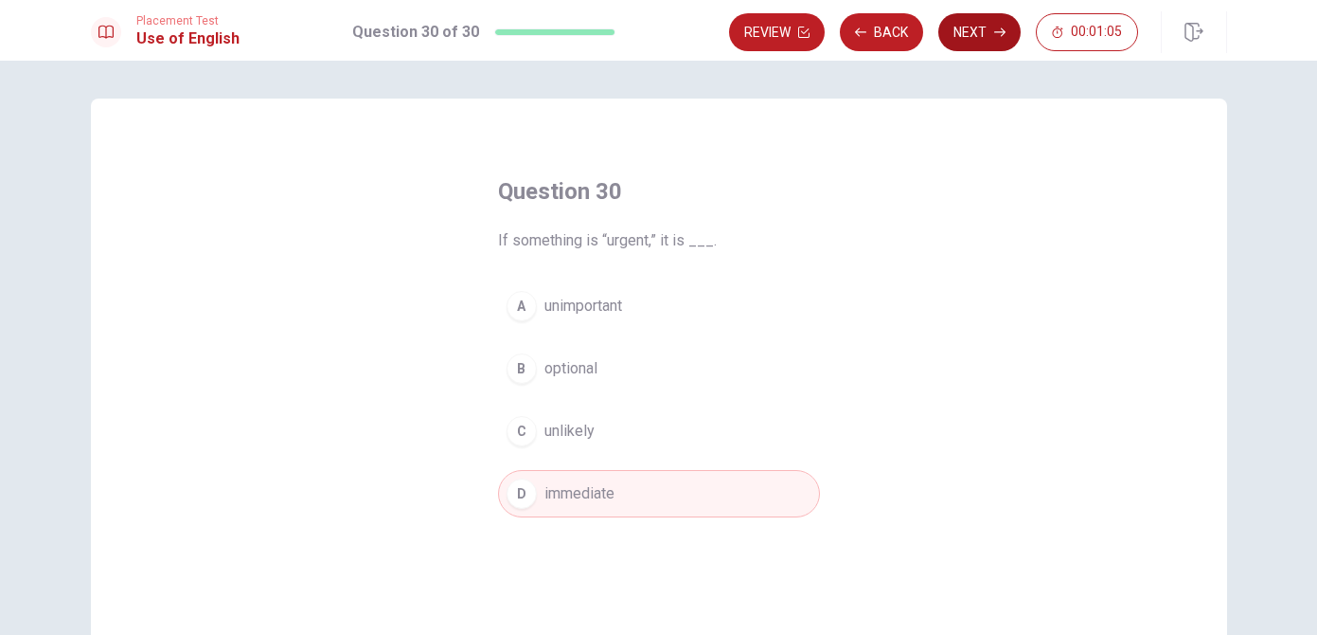
click at [971, 39] on button "Next" at bounding box center [980, 32] width 82 height 38
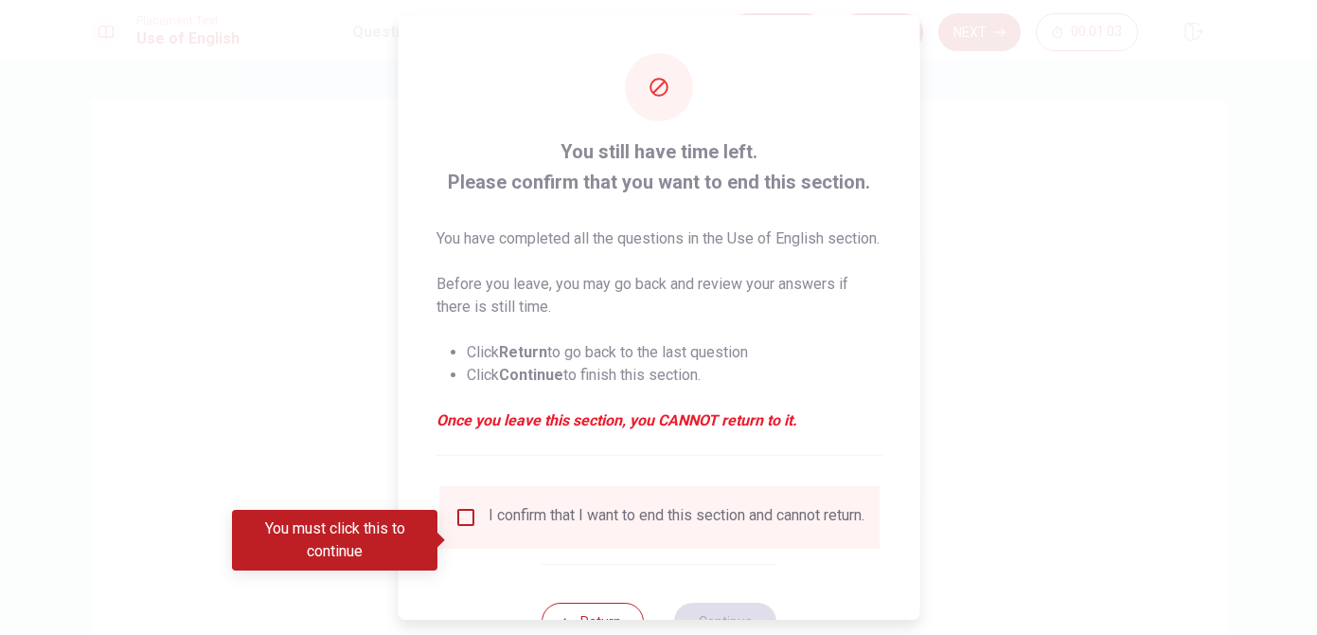
click at [458, 529] on input "You must click this to continue" at bounding box center [465, 517] width 23 height 23
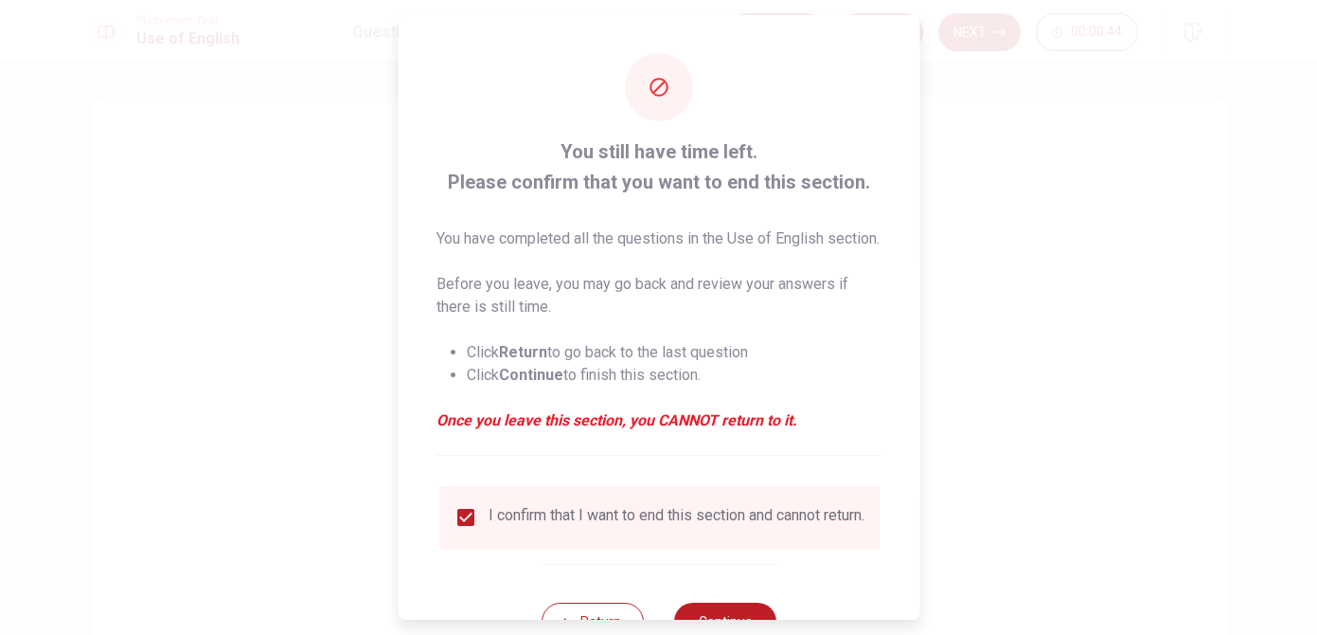
click at [519, 384] on strong "Continue" at bounding box center [530, 375] width 64 height 18
drag, startPoint x: 1058, startPoint y: 242, endPoint x: 1058, endPoint y: 224, distance: 18.9
click at [1058, 242] on div at bounding box center [658, 317] width 1317 height 635
click at [658, 101] on div at bounding box center [659, 87] width 68 height 68
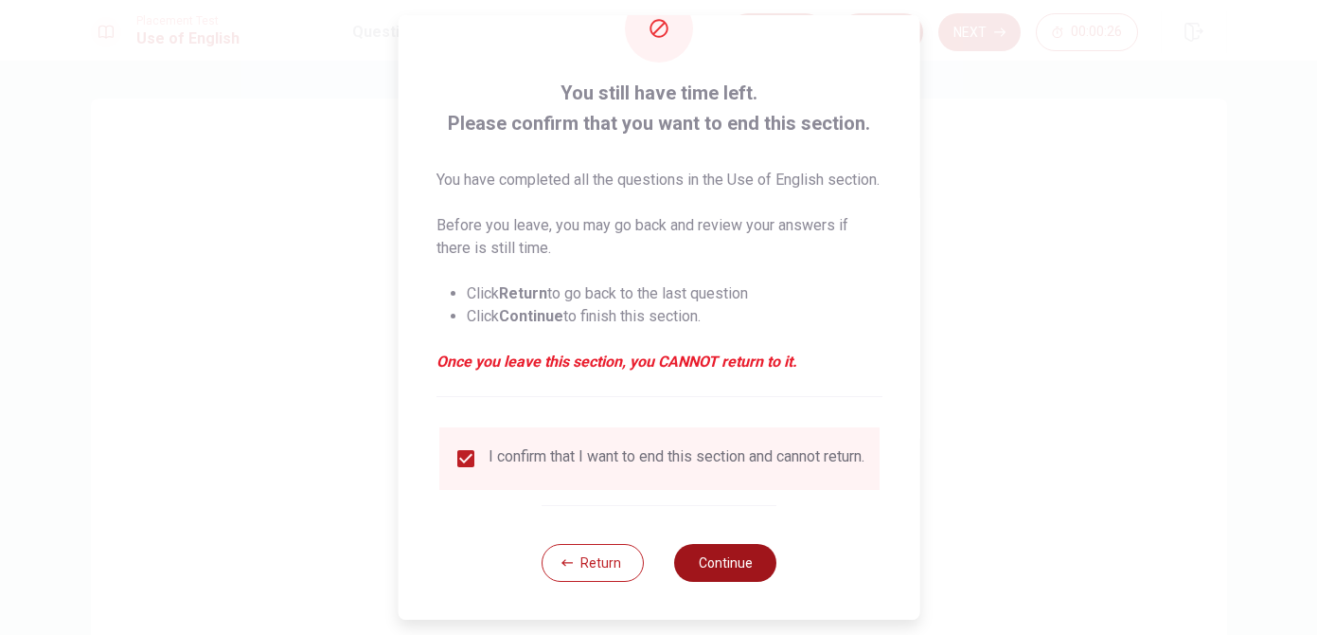
click at [717, 560] on button "Continue" at bounding box center [725, 563] width 102 height 38
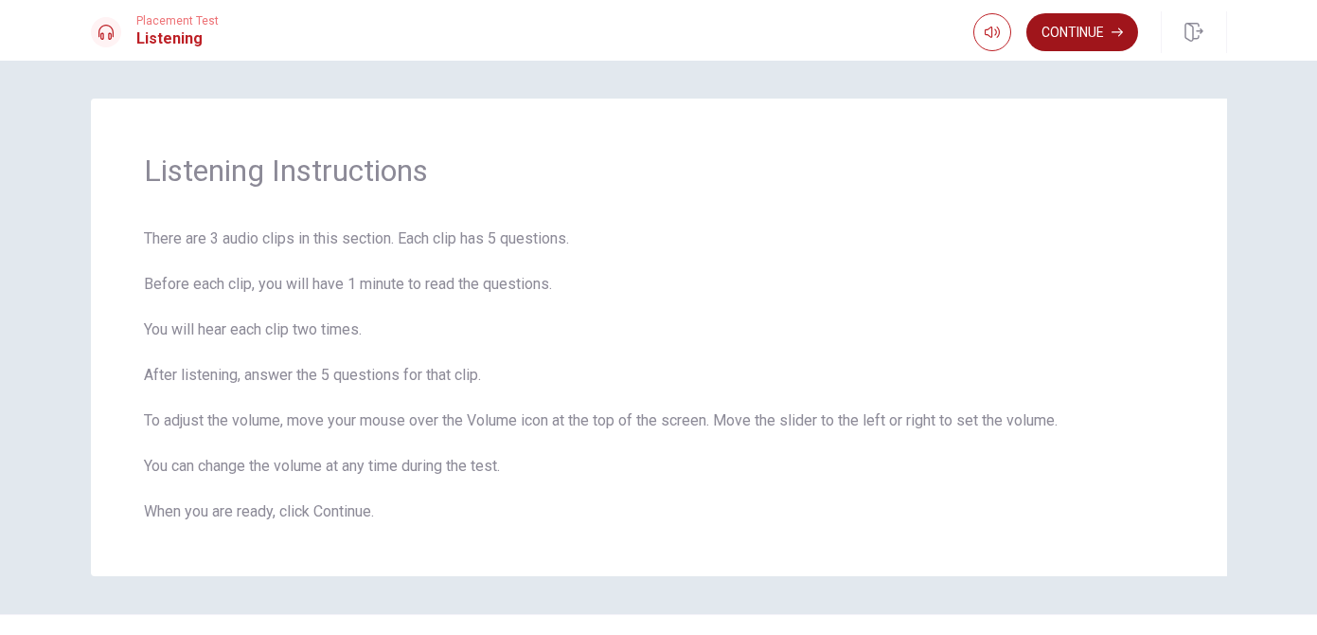
click at [1102, 35] on button "Continue" at bounding box center [1083, 32] width 112 height 38
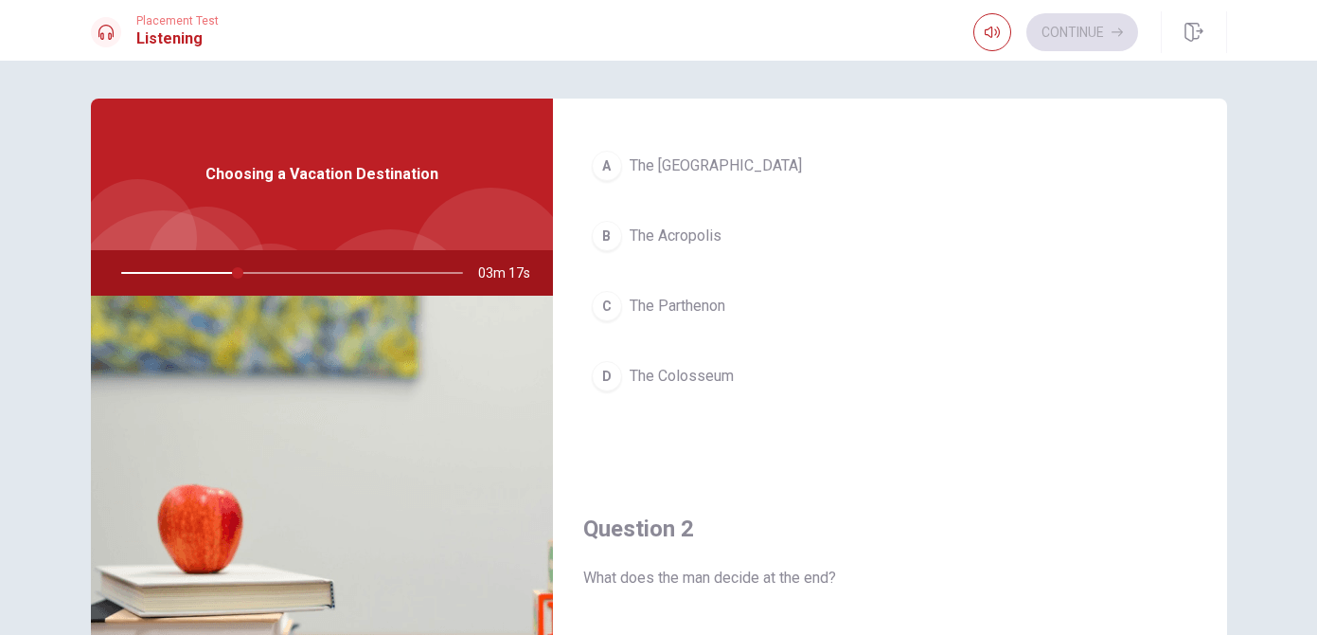
scroll to position [111, 0]
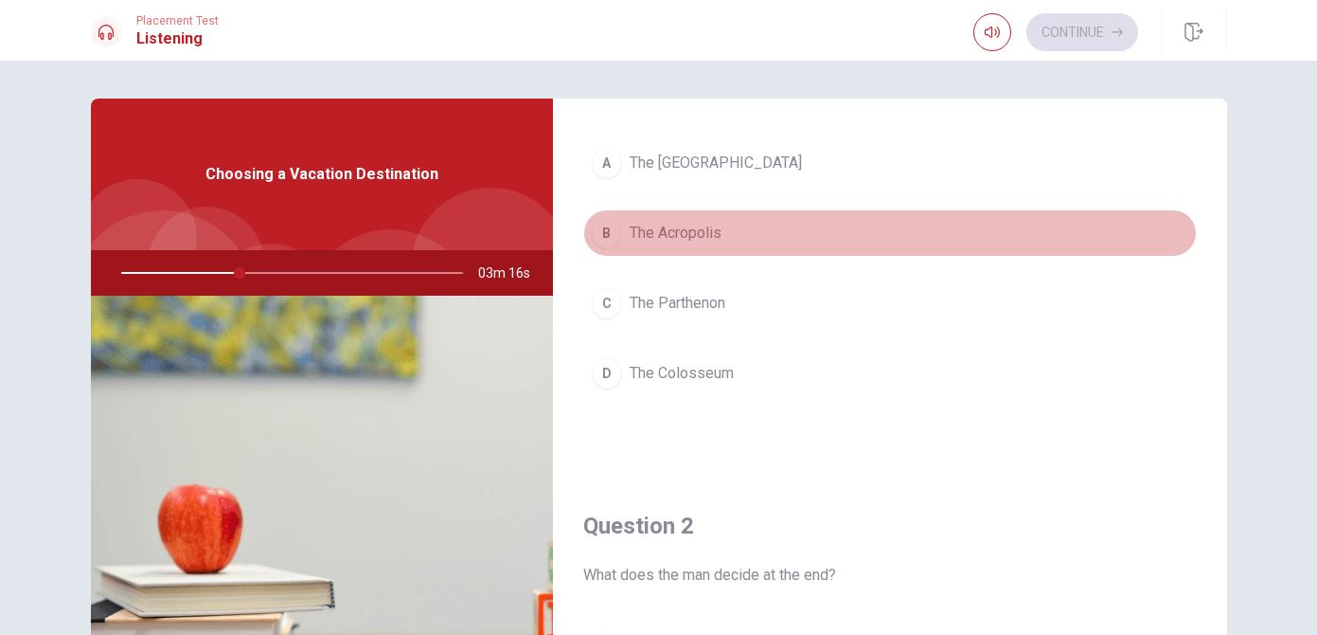
click at [605, 232] on div "B" at bounding box center [607, 233] width 30 height 30
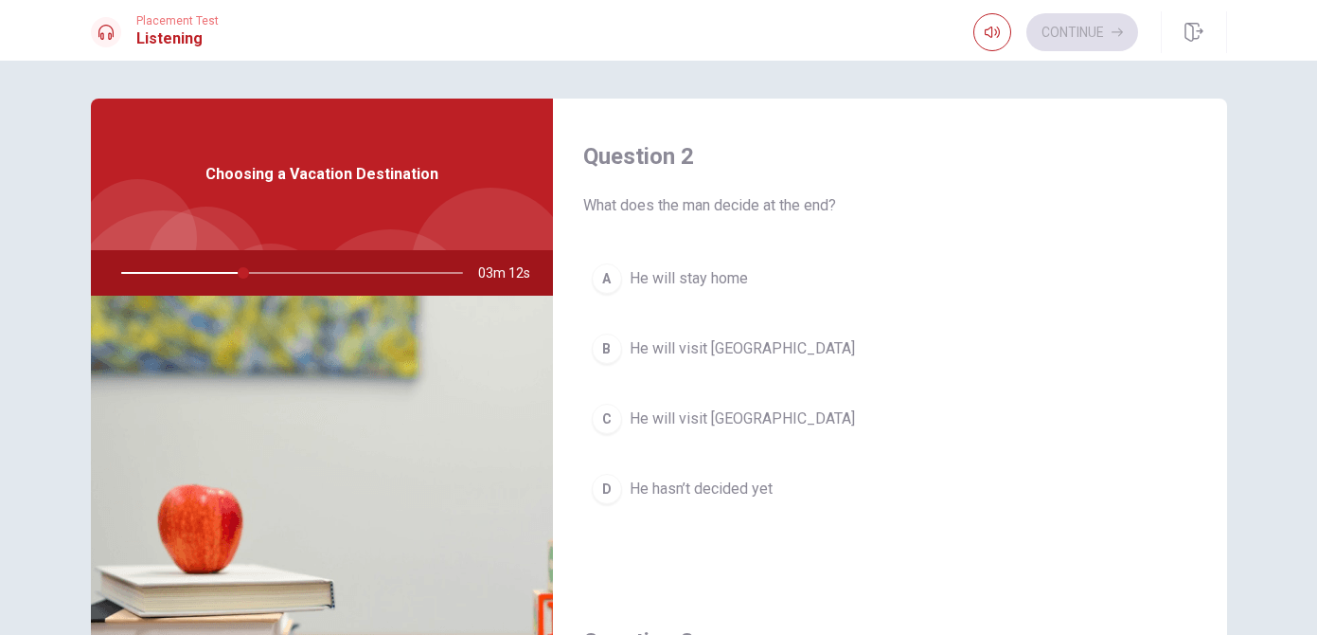
scroll to position [487, 0]
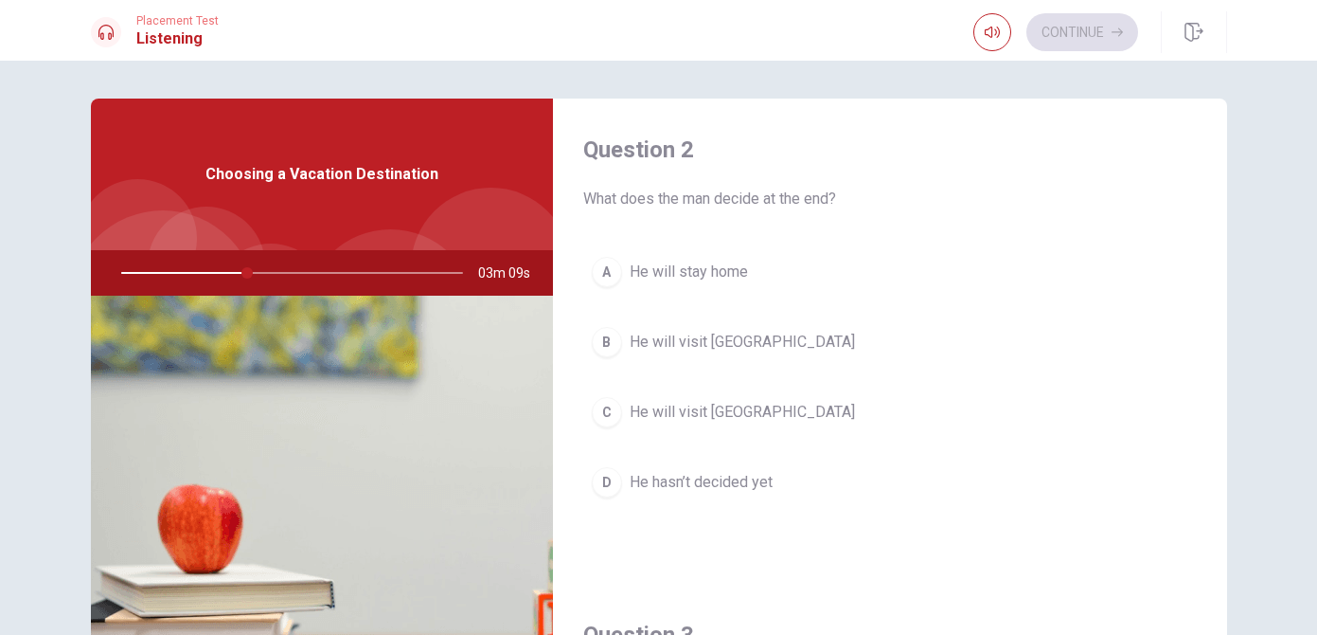
click at [606, 418] on div "C" at bounding box center [607, 412] width 30 height 30
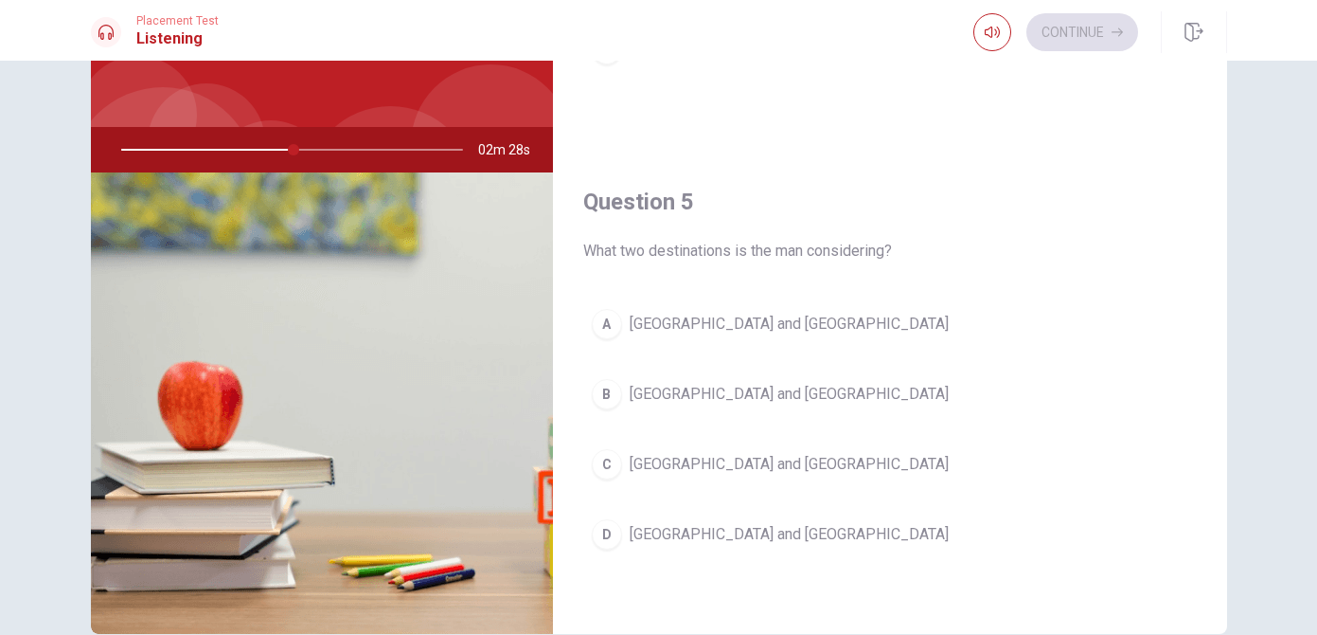
scroll to position [221, 0]
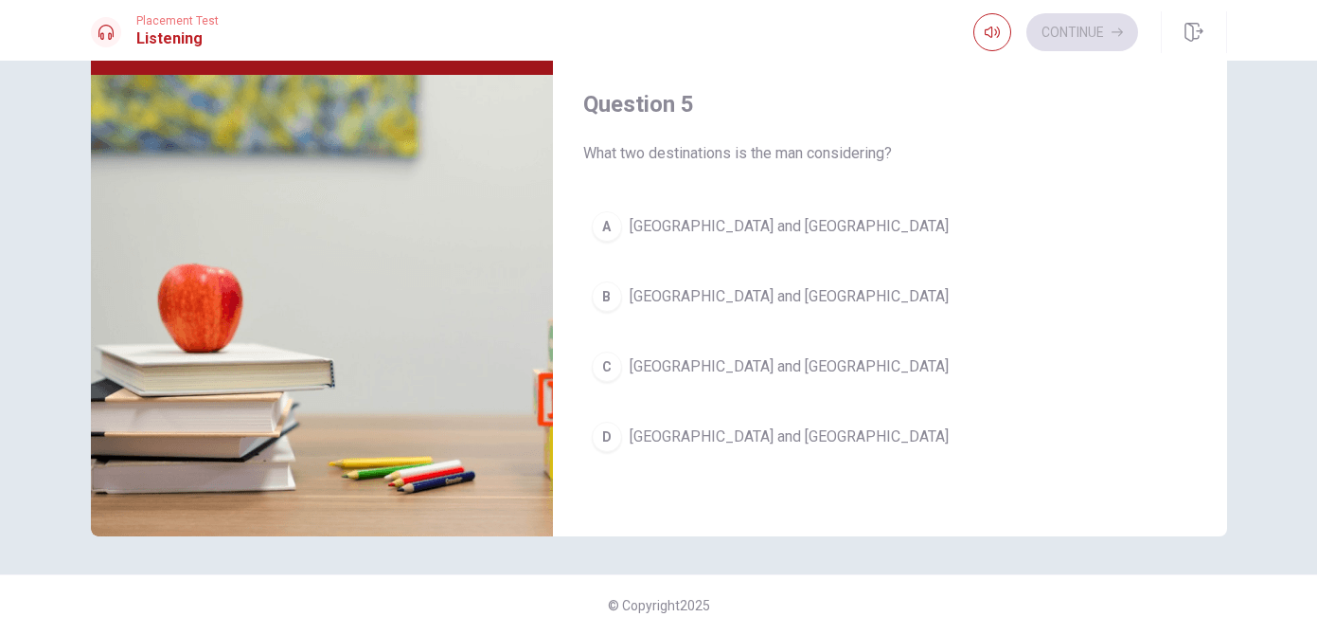
click at [611, 439] on div "D" at bounding box center [607, 436] width 30 height 30
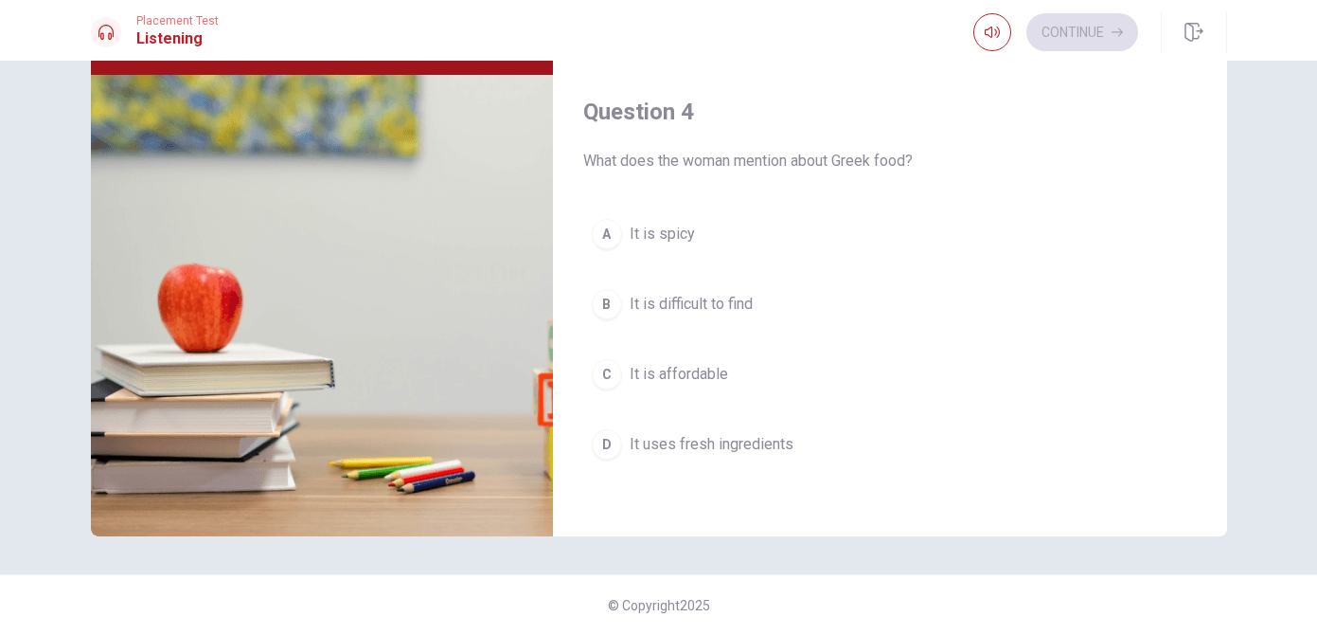
scroll to position [1269, 0]
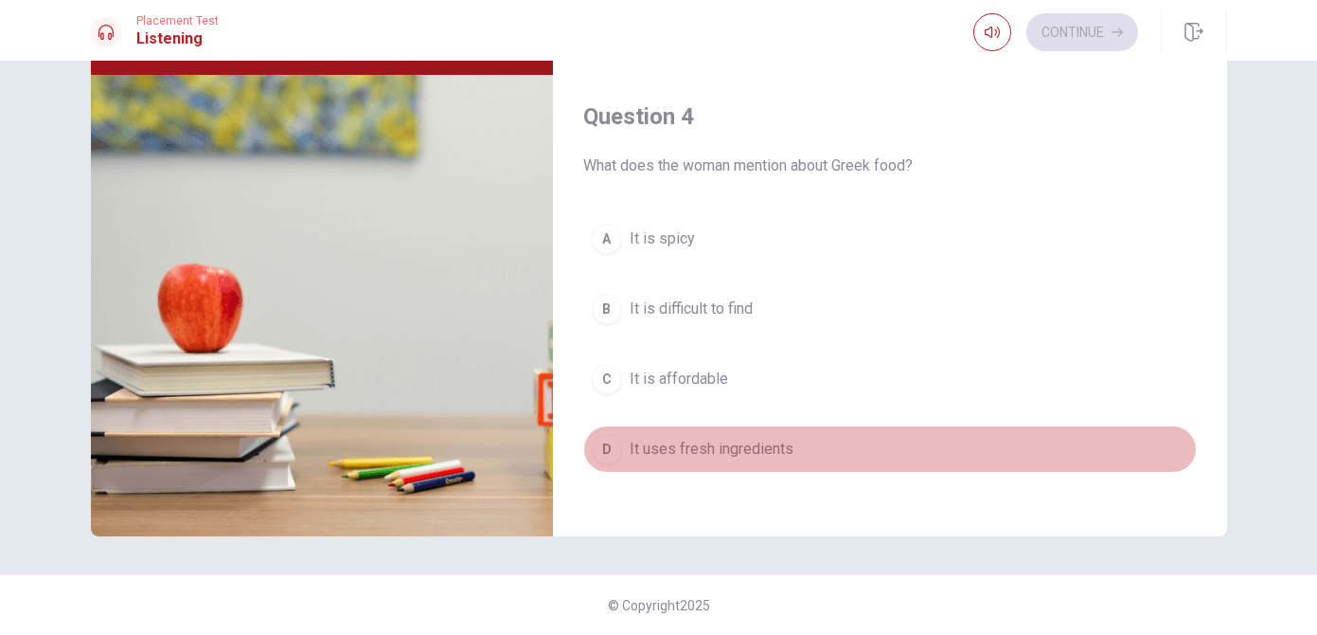
click at [600, 456] on div "D" at bounding box center [607, 449] width 30 height 30
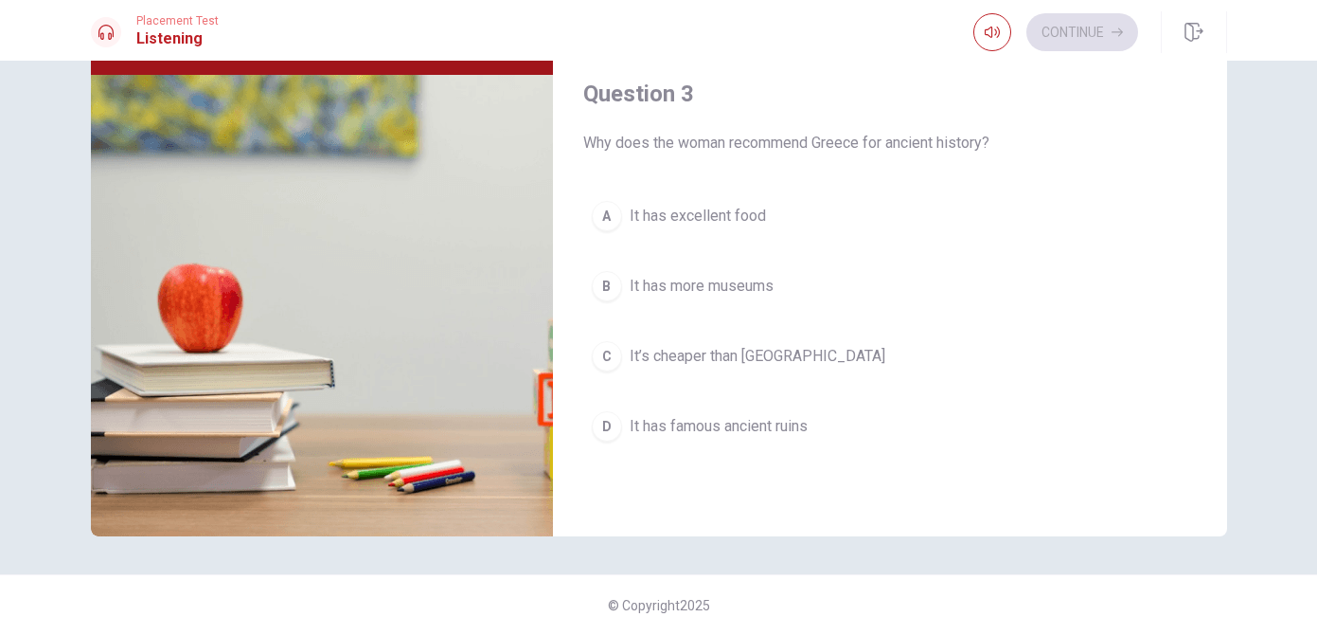
scroll to position [787, 0]
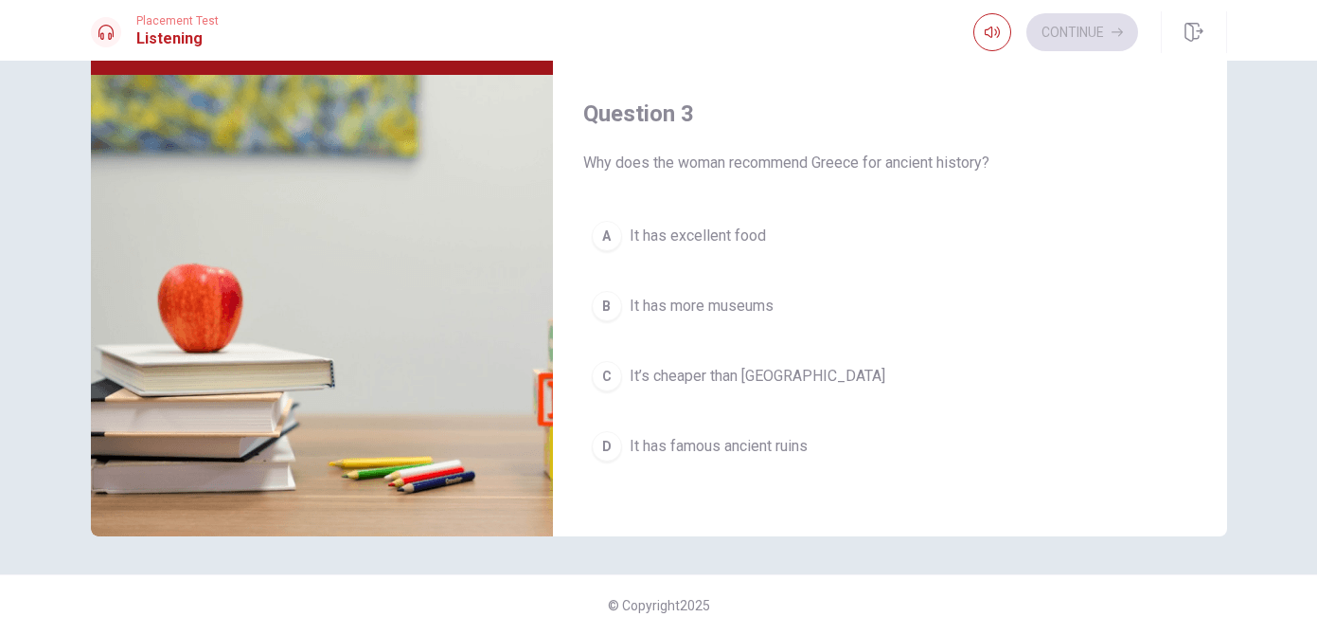
click at [600, 237] on div "A" at bounding box center [607, 236] width 30 height 30
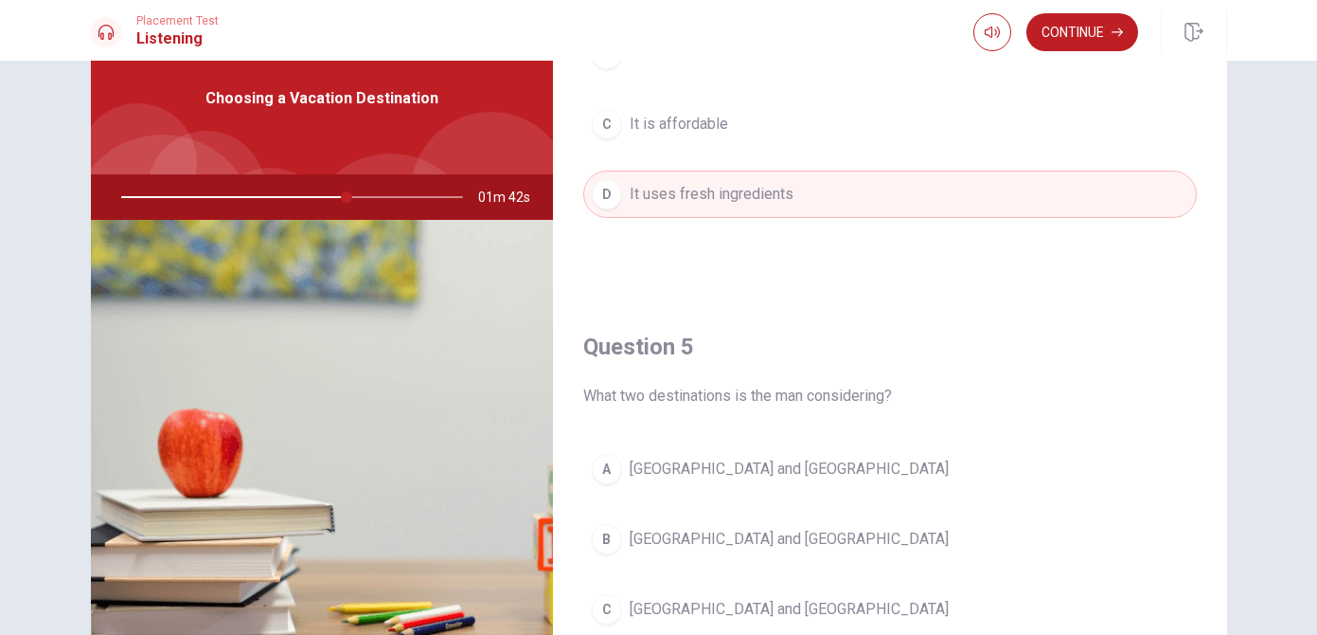
scroll to position [1766, 0]
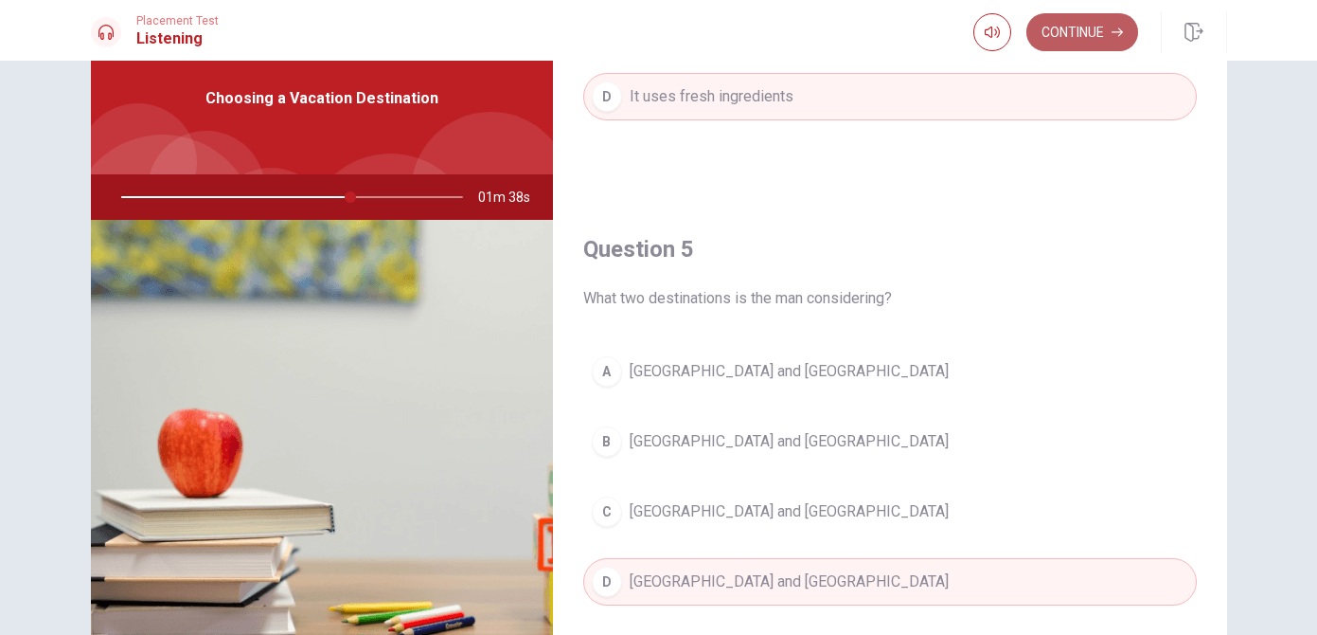
click at [1090, 35] on button "Continue" at bounding box center [1083, 32] width 112 height 38
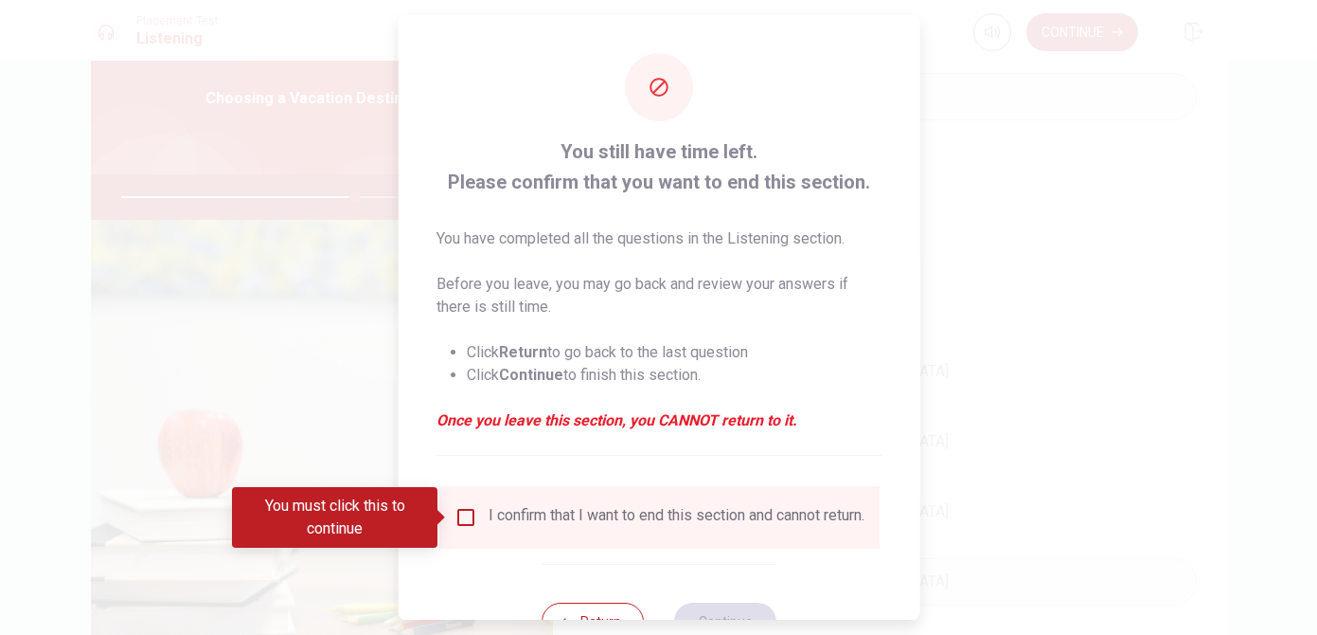
click at [462, 518] on input "You must click this to continue" at bounding box center [465, 517] width 23 height 23
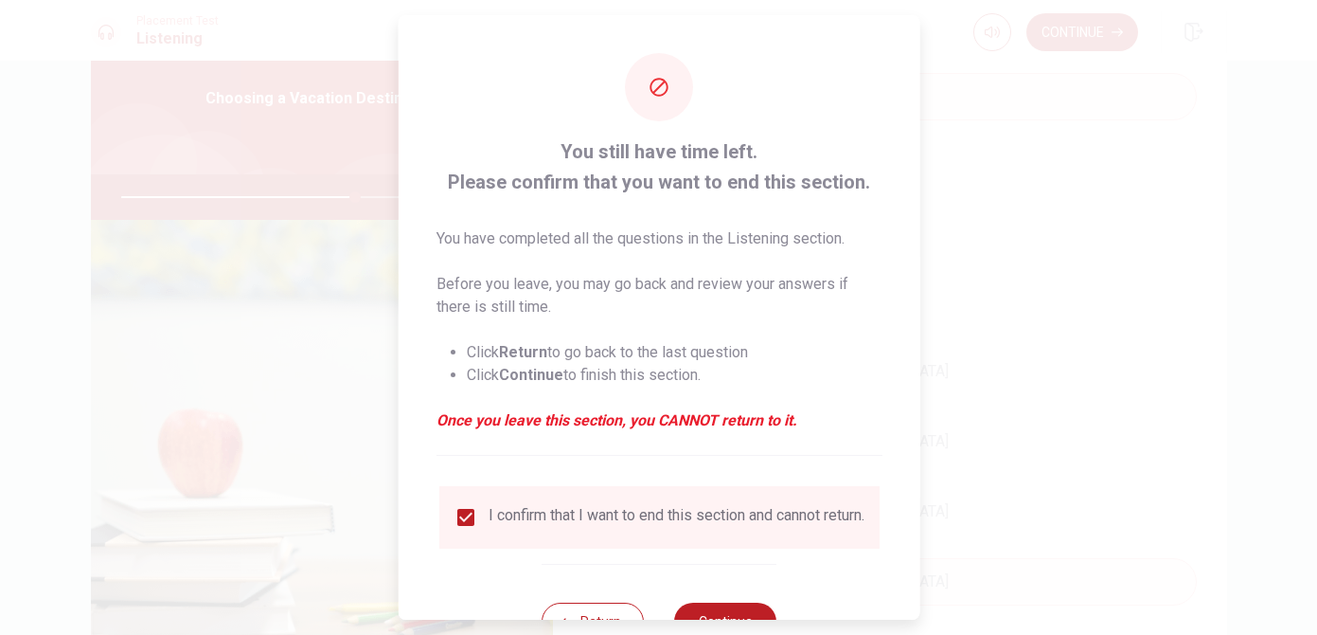
scroll to position [72, 0]
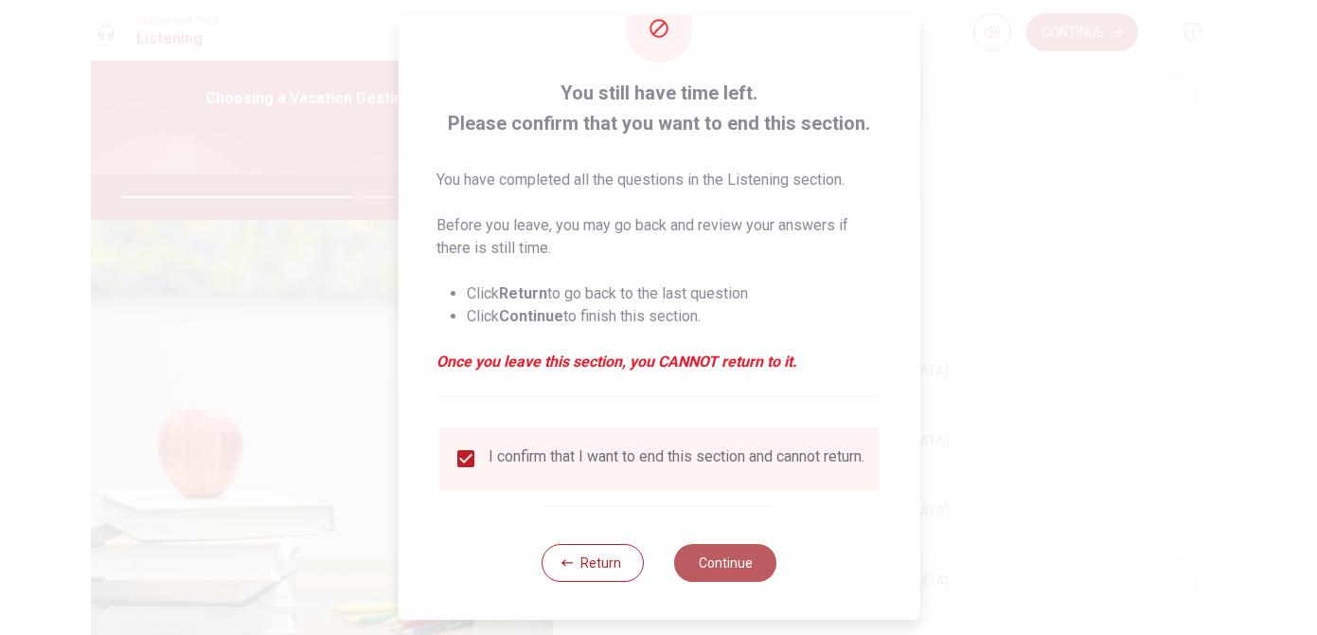
click at [715, 565] on button "Continue" at bounding box center [725, 563] width 102 height 38
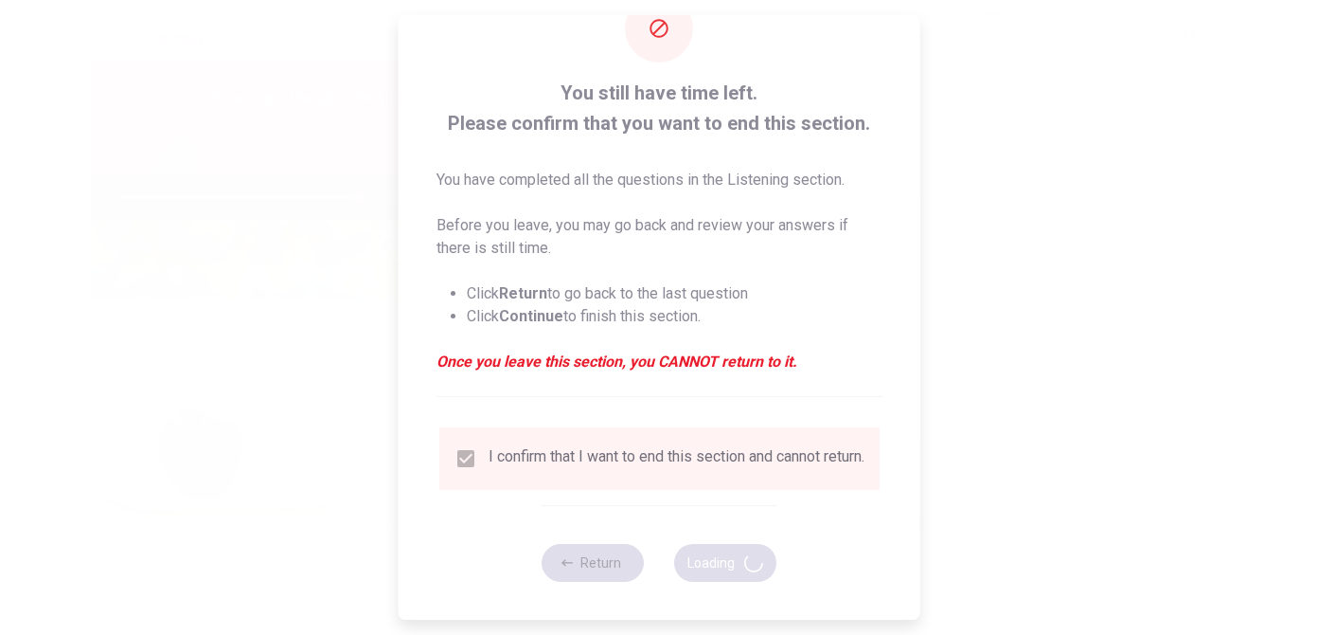
type input "70"
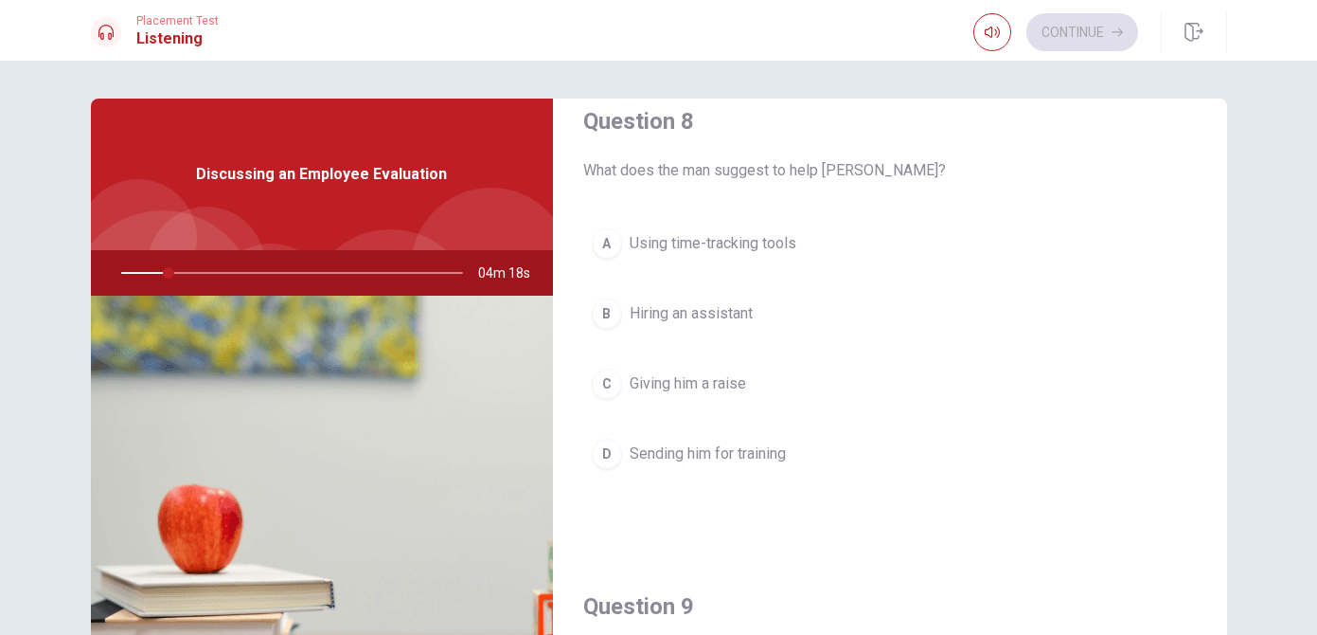
scroll to position [1003, 0]
click at [603, 317] on div "B" at bounding box center [607, 311] width 30 height 30
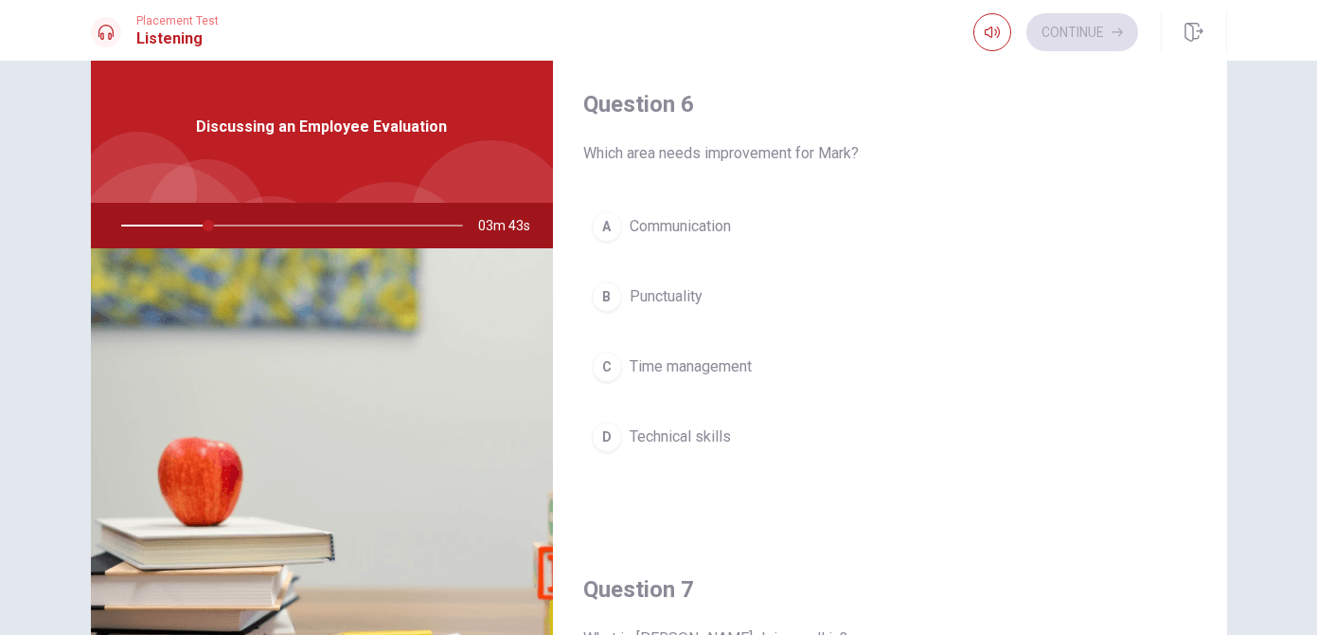
scroll to position [0, 0]
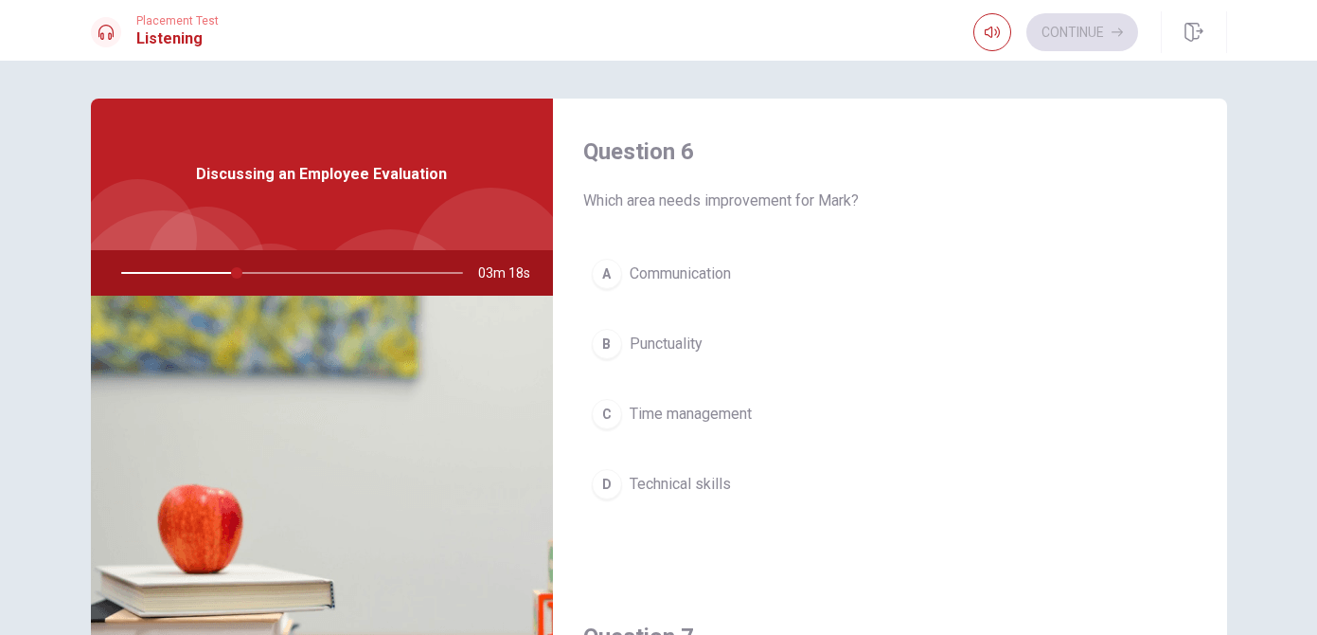
click at [616, 417] on div "C" at bounding box center [607, 414] width 30 height 30
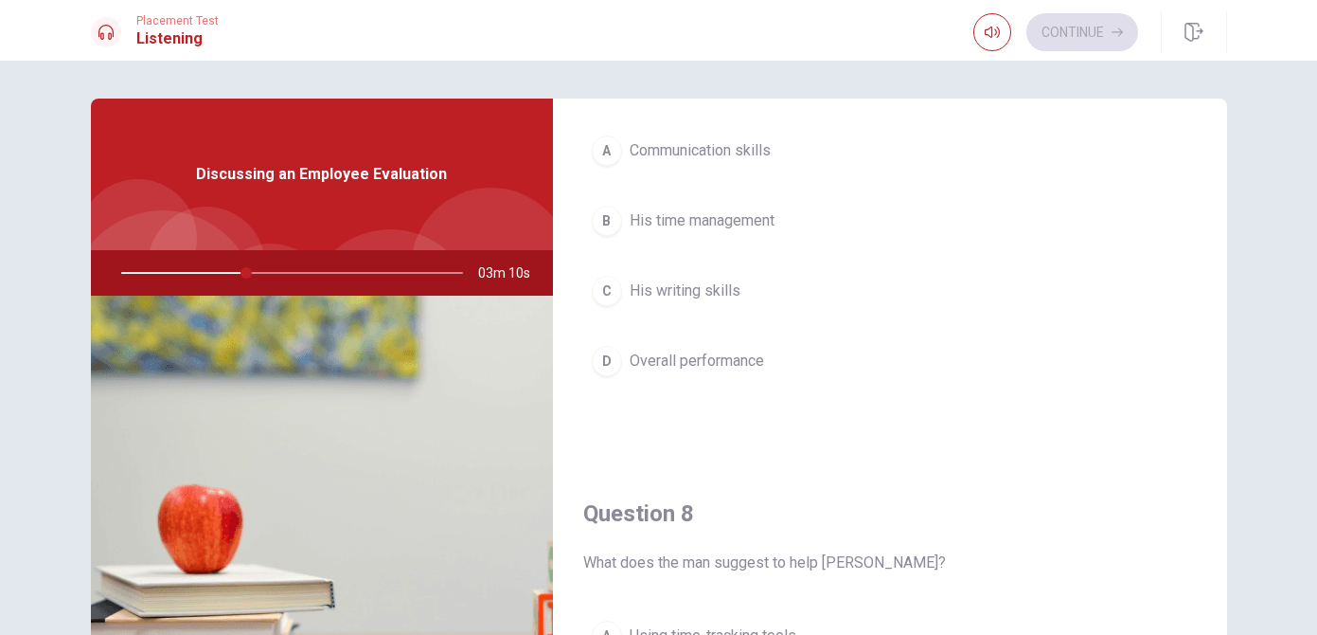
scroll to position [614, 0]
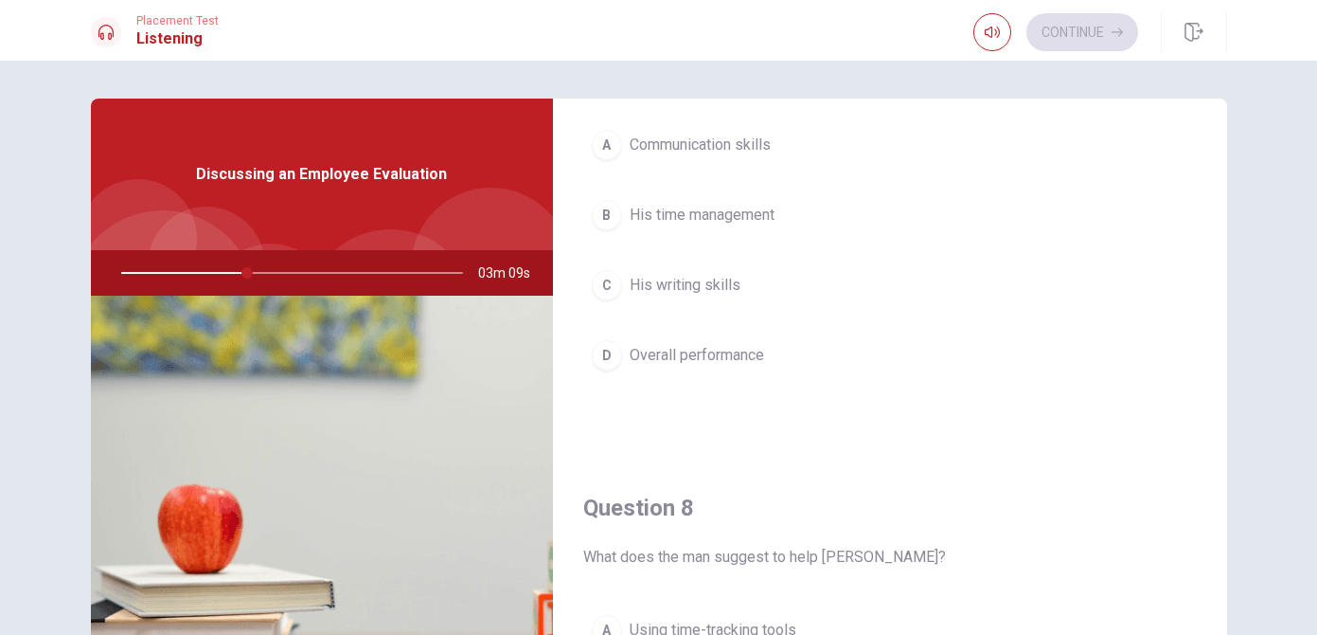
click at [610, 355] on div "D" at bounding box center [607, 355] width 30 height 30
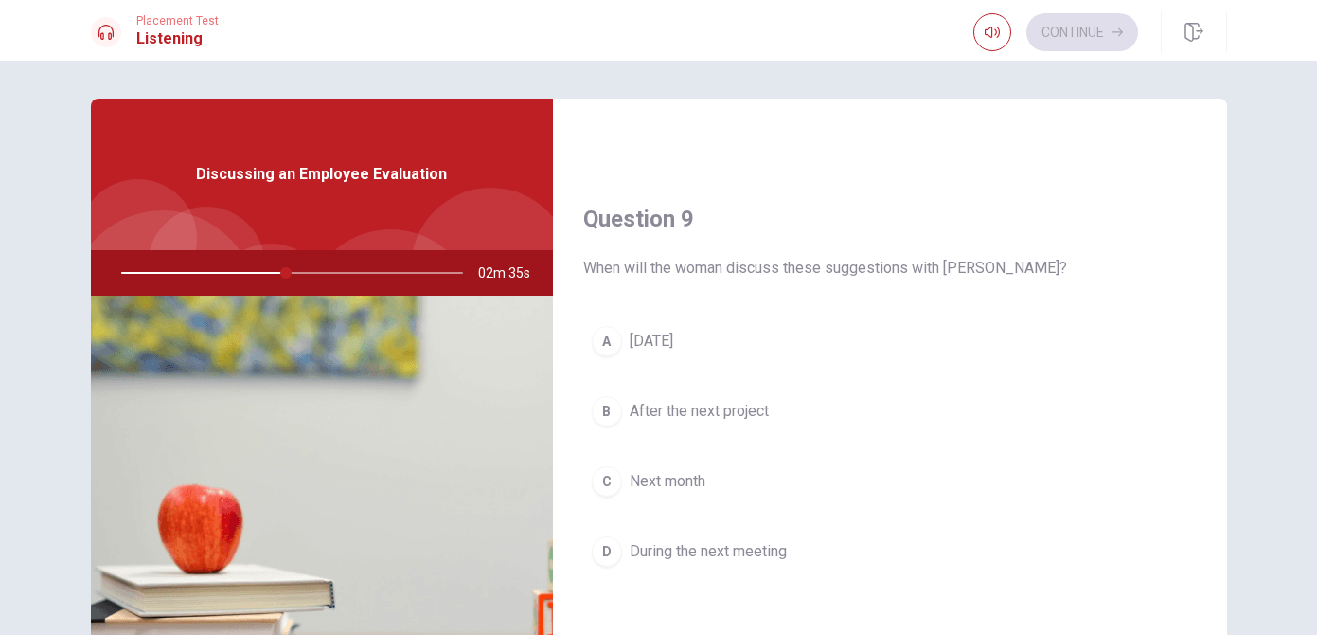
scroll to position [1399, 0]
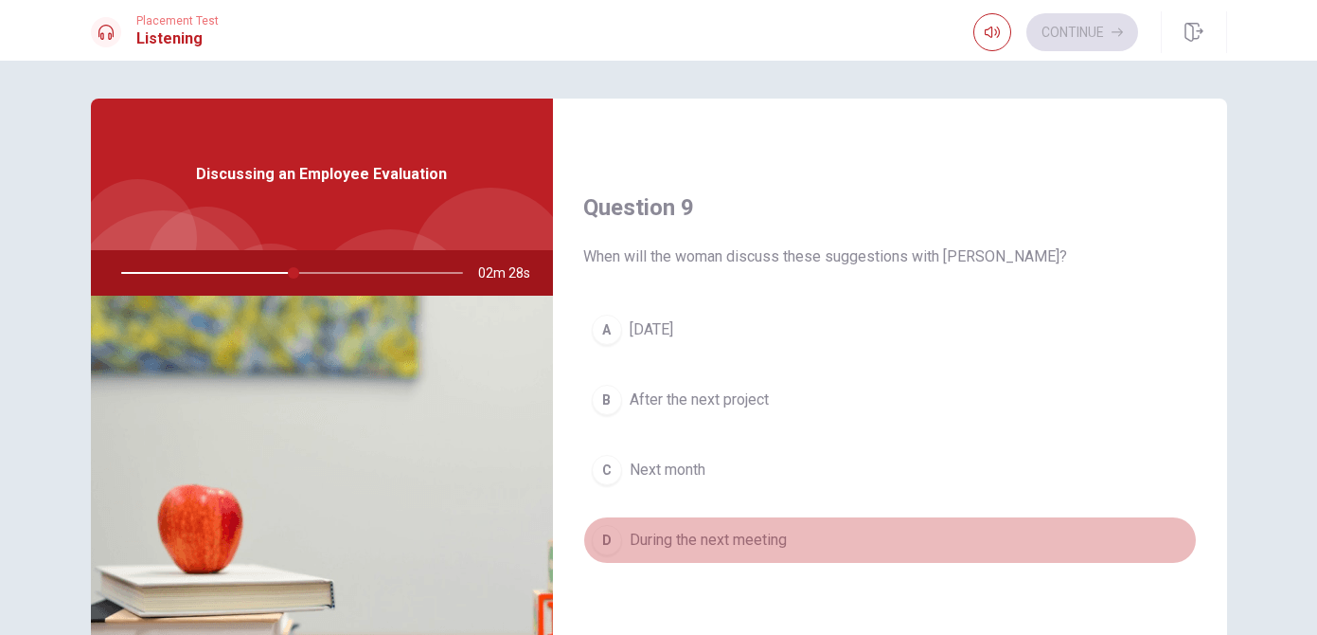
click at [600, 543] on div "D" at bounding box center [607, 540] width 30 height 30
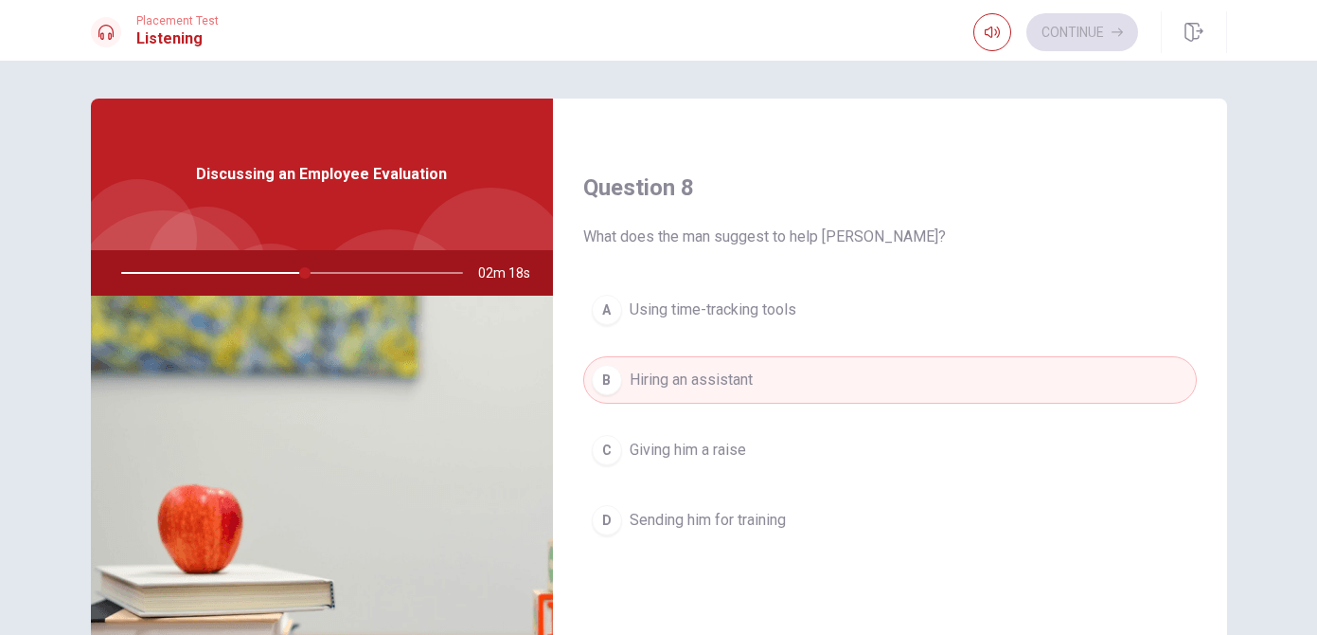
scroll to position [942, 0]
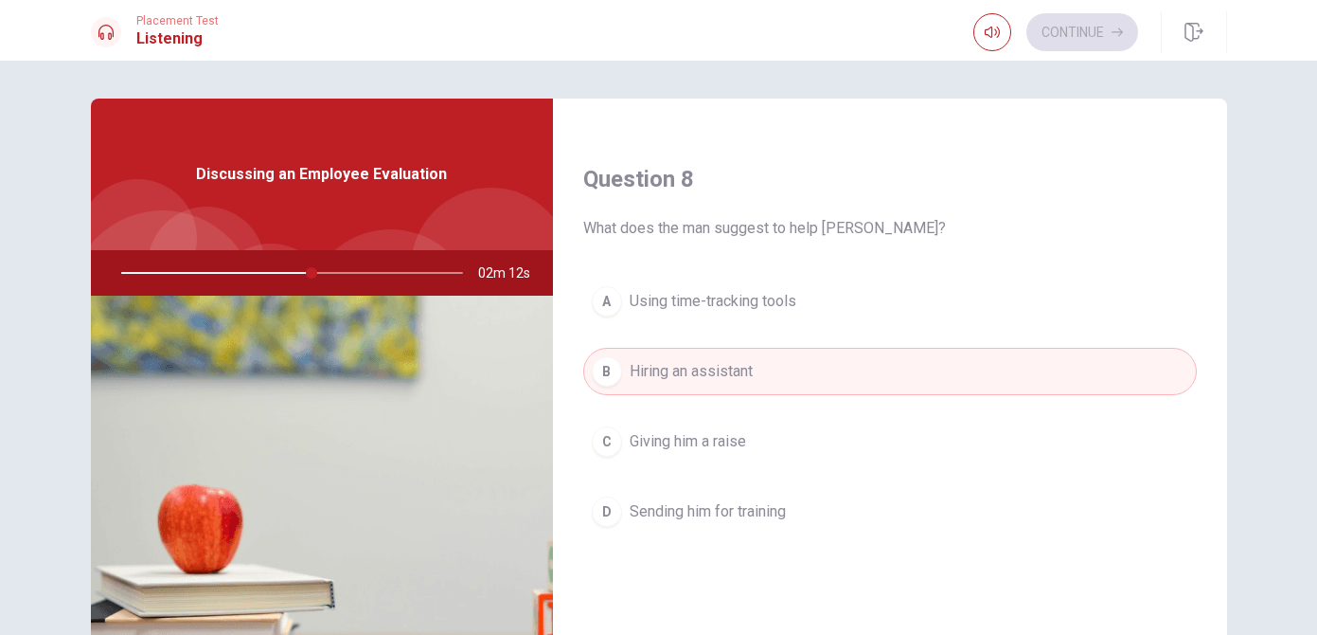
click at [594, 296] on div "A" at bounding box center [607, 301] width 30 height 30
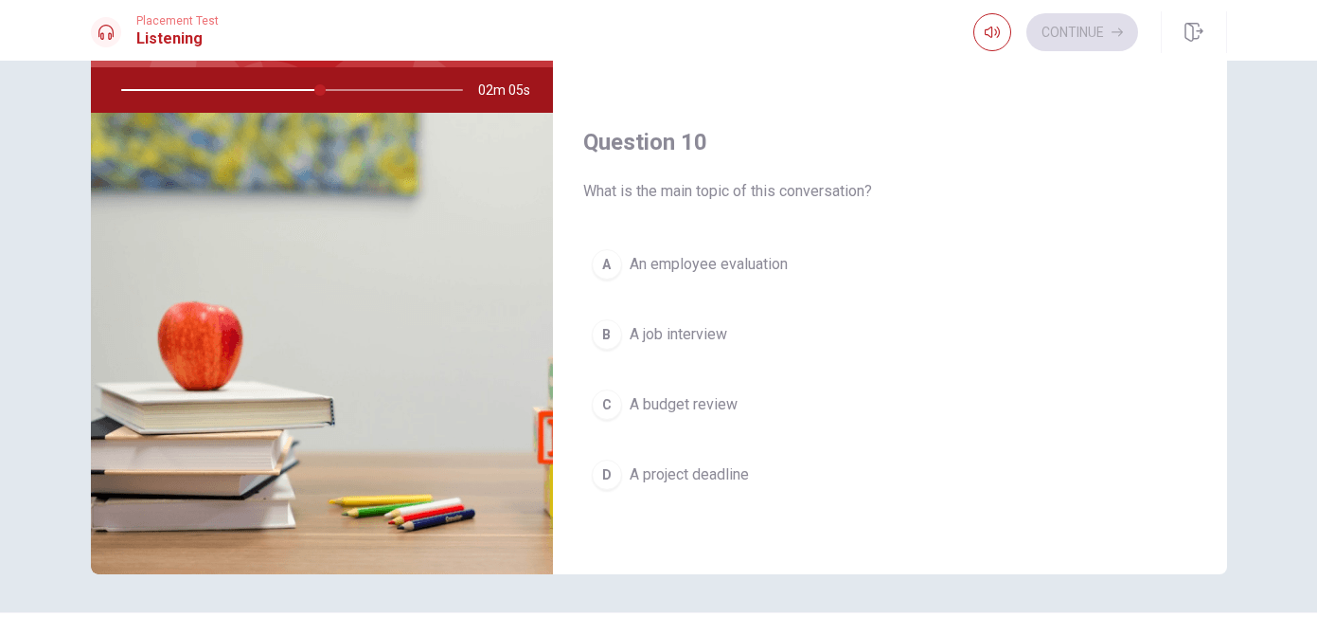
scroll to position [221, 0]
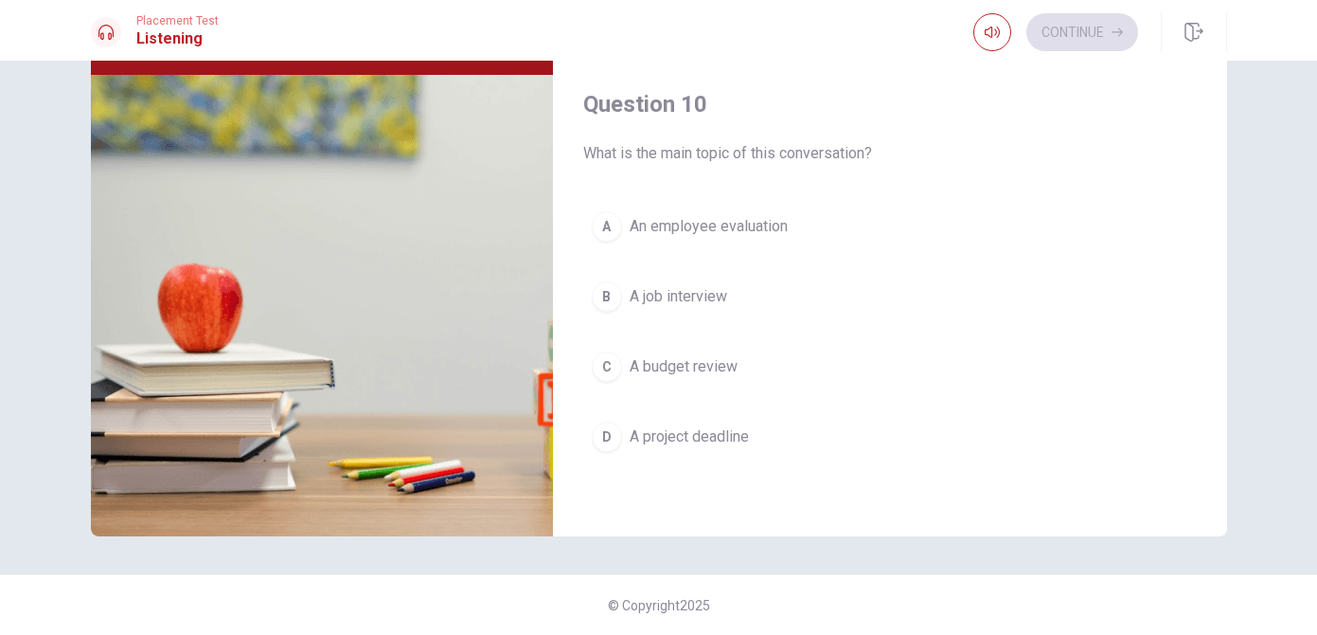
click at [609, 224] on div "A" at bounding box center [607, 226] width 30 height 30
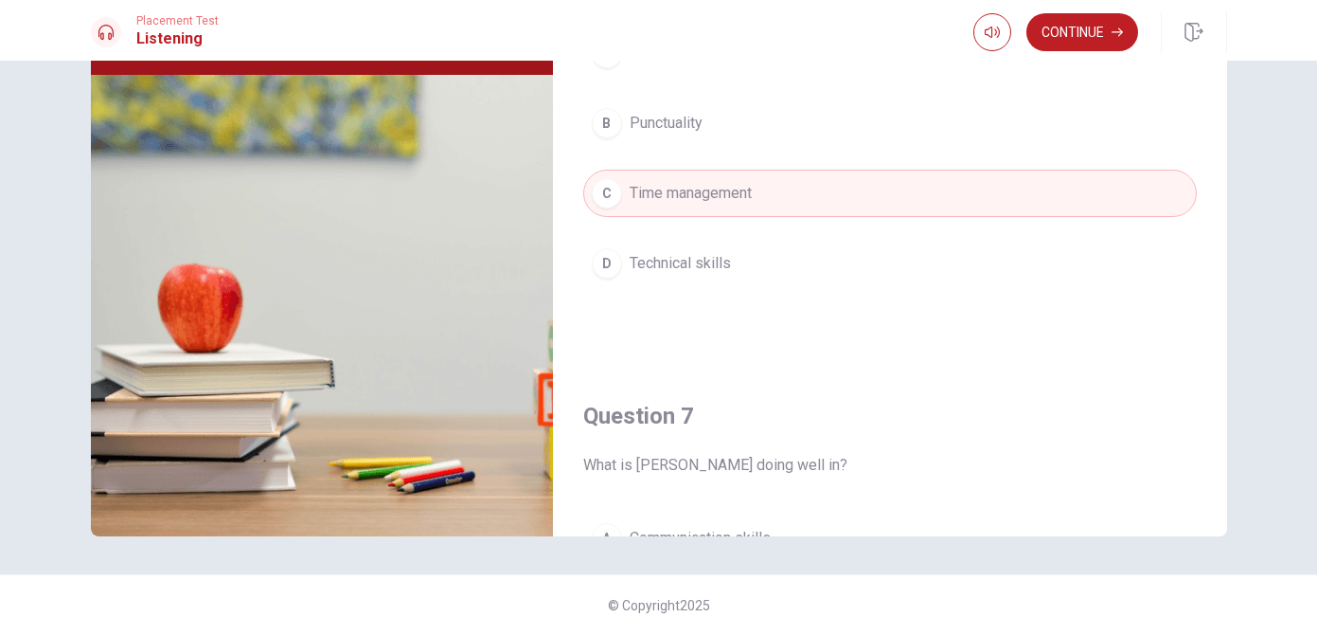
scroll to position [0, 0]
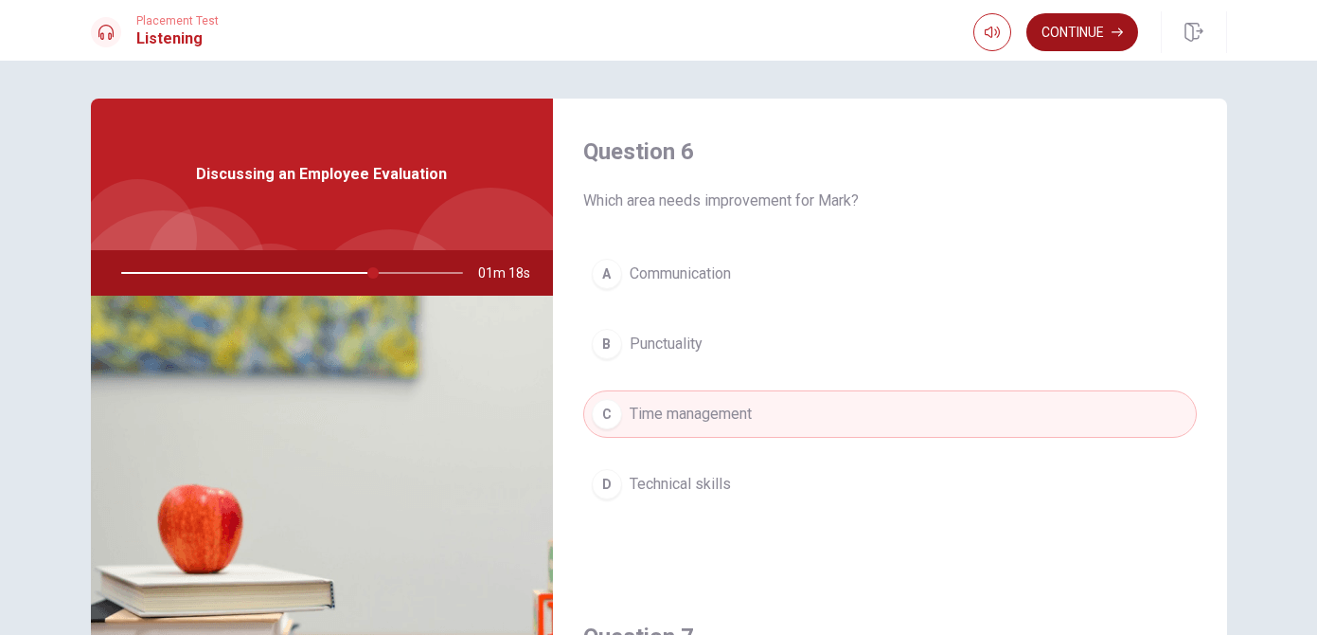
click at [1085, 33] on button "Continue" at bounding box center [1083, 32] width 112 height 38
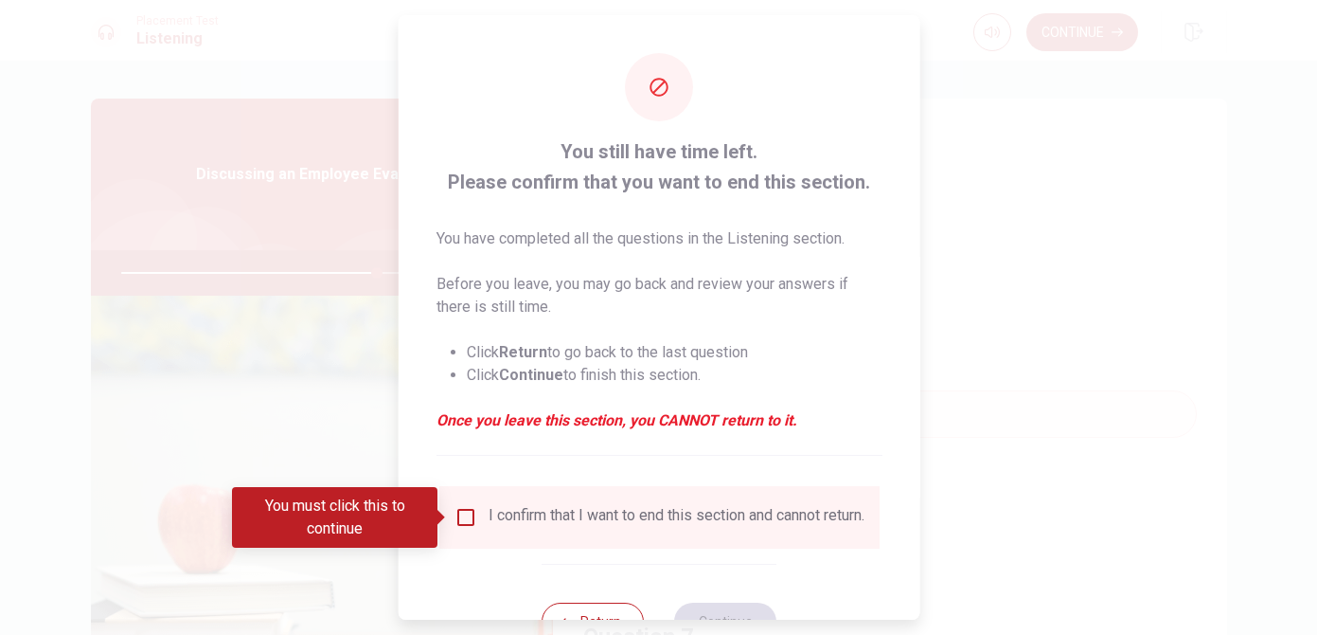
click at [460, 519] on input "You must click this to continue" at bounding box center [465, 517] width 23 height 23
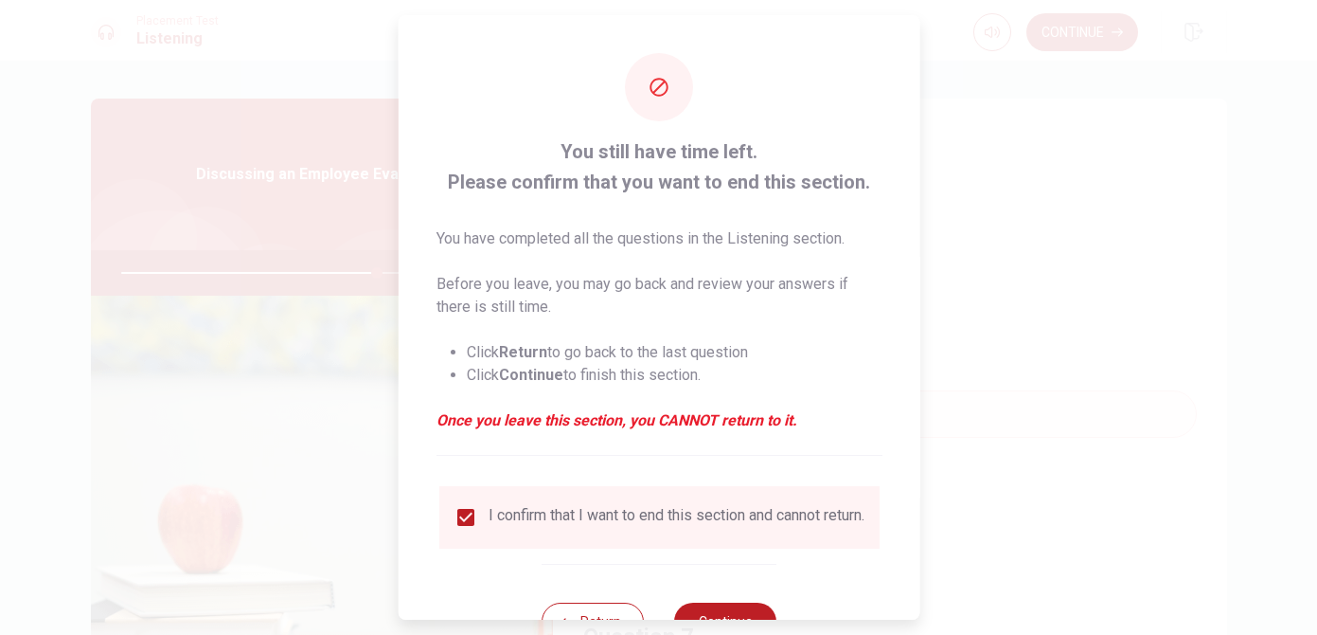
scroll to position [72, 0]
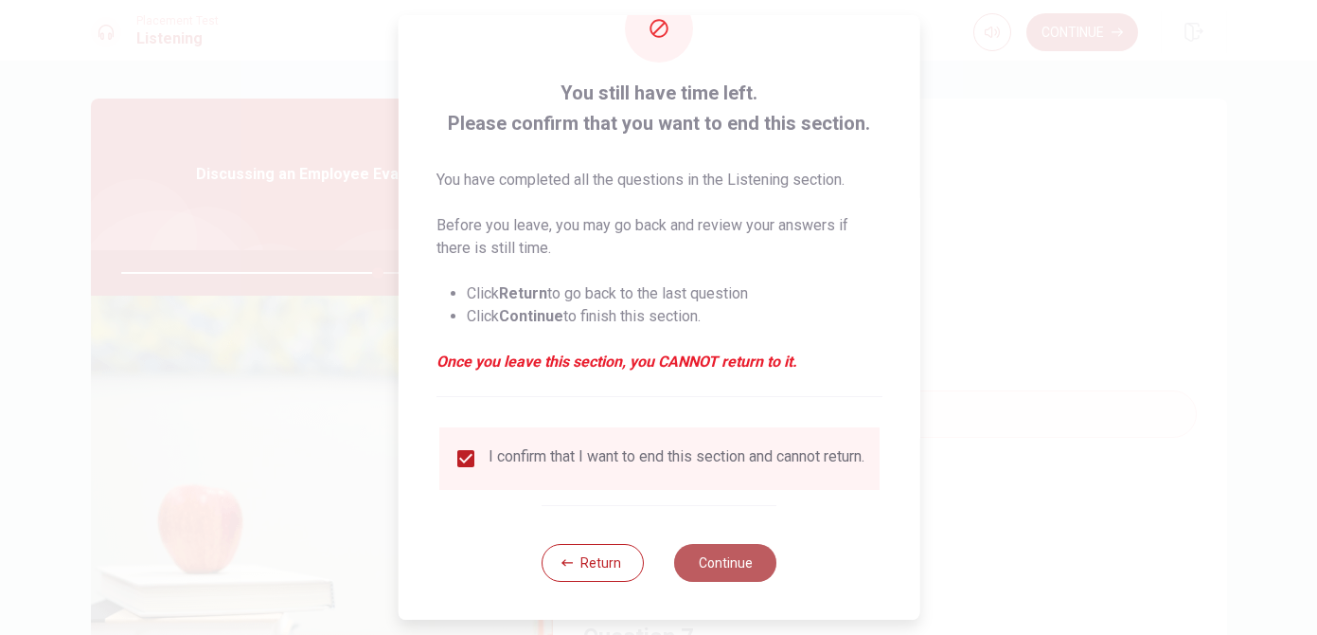
click at [722, 562] on button "Continue" at bounding box center [725, 563] width 102 height 38
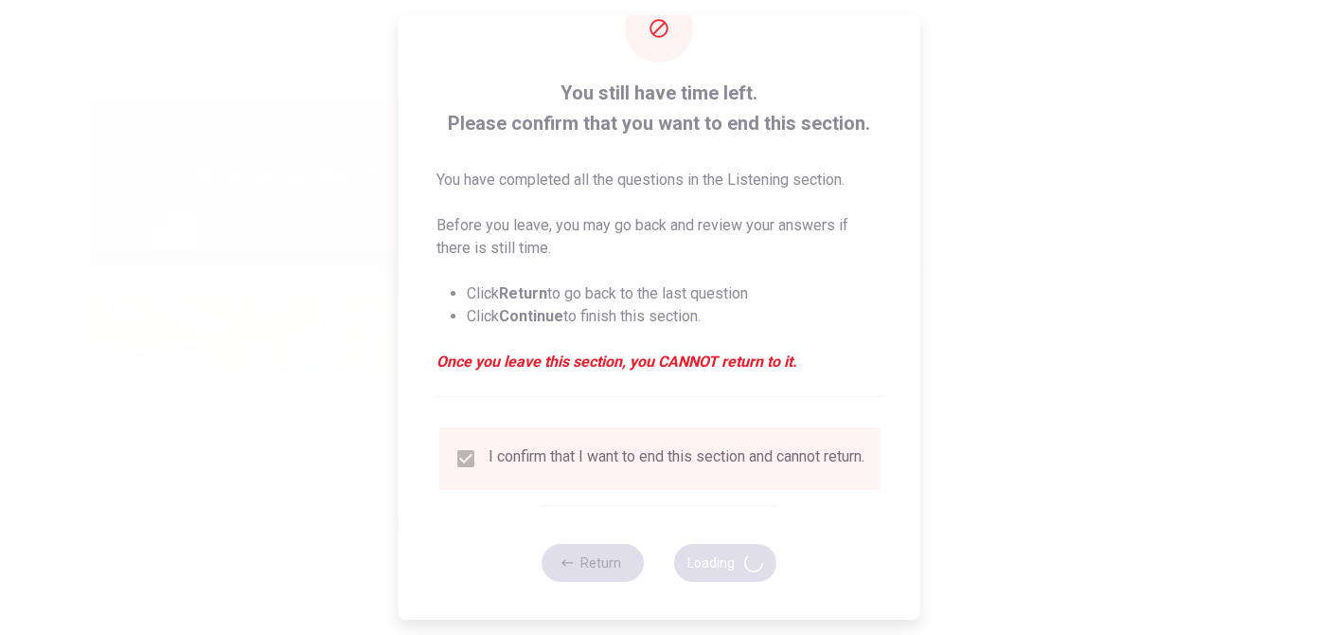
type input "76"
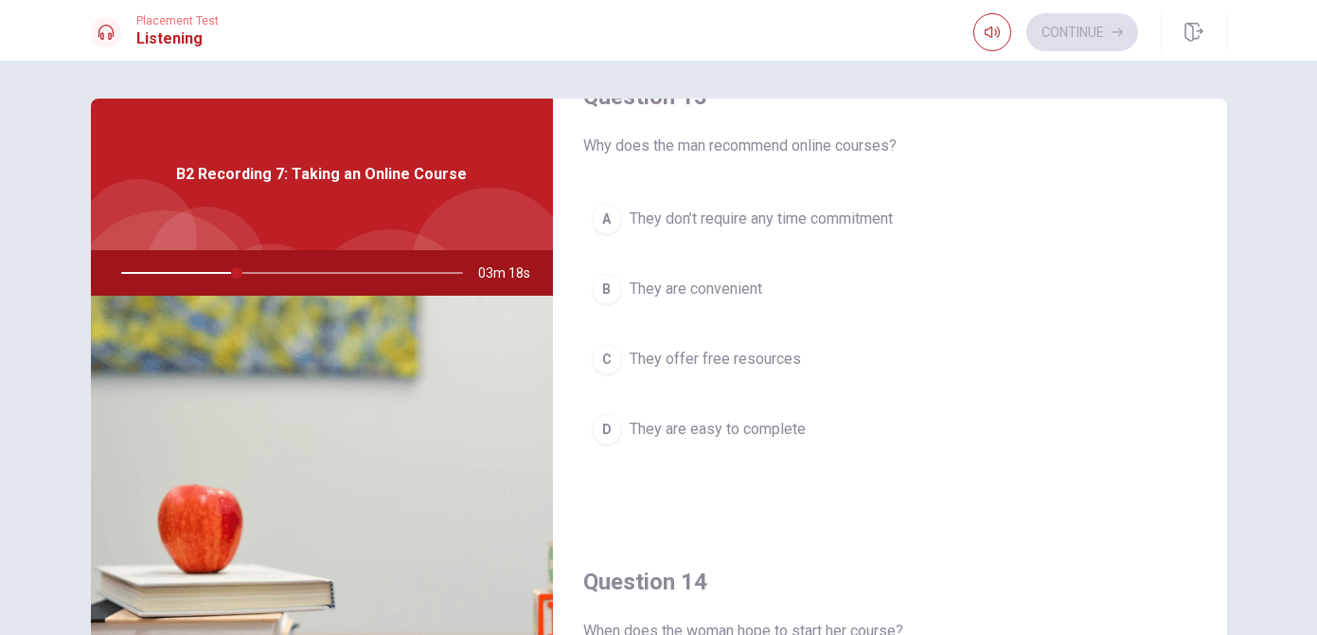
scroll to position [1023, 0]
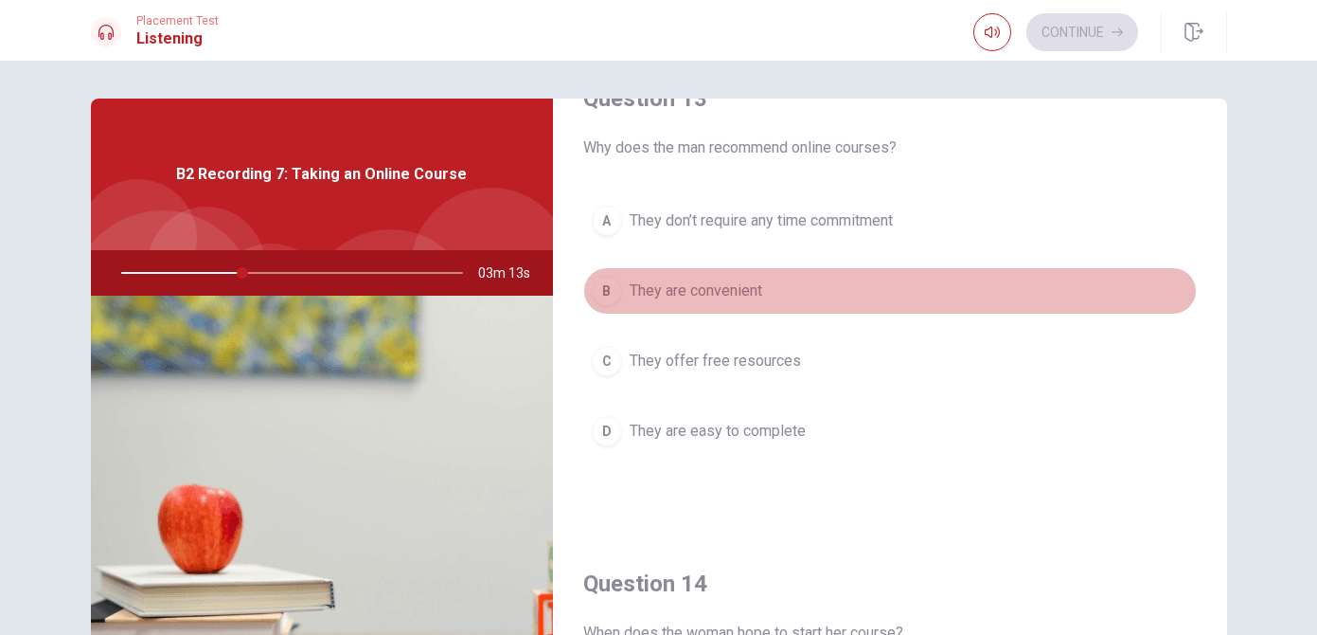
click at [610, 294] on div "B" at bounding box center [607, 291] width 30 height 30
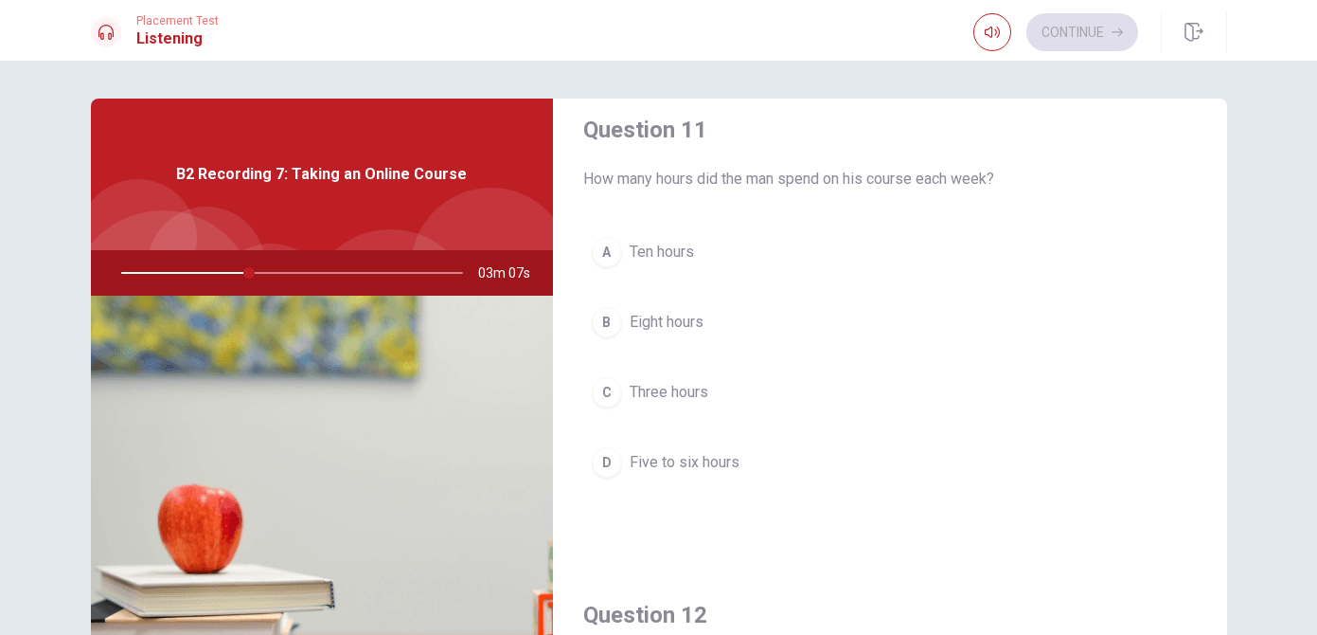
scroll to position [0, 0]
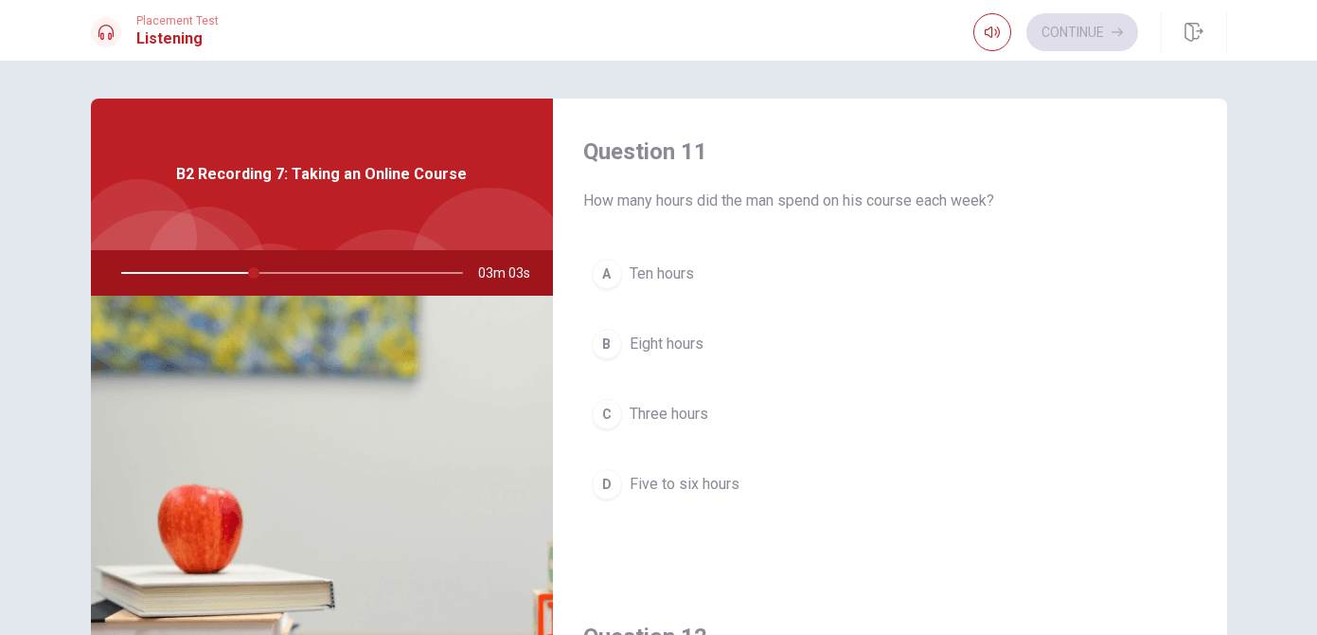
click at [614, 488] on div "D" at bounding box center [607, 484] width 30 height 30
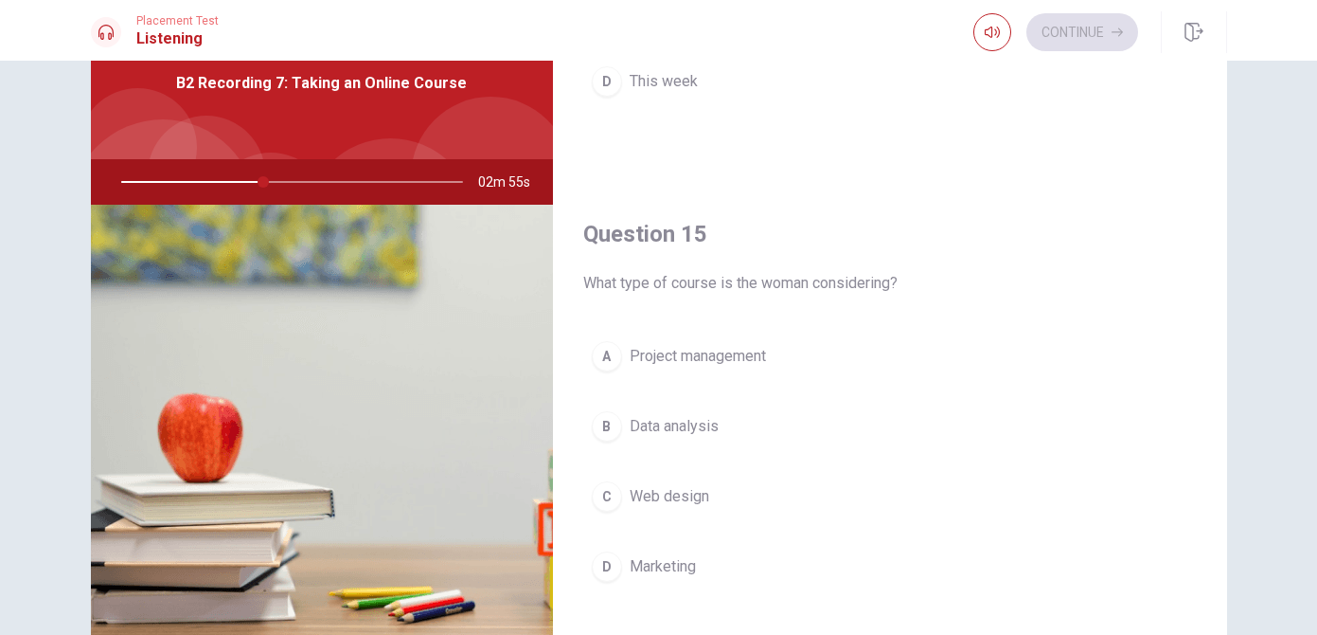
scroll to position [115, 0]
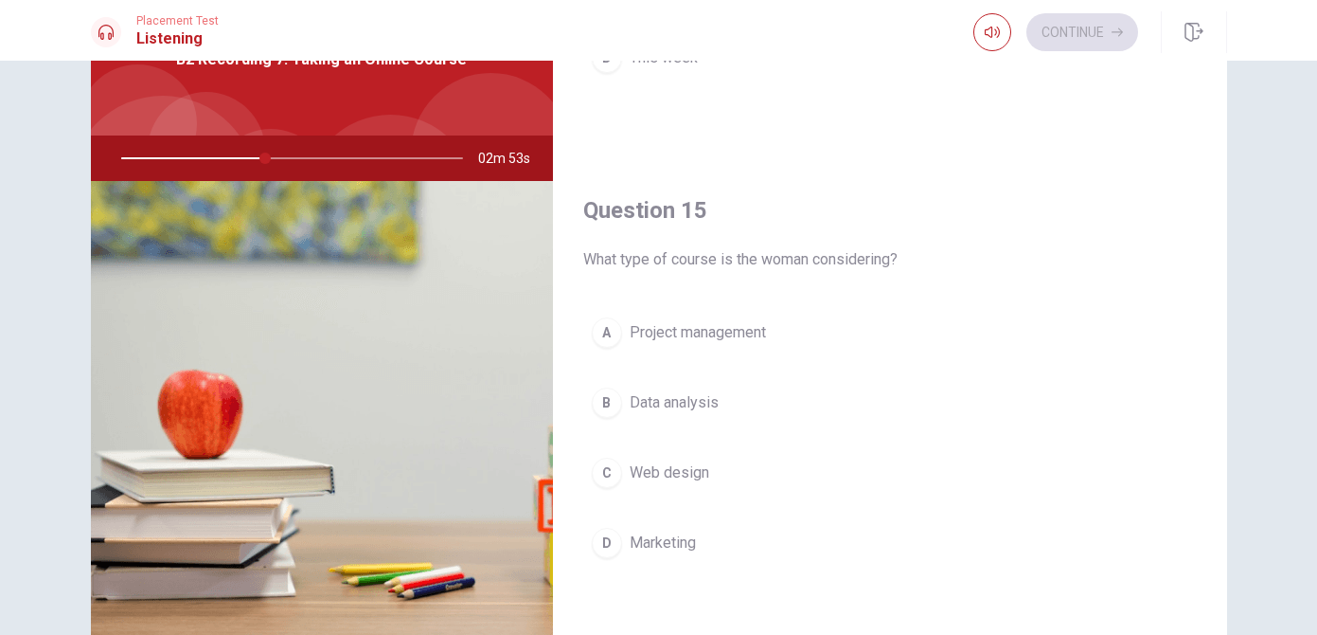
click at [615, 339] on div "A" at bounding box center [607, 332] width 30 height 30
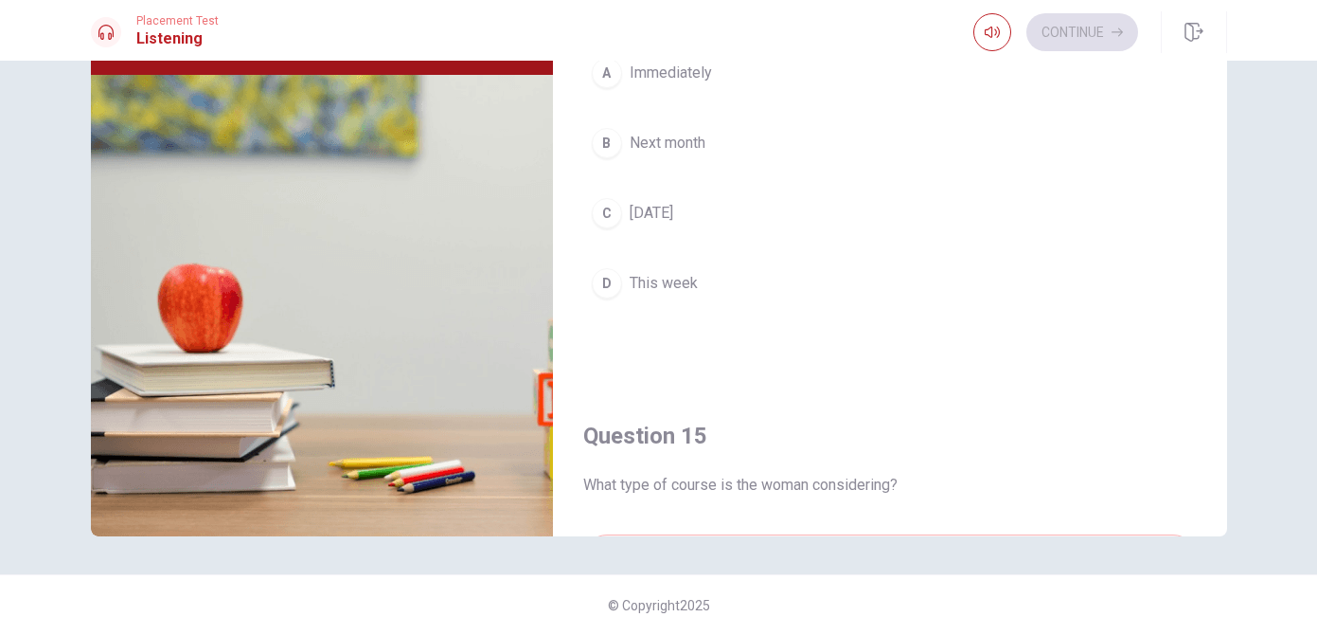
scroll to position [1419, 0]
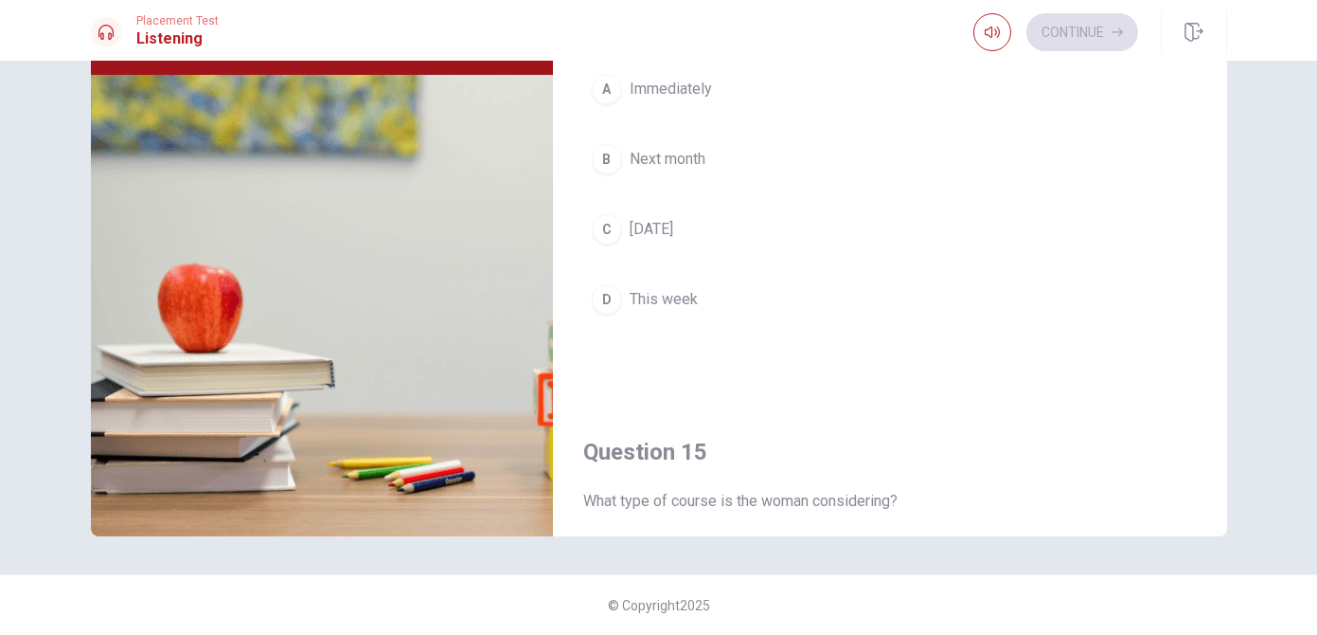
click at [614, 161] on div "B" at bounding box center [607, 159] width 30 height 30
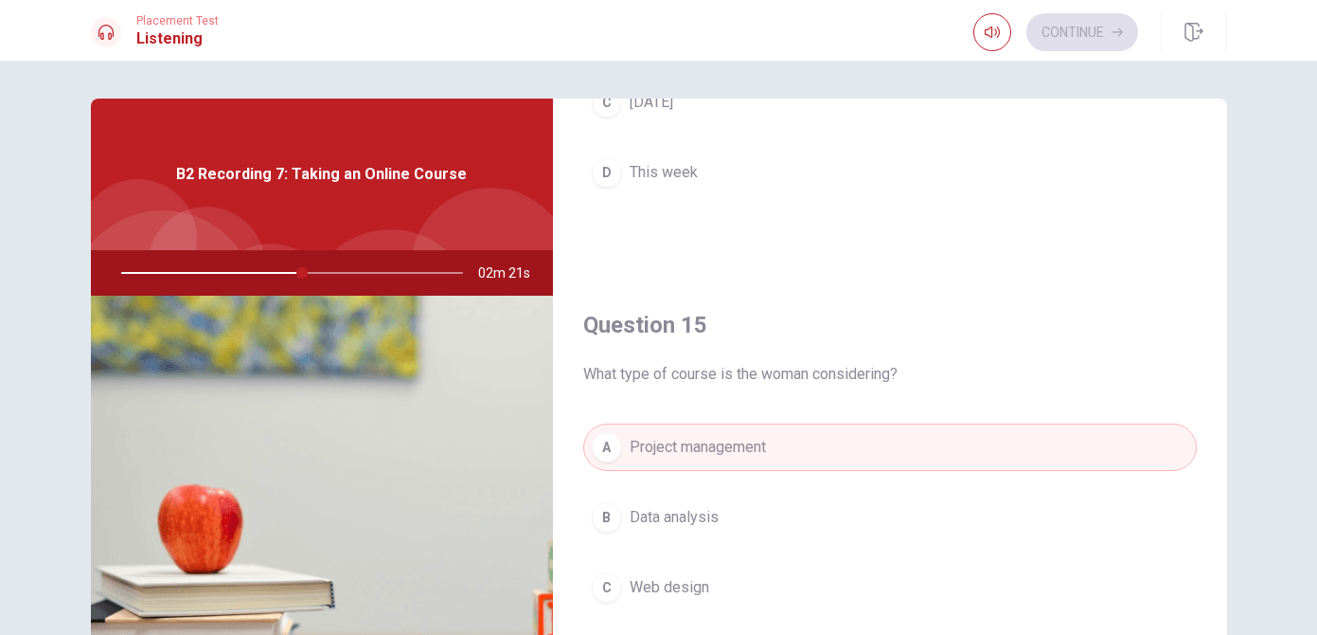
scroll to position [221, 0]
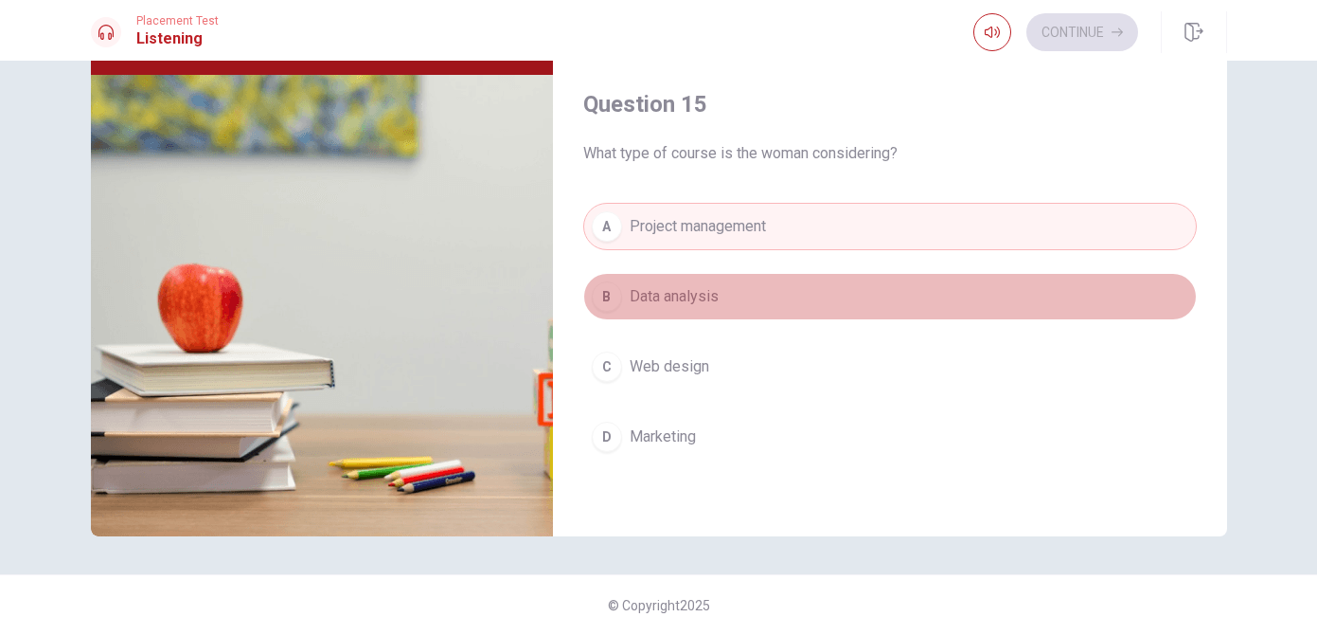
click at [697, 307] on span "Data analysis" at bounding box center [674, 296] width 89 height 23
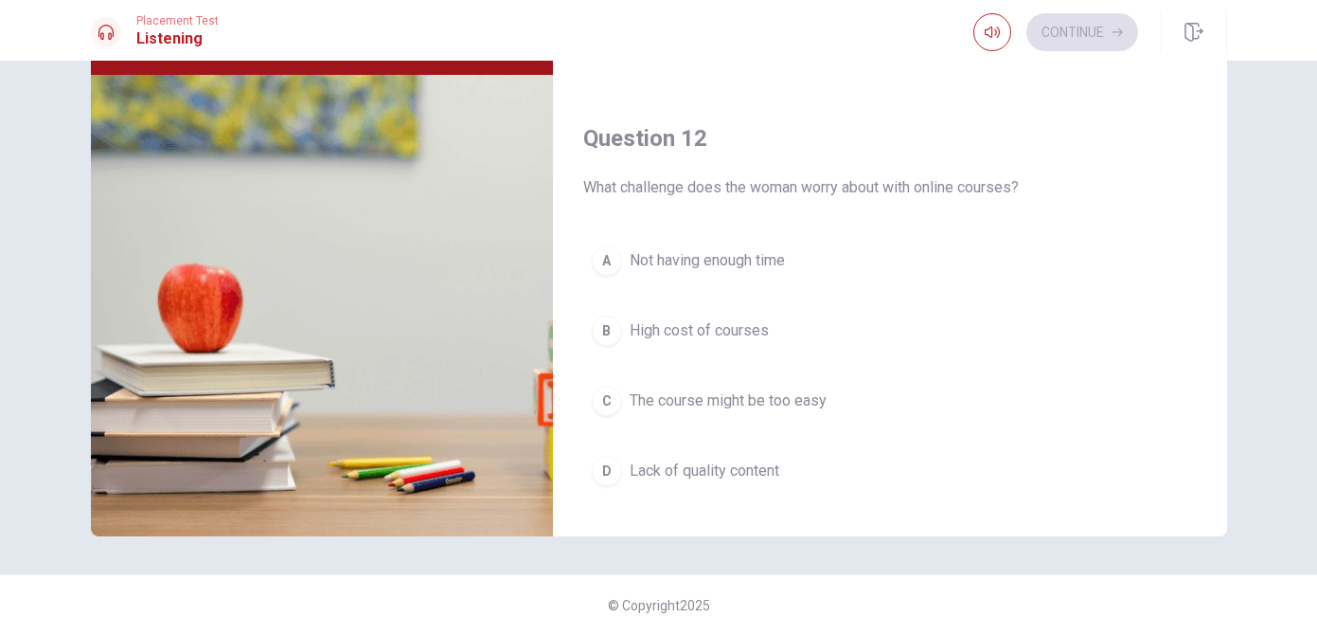
scroll to position [267, 0]
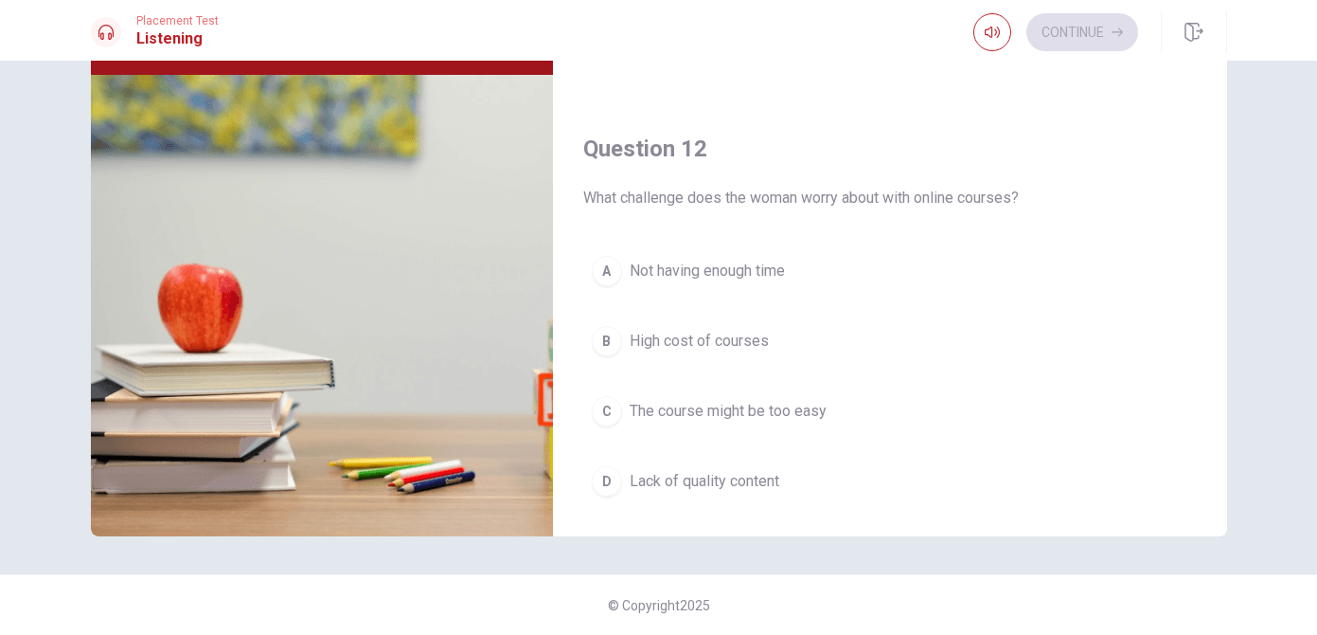
click at [602, 281] on div "A" at bounding box center [607, 271] width 30 height 30
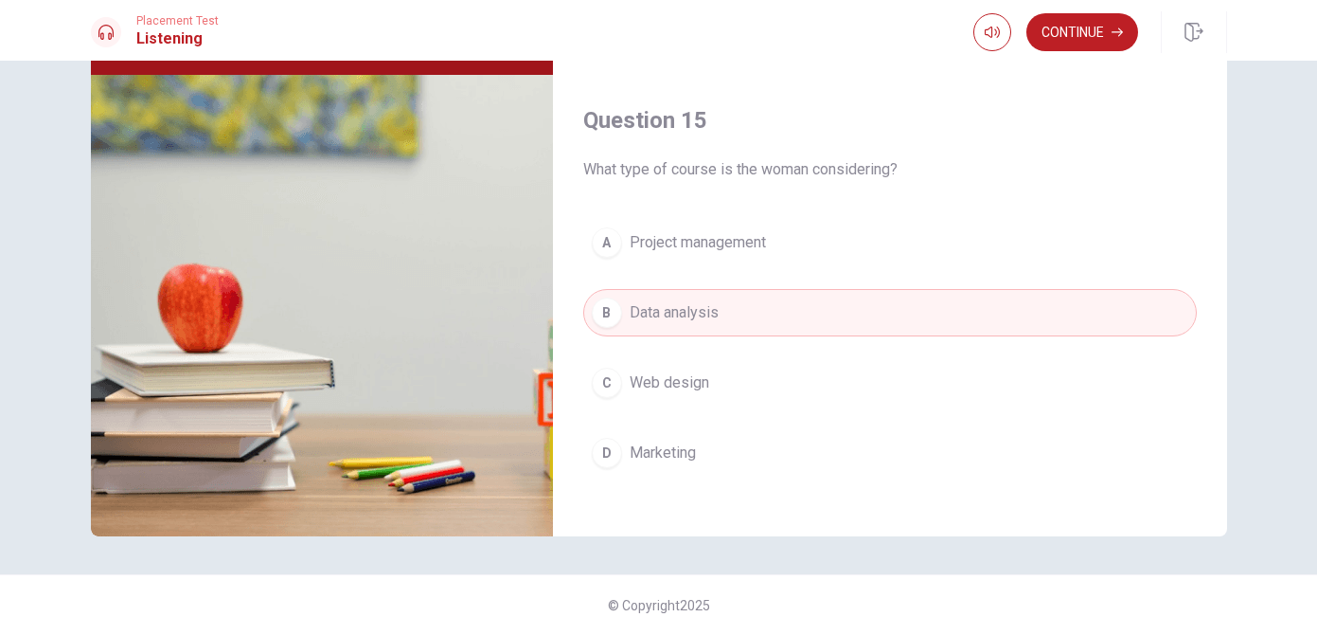
scroll to position [1766, 0]
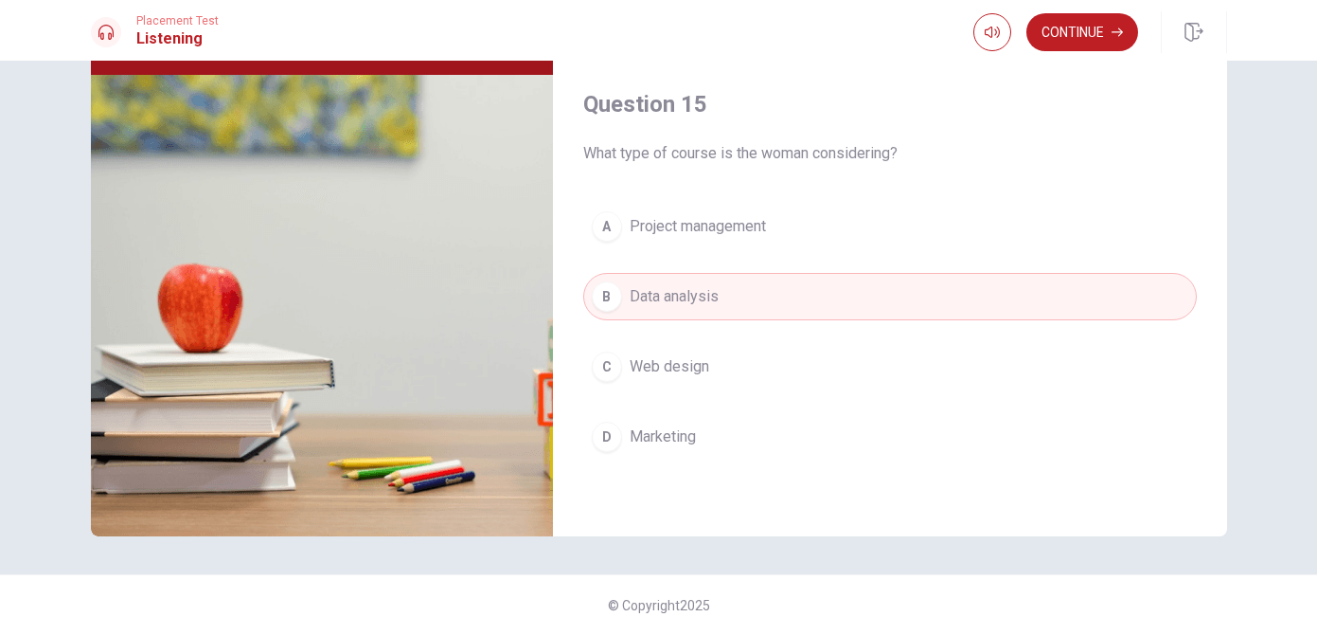
click at [794, 239] on button "A Project management" at bounding box center [890, 226] width 614 height 47
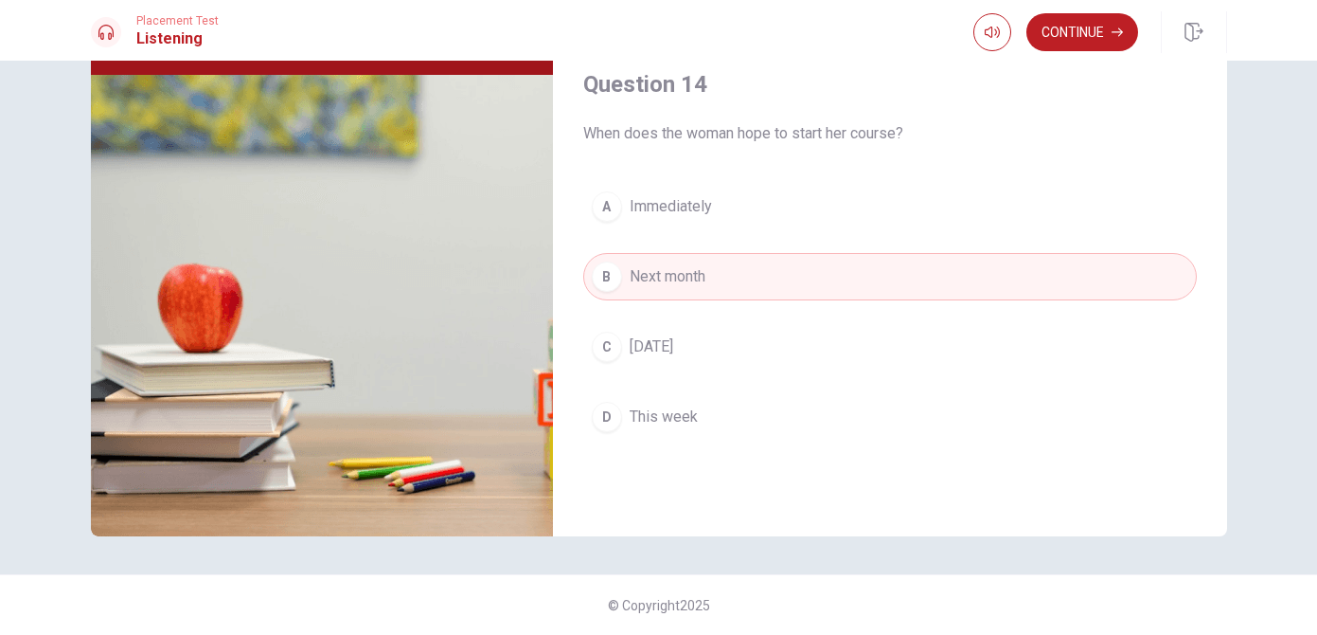
scroll to position [1300, 0]
click at [1083, 25] on button "Continue" at bounding box center [1083, 32] width 112 height 38
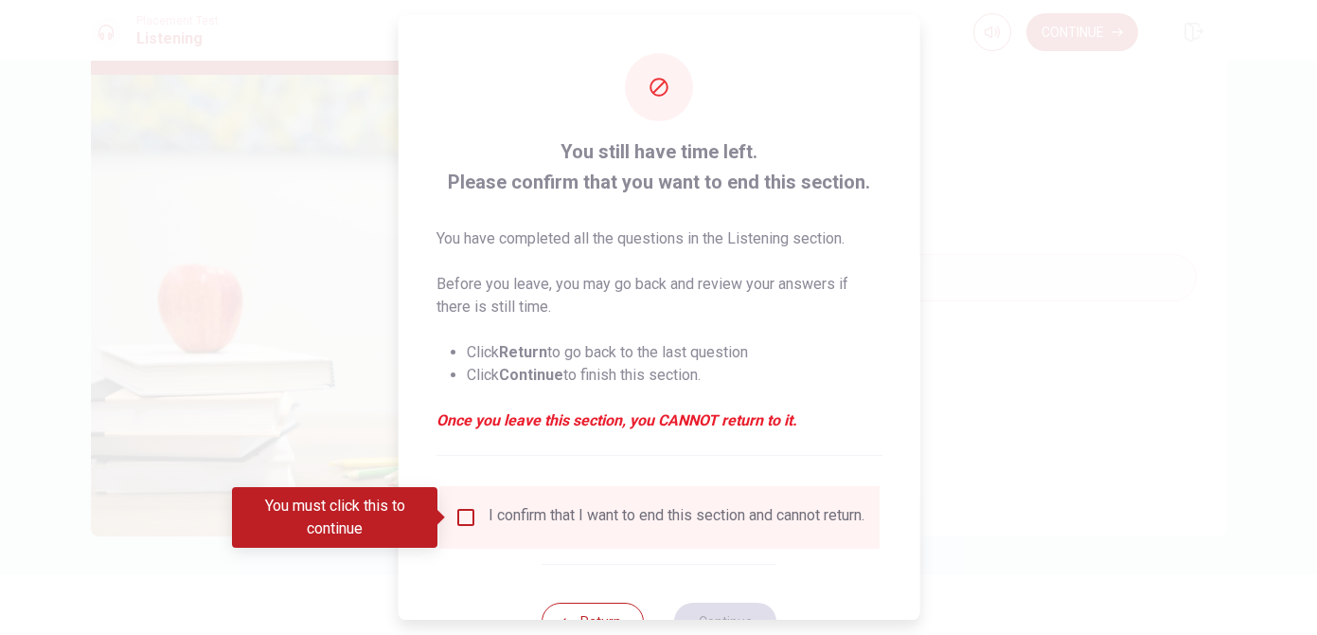
click at [462, 518] on input "You must click this to continue" at bounding box center [465, 517] width 23 height 23
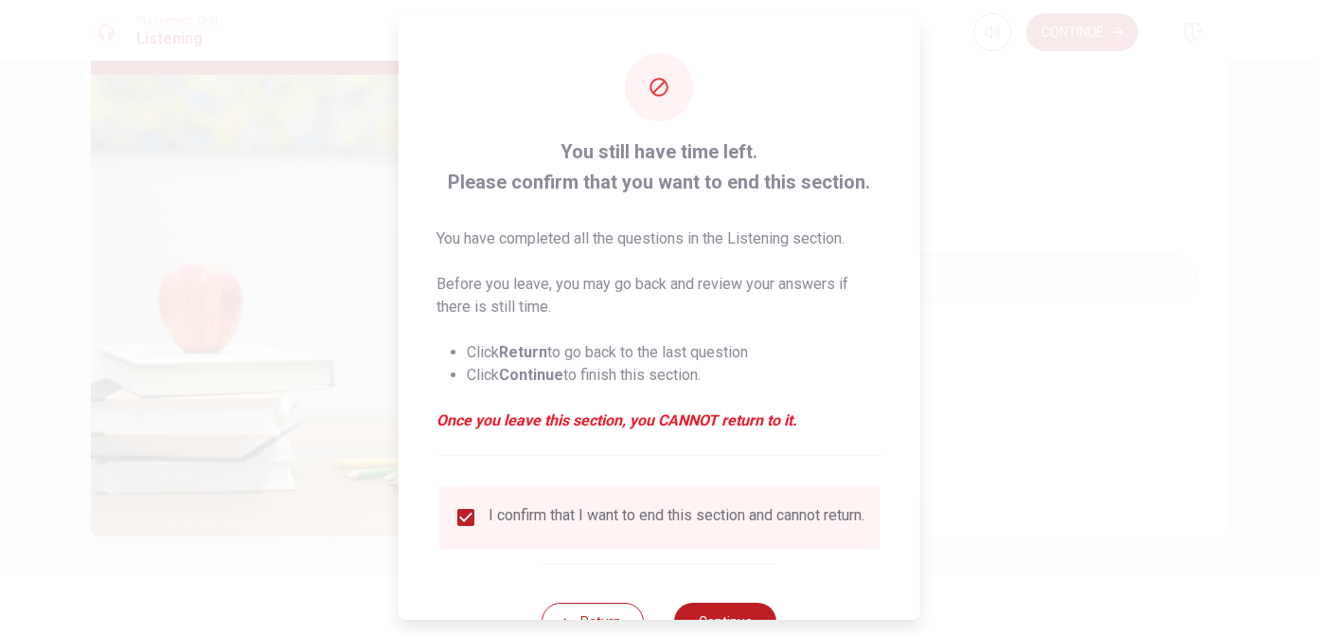
scroll to position [72, 0]
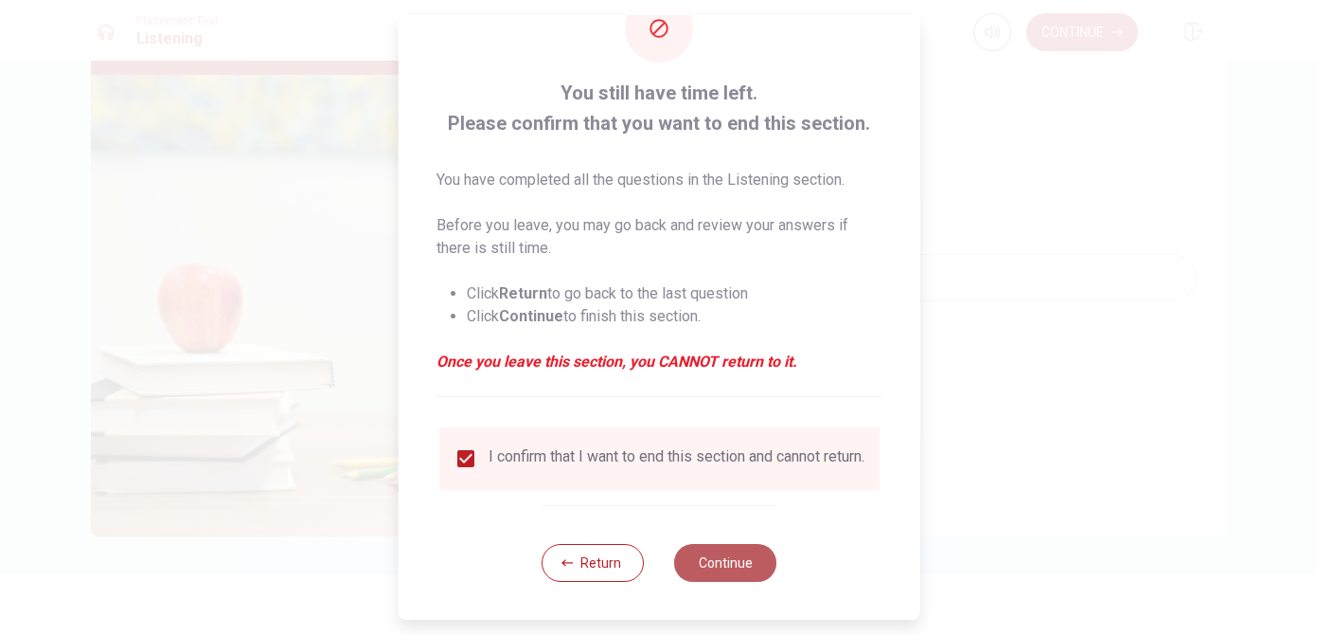
click at [724, 567] on button "Continue" at bounding box center [725, 563] width 102 height 38
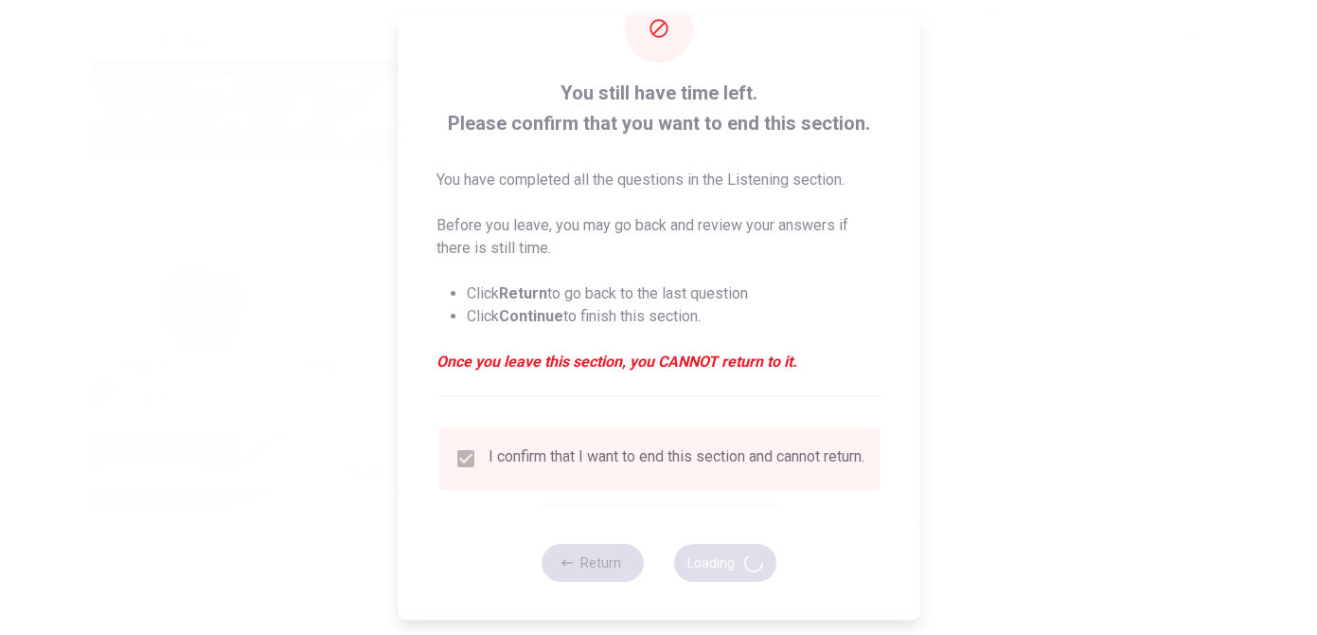
type input "85"
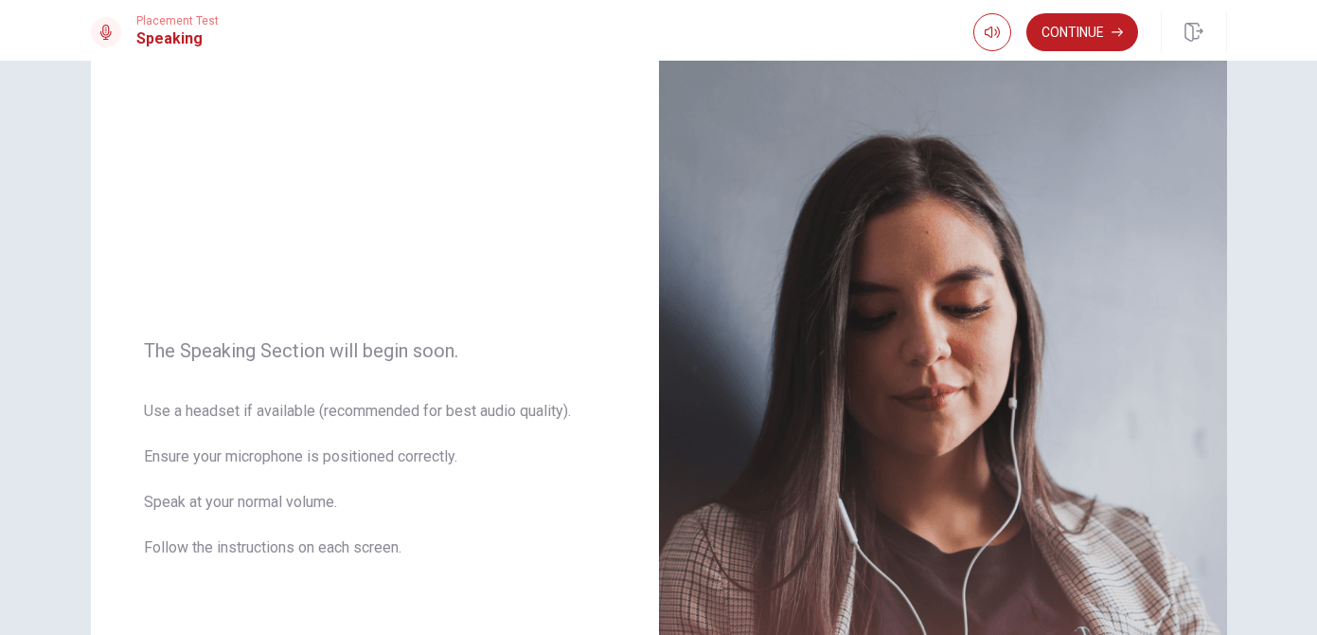
scroll to position [0, 0]
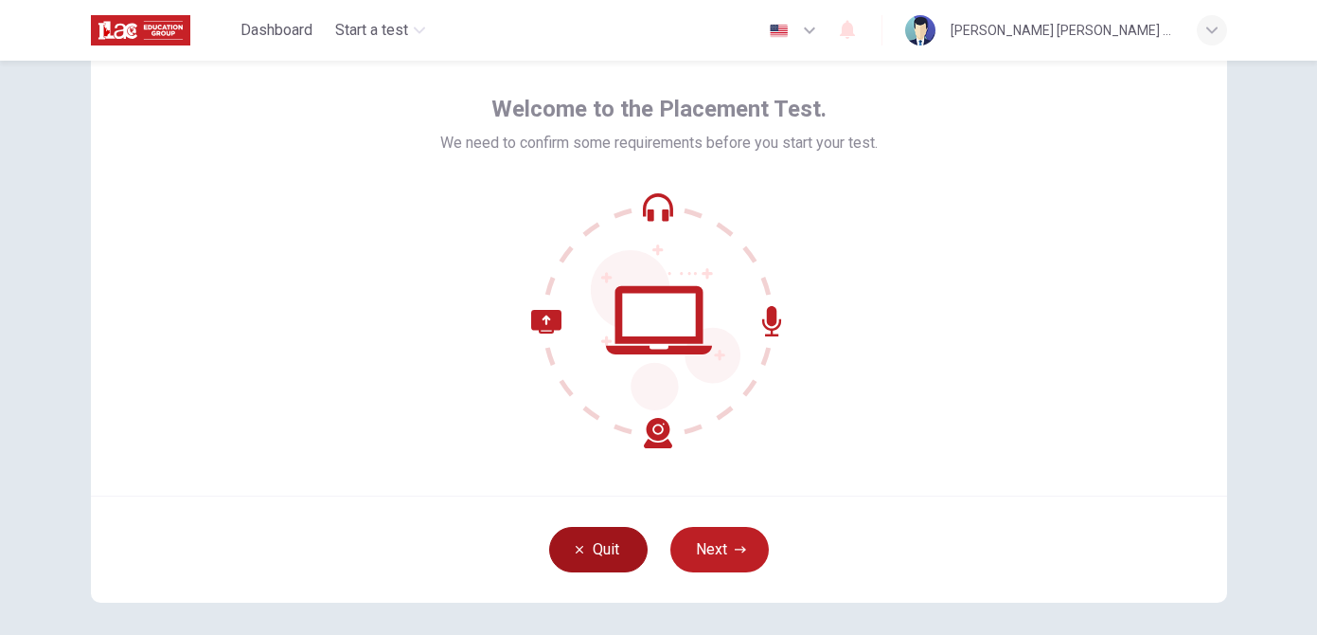
scroll to position [78, 0]
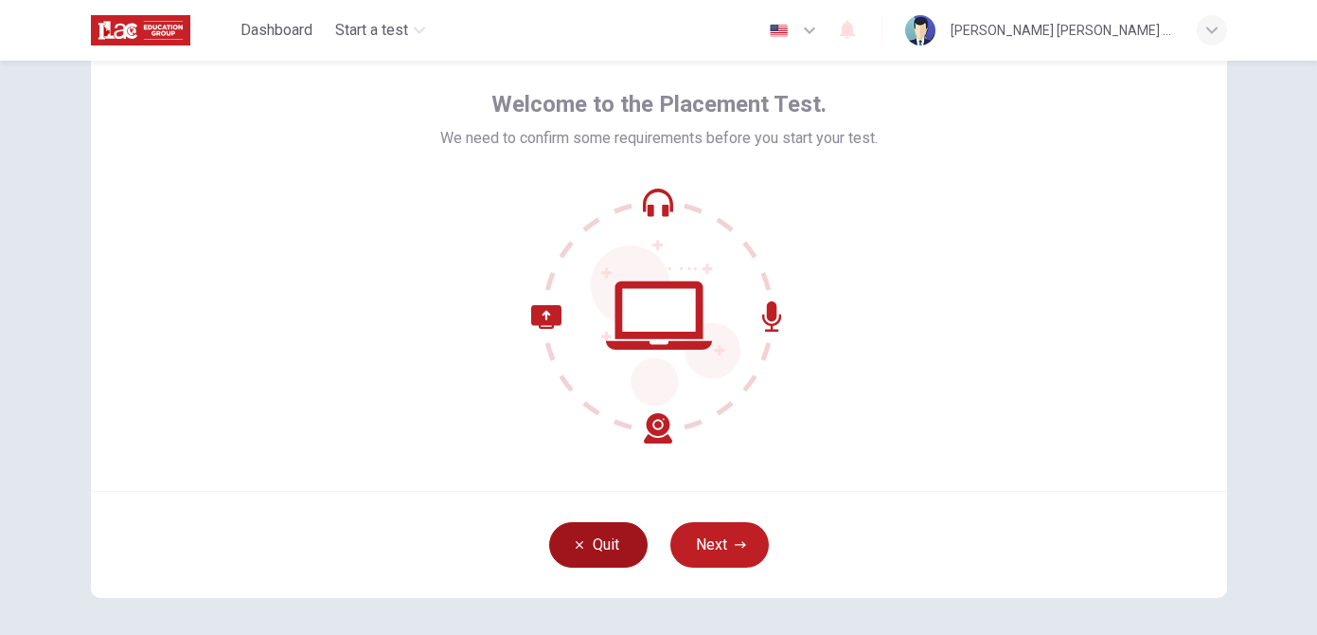
click at [582, 554] on button "Quit" at bounding box center [598, 544] width 99 height 45
